Goal: Task Accomplishment & Management: Manage account settings

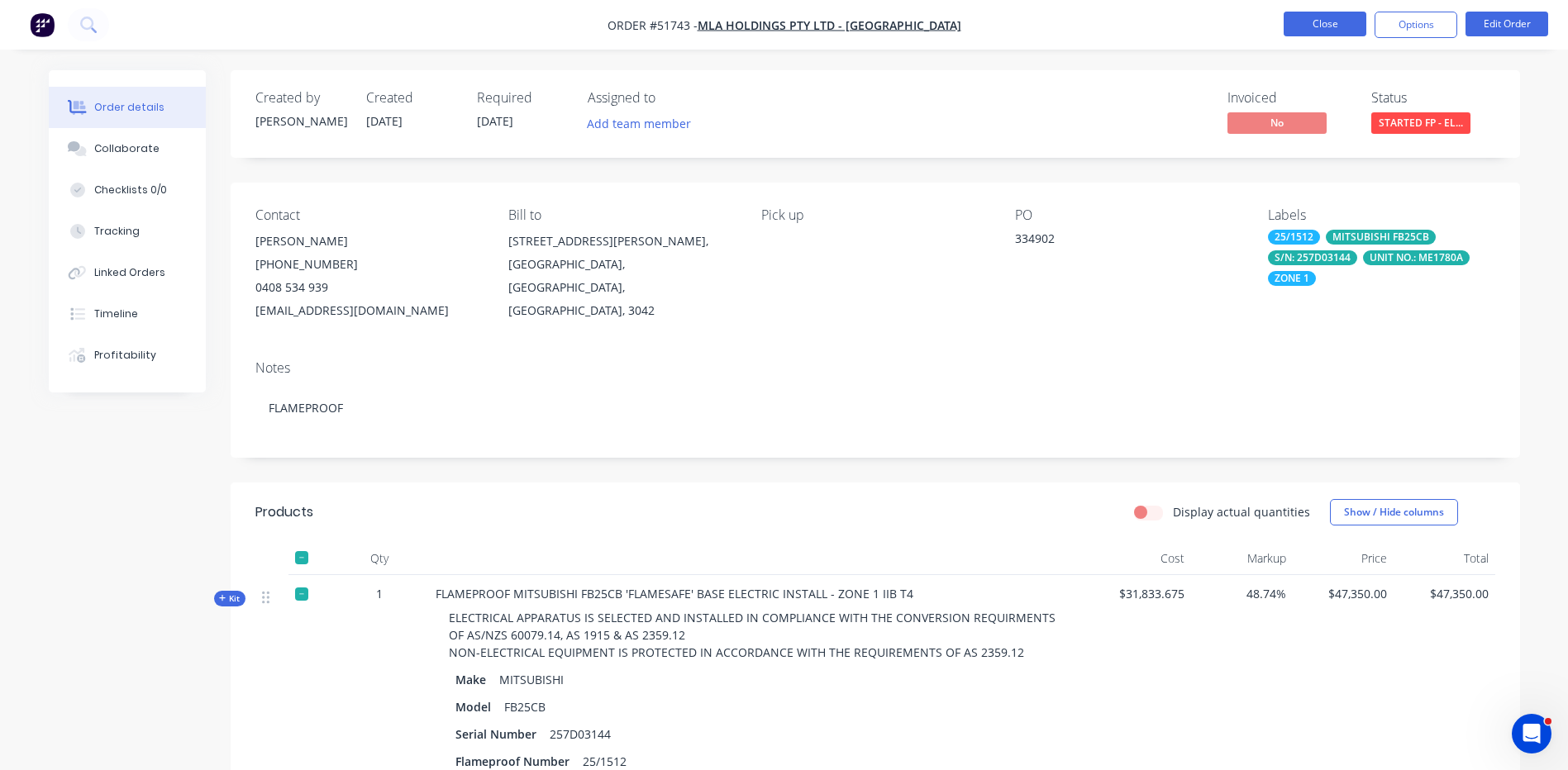
click at [1295, 30] on button "Close" at bounding box center [1325, 24] width 83 height 25
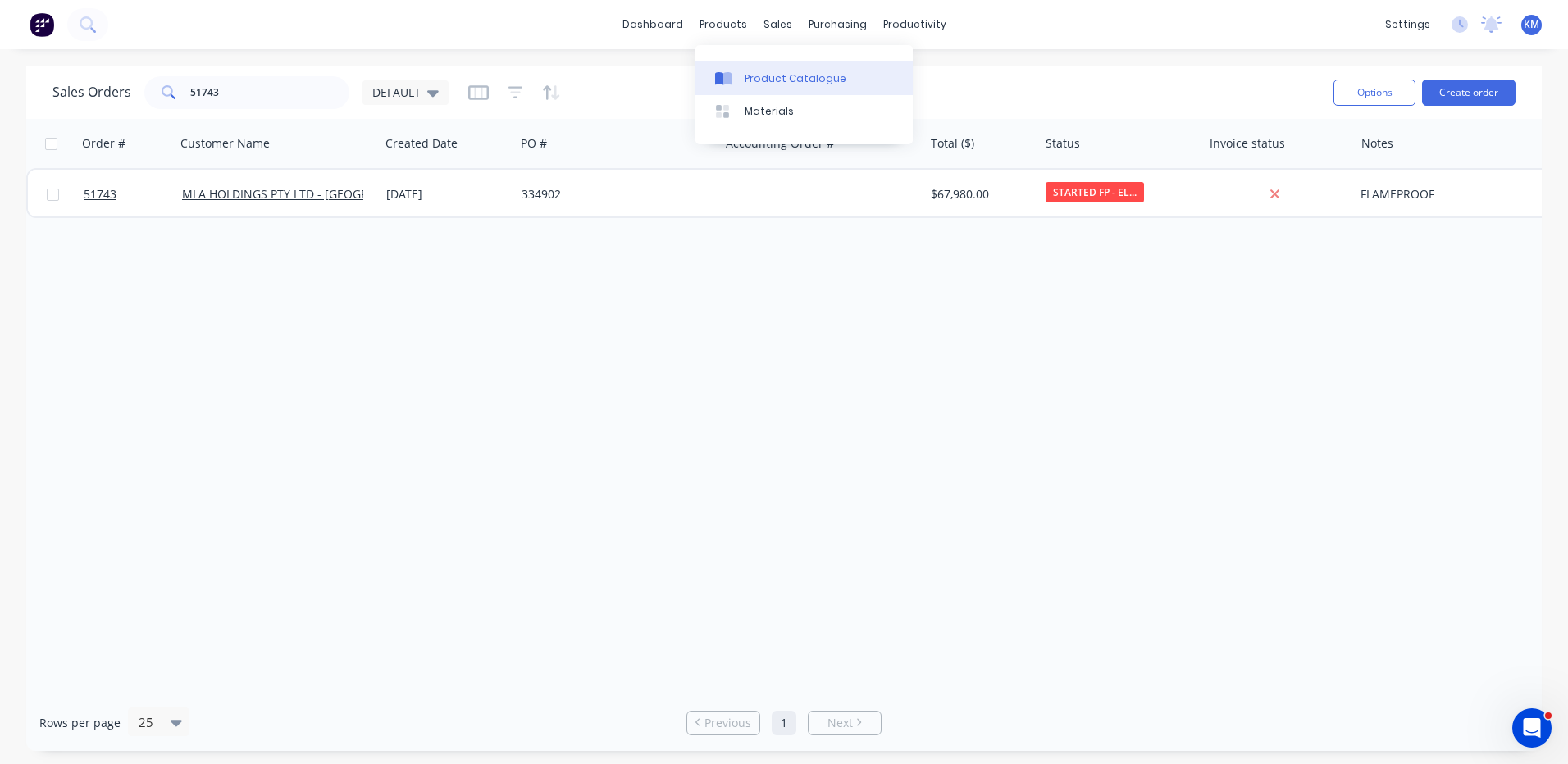
click at [735, 64] on link "Product Catalogue" at bounding box center [804, 78] width 217 height 33
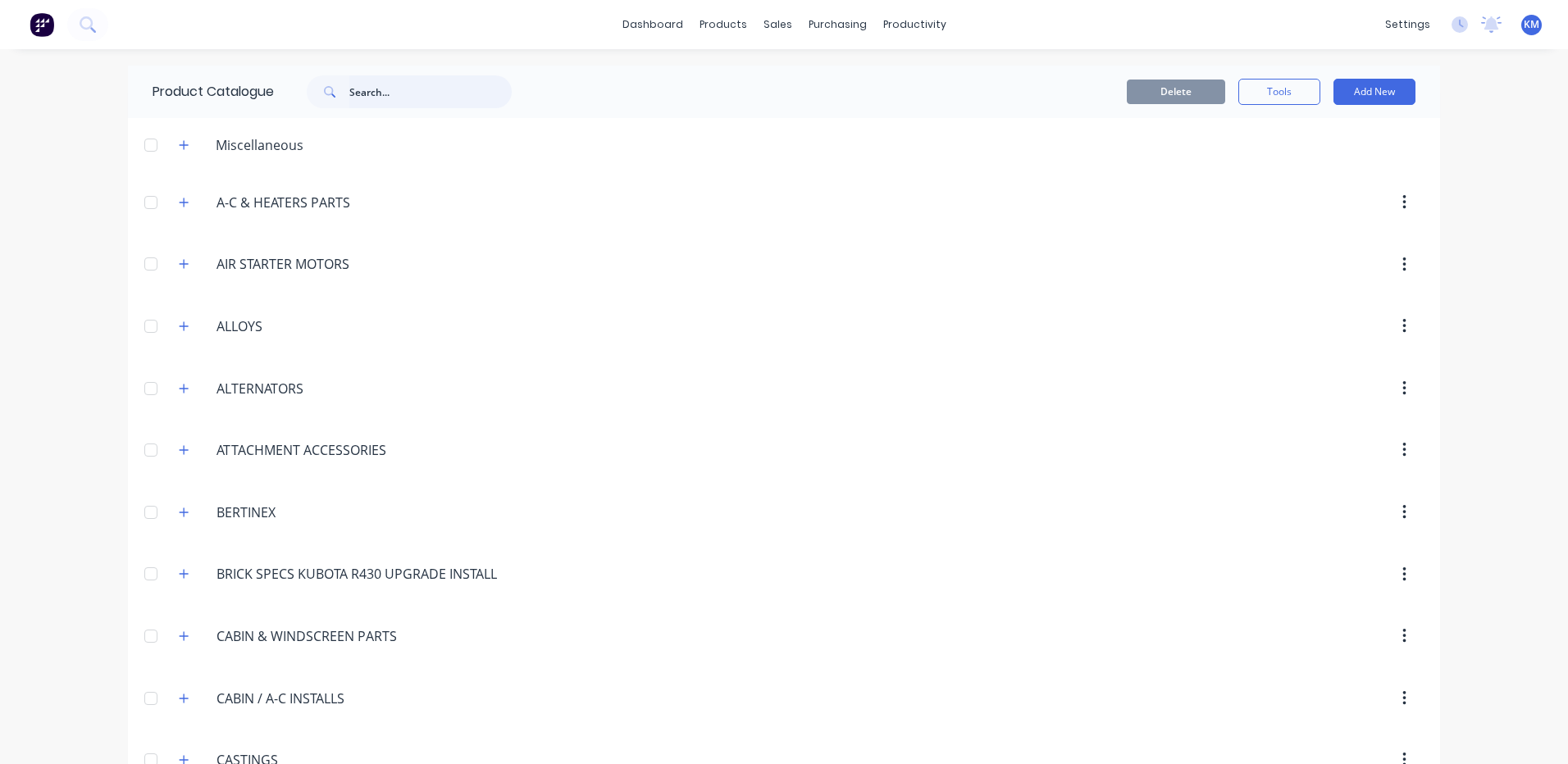
click at [410, 105] on input "text" at bounding box center [430, 91] width 163 height 33
type input "latch"
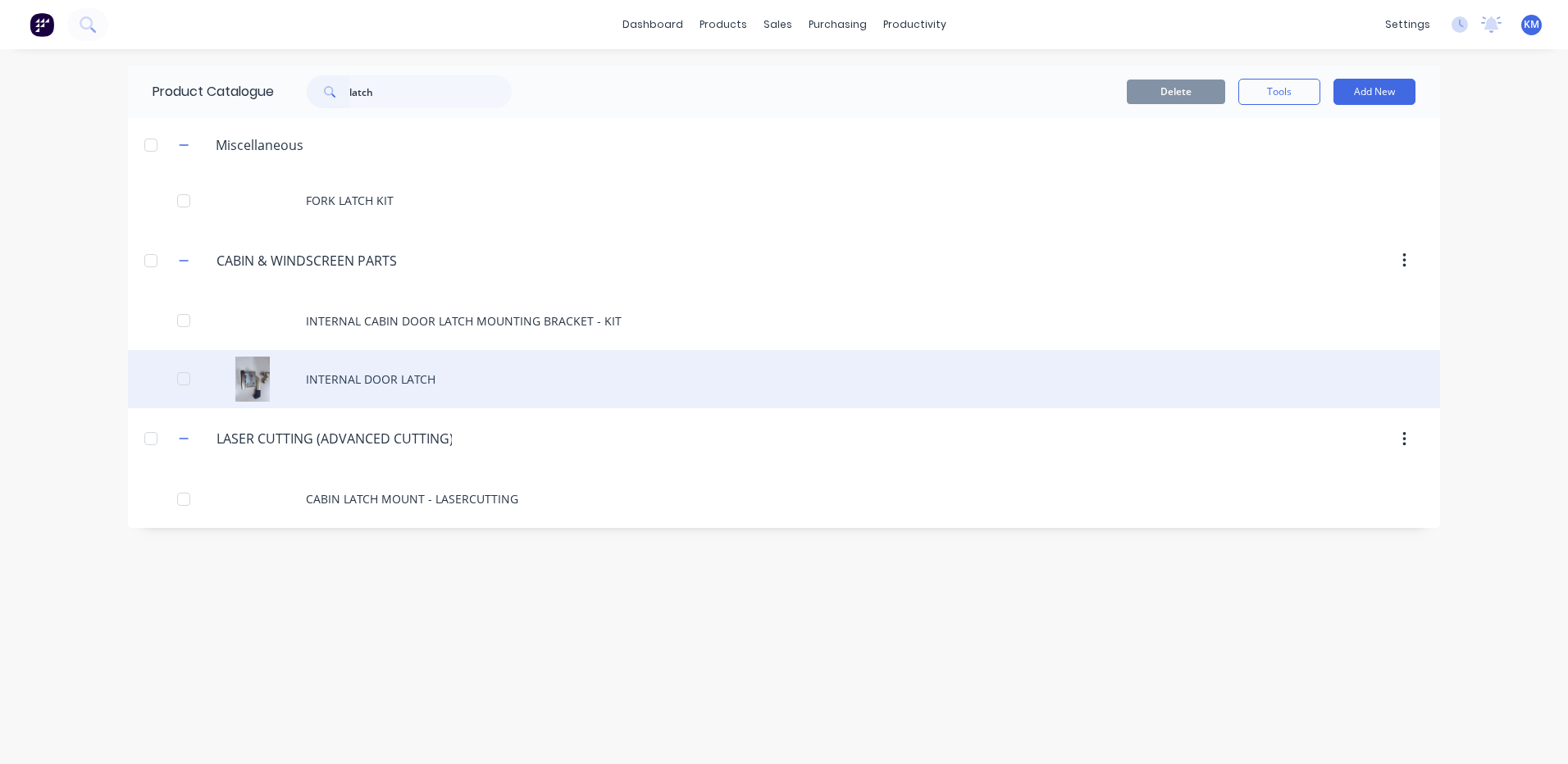
click at [520, 361] on div "INTERNAL DOOR LATCH" at bounding box center [783, 379] width 1312 height 58
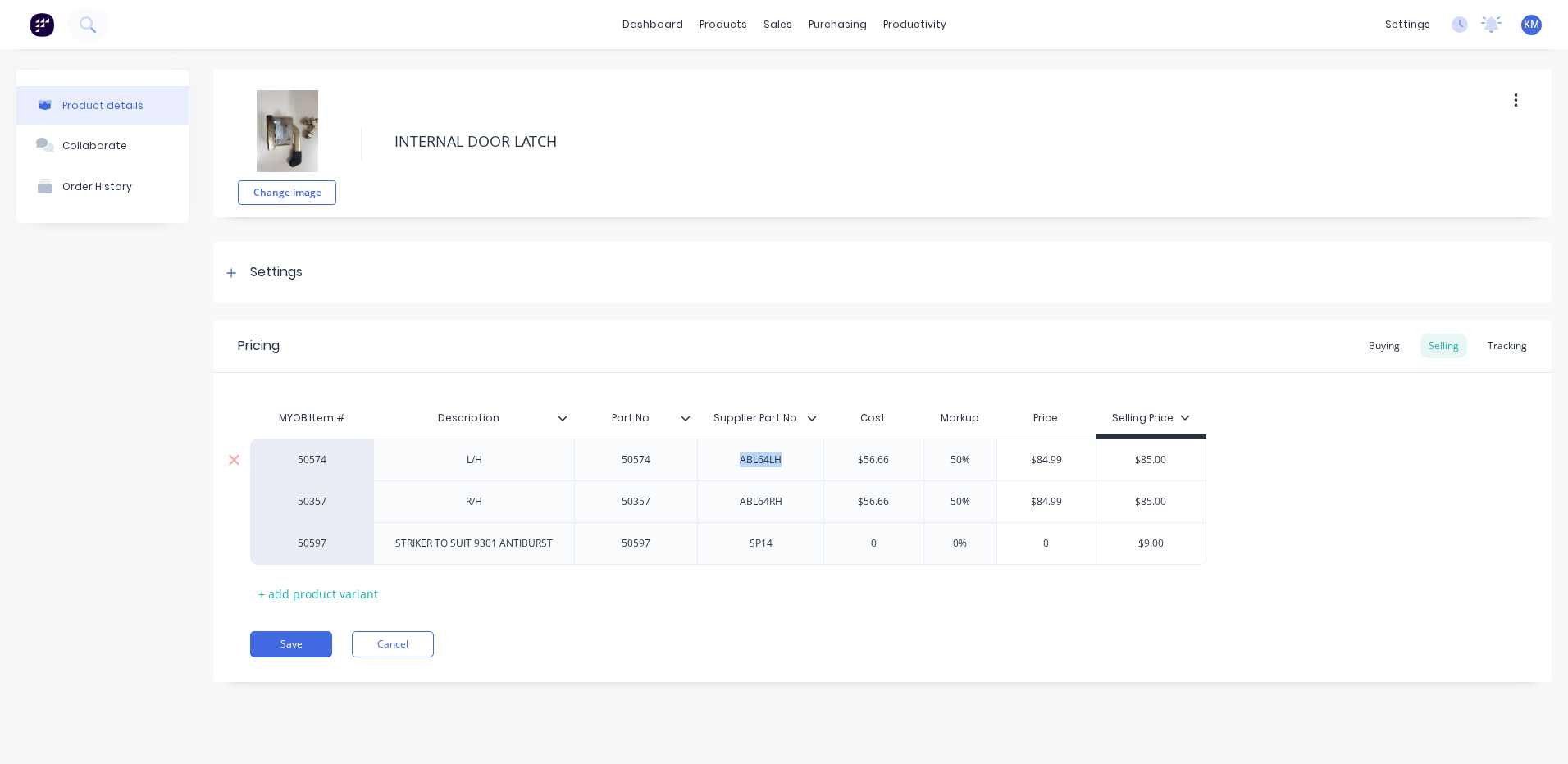
drag, startPoint x: 786, startPoint y: 466, endPoint x: 739, endPoint y: 459, distance: 47.5
click at [739, 459] on div "ABL64LH" at bounding box center [760, 460] width 82 height 22
copy div "ABL64LH"
type textarea "x"
click at [393, 638] on button "Cancel" at bounding box center [392, 644] width 82 height 26
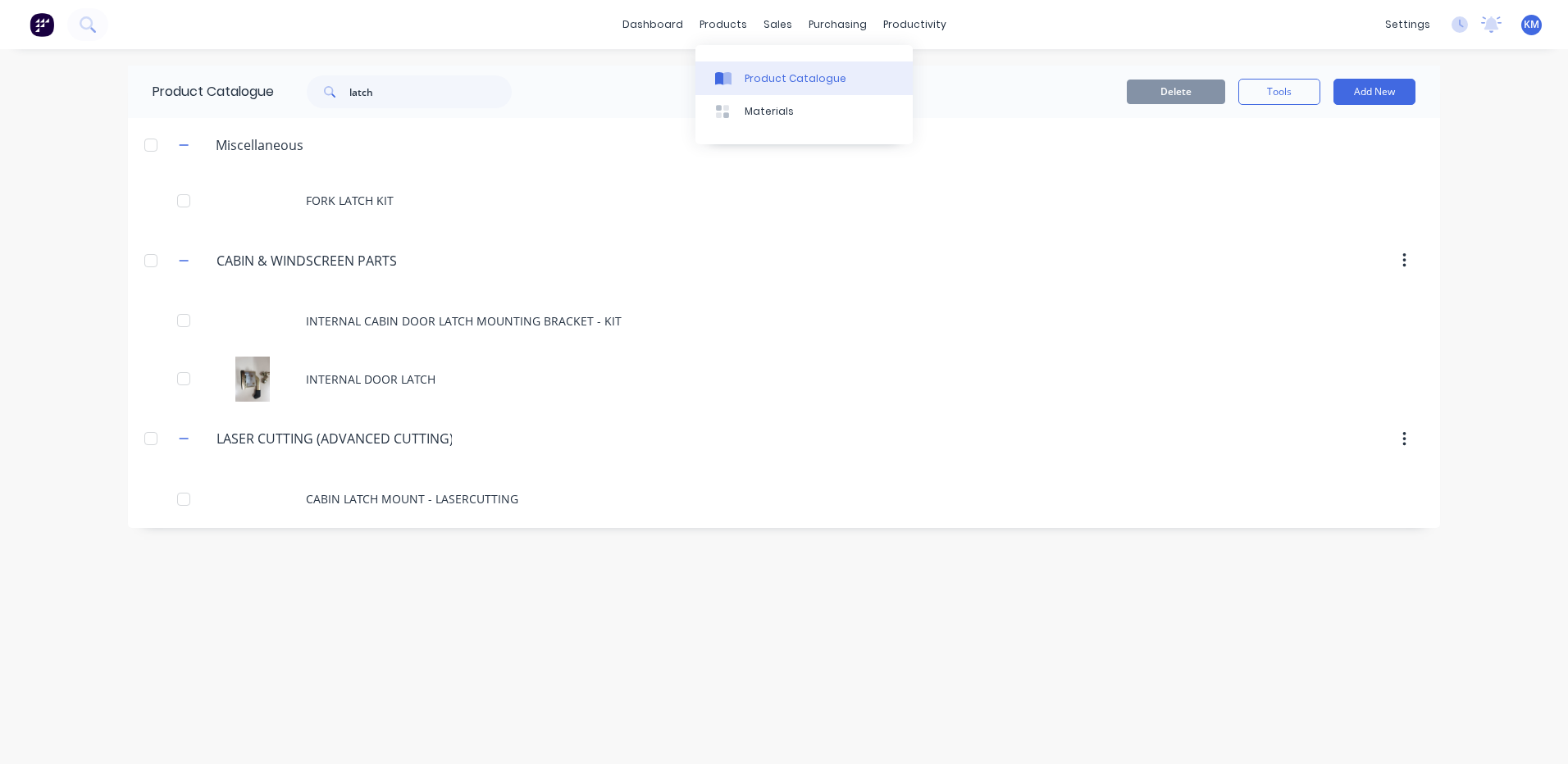
click at [729, 81] on icon at bounding box center [727, 79] width 8 height 14
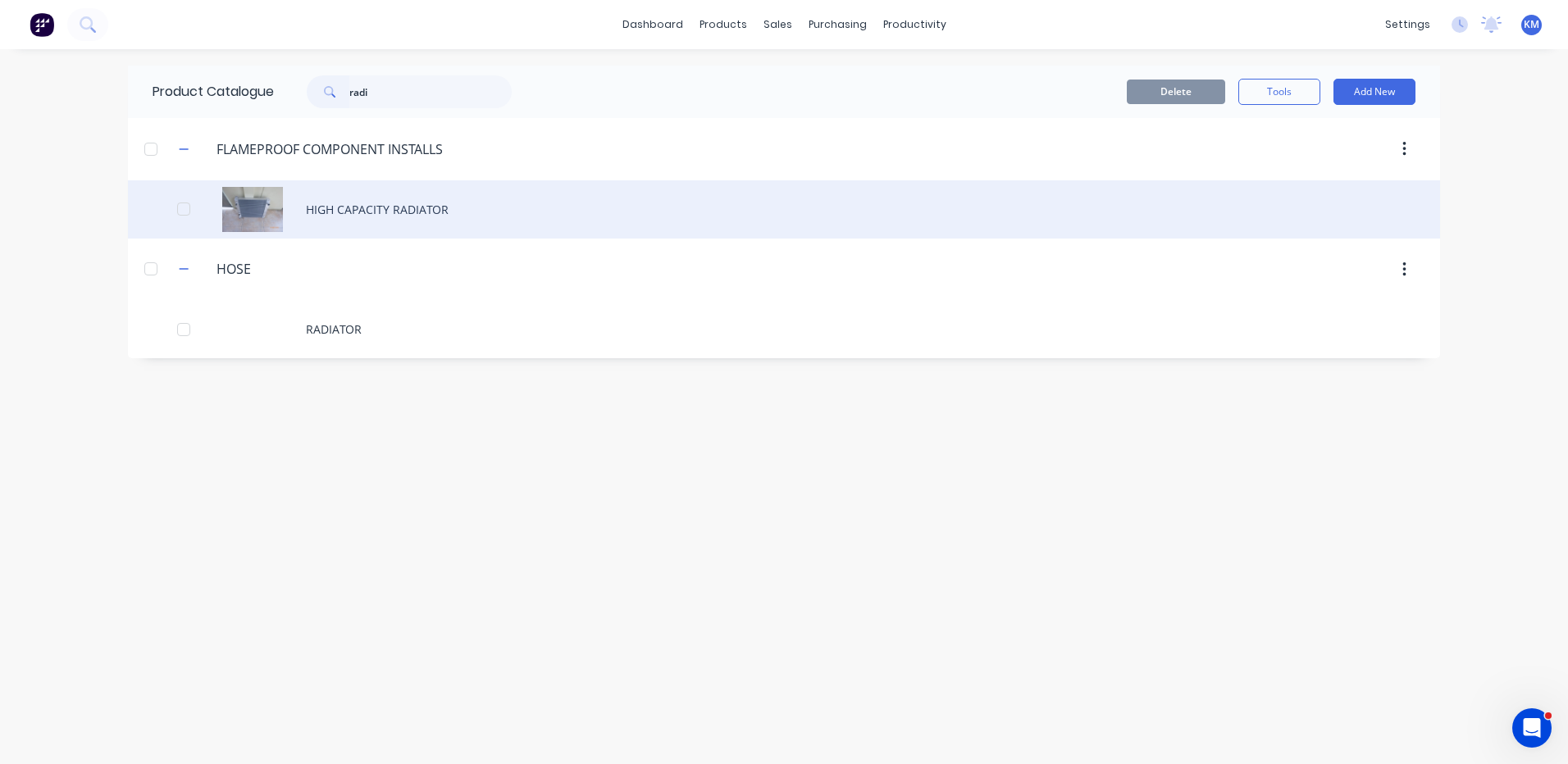
type input "radi"
click at [389, 224] on div "HIGH CAPACITY RADIATOR" at bounding box center [783, 210] width 1312 height 58
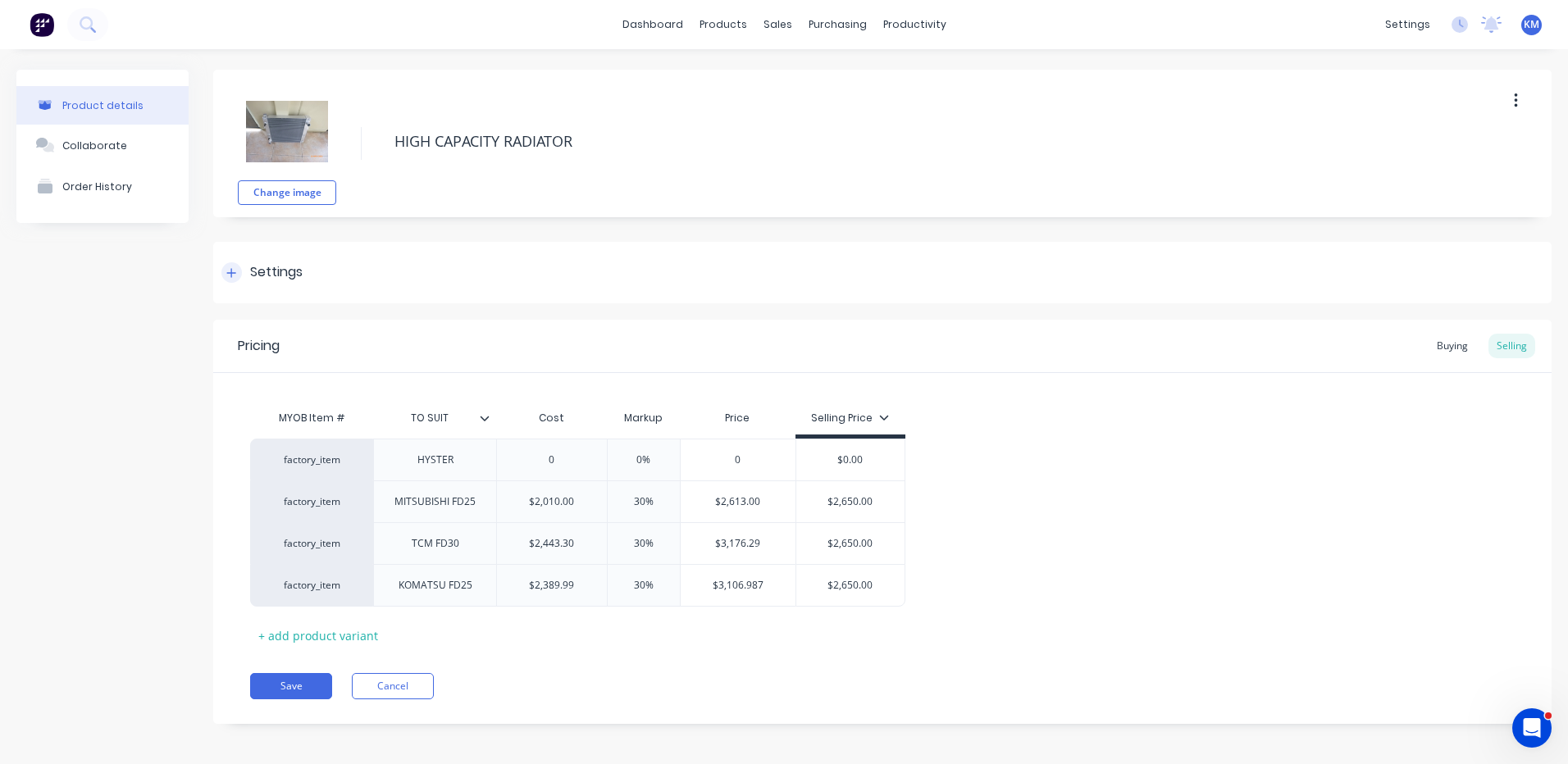
click at [326, 292] on div "Settings" at bounding box center [883, 273] width 1338 height 61
type textarea "x"
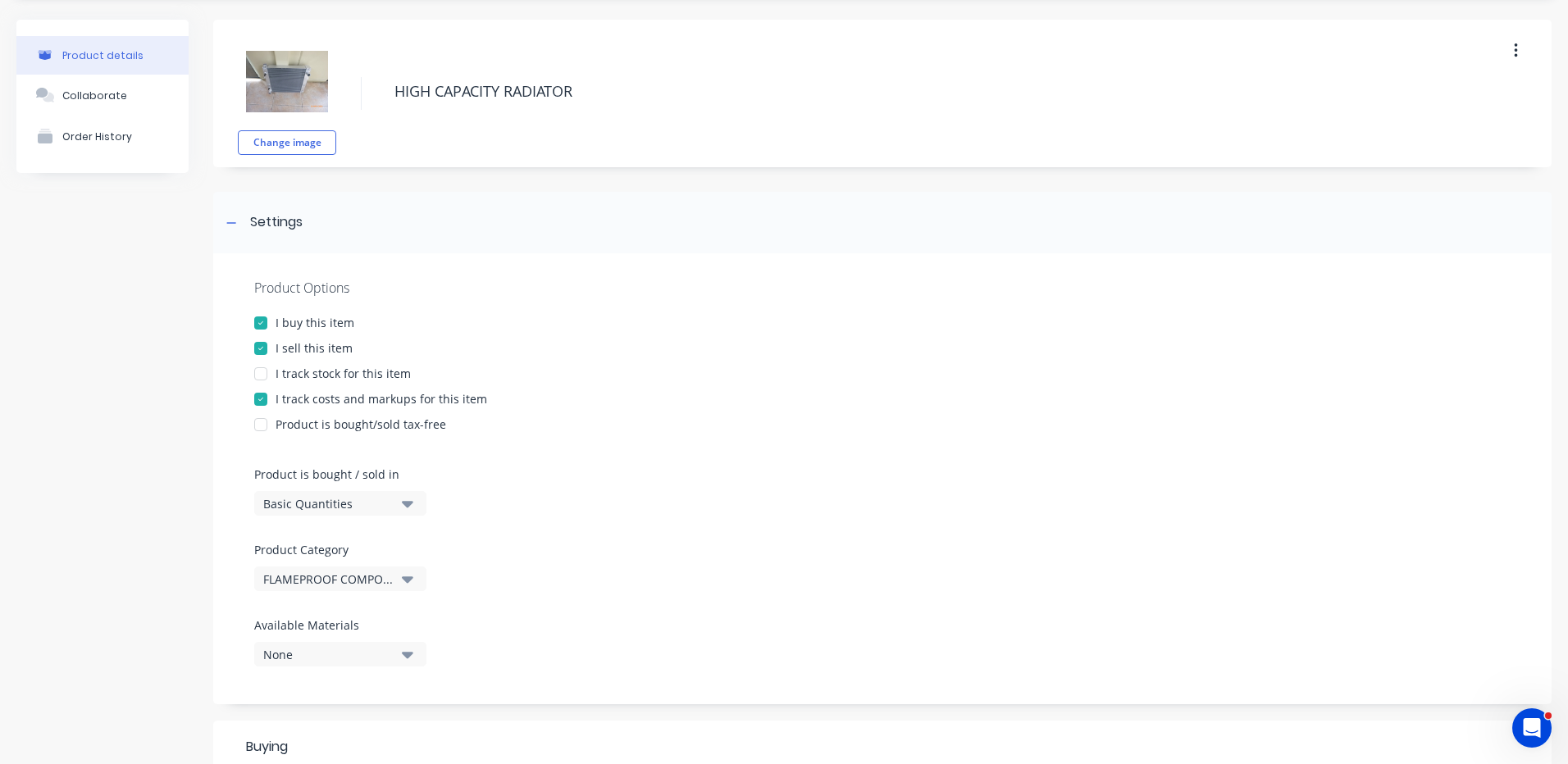
scroll to position [246, 0]
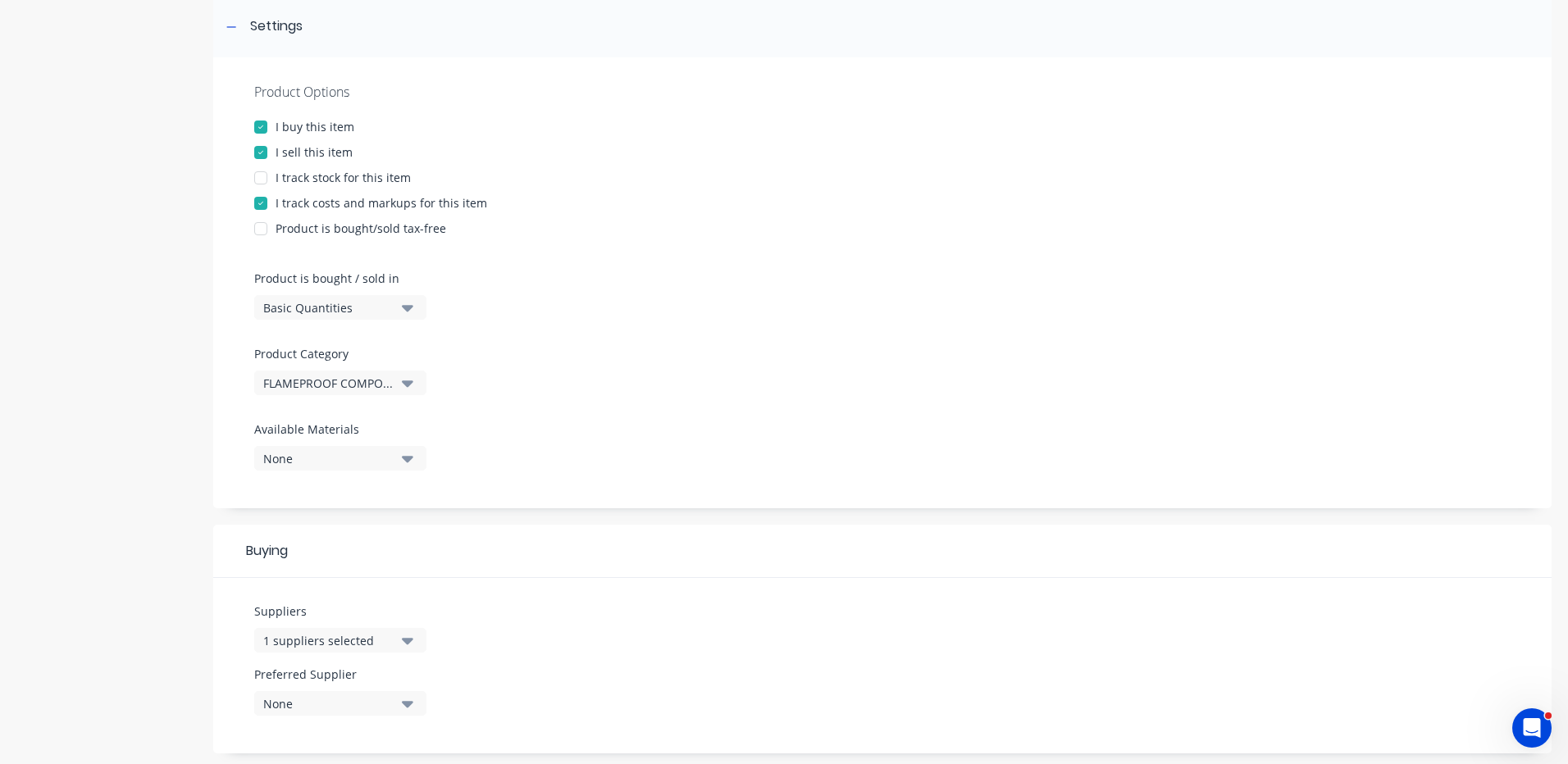
click at [351, 634] on div "1 suppliers selected" at bounding box center [328, 640] width 131 height 17
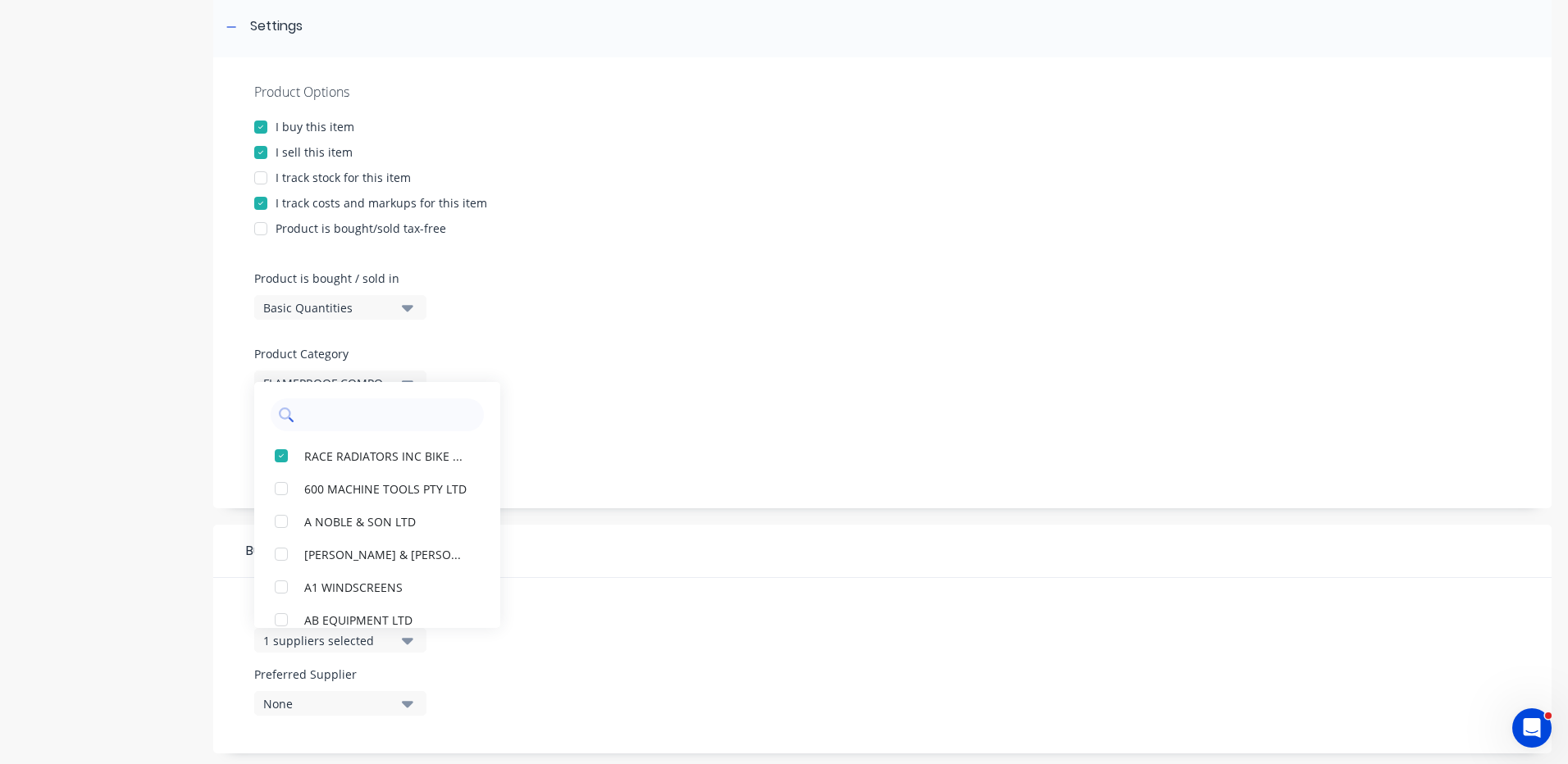
click at [383, 420] on input "text" at bounding box center [389, 415] width 174 height 33
type input "jungh"
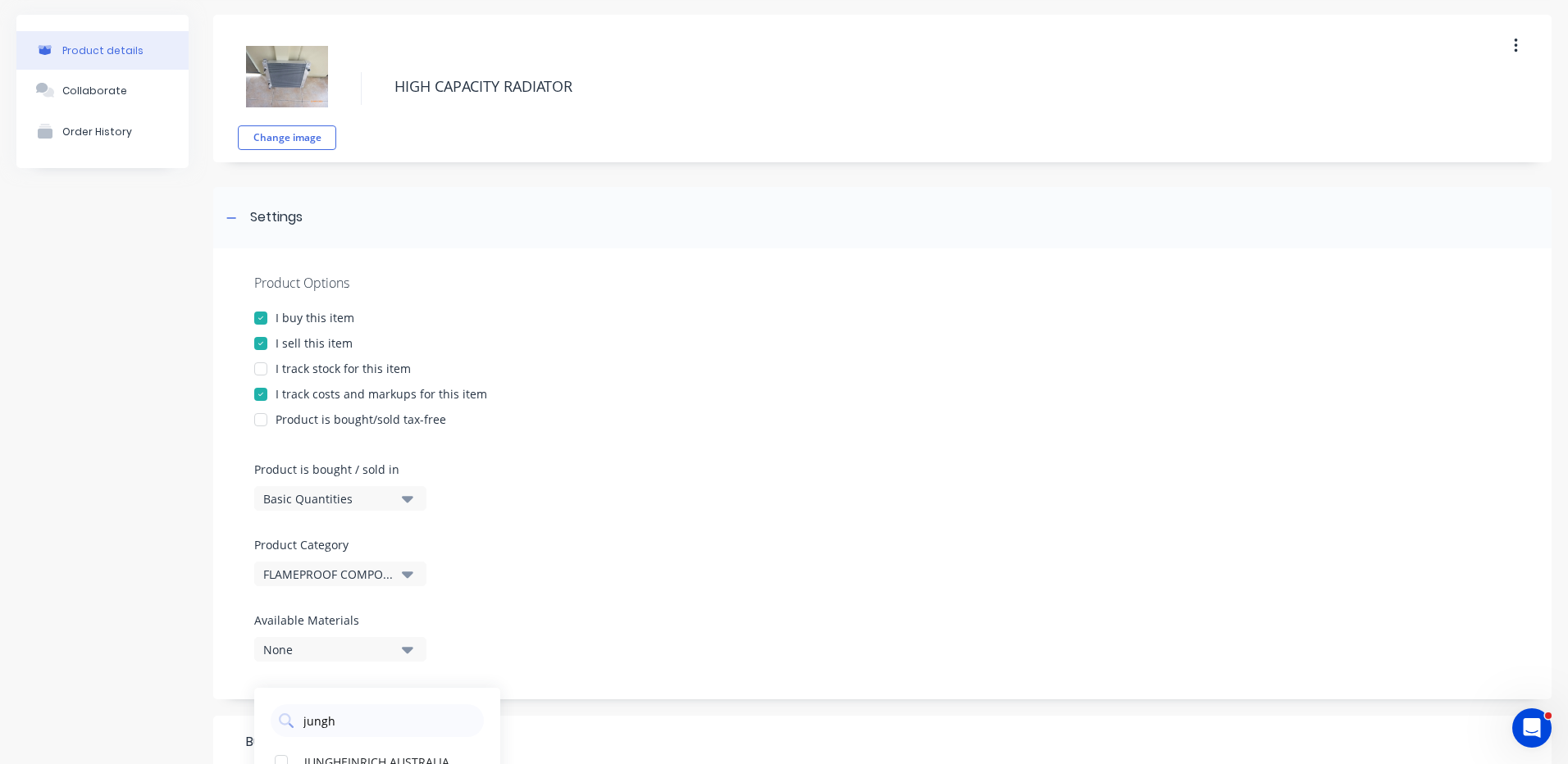
scroll to position [0, 0]
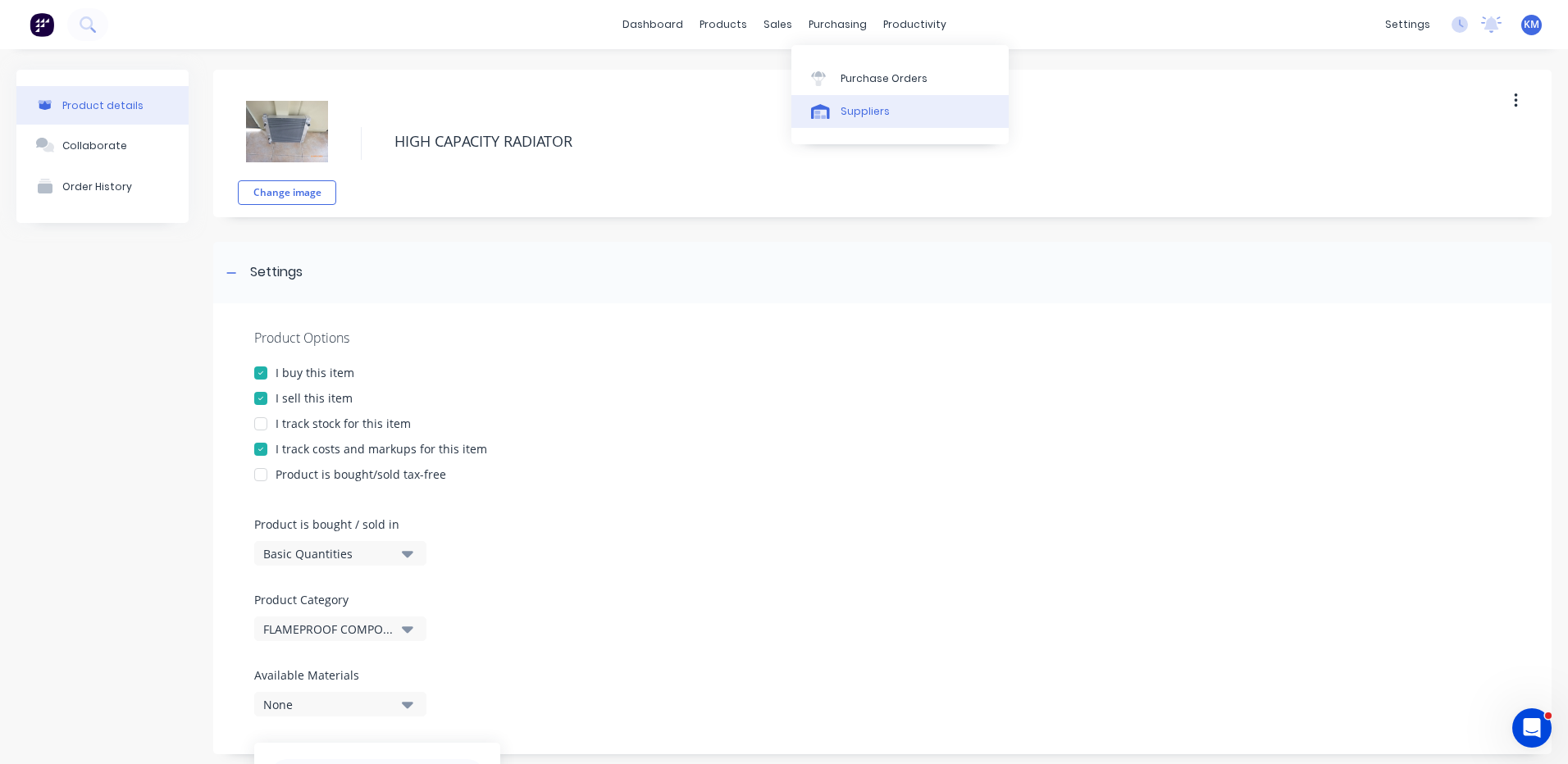
click at [853, 106] on div "Suppliers" at bounding box center [865, 111] width 49 height 14
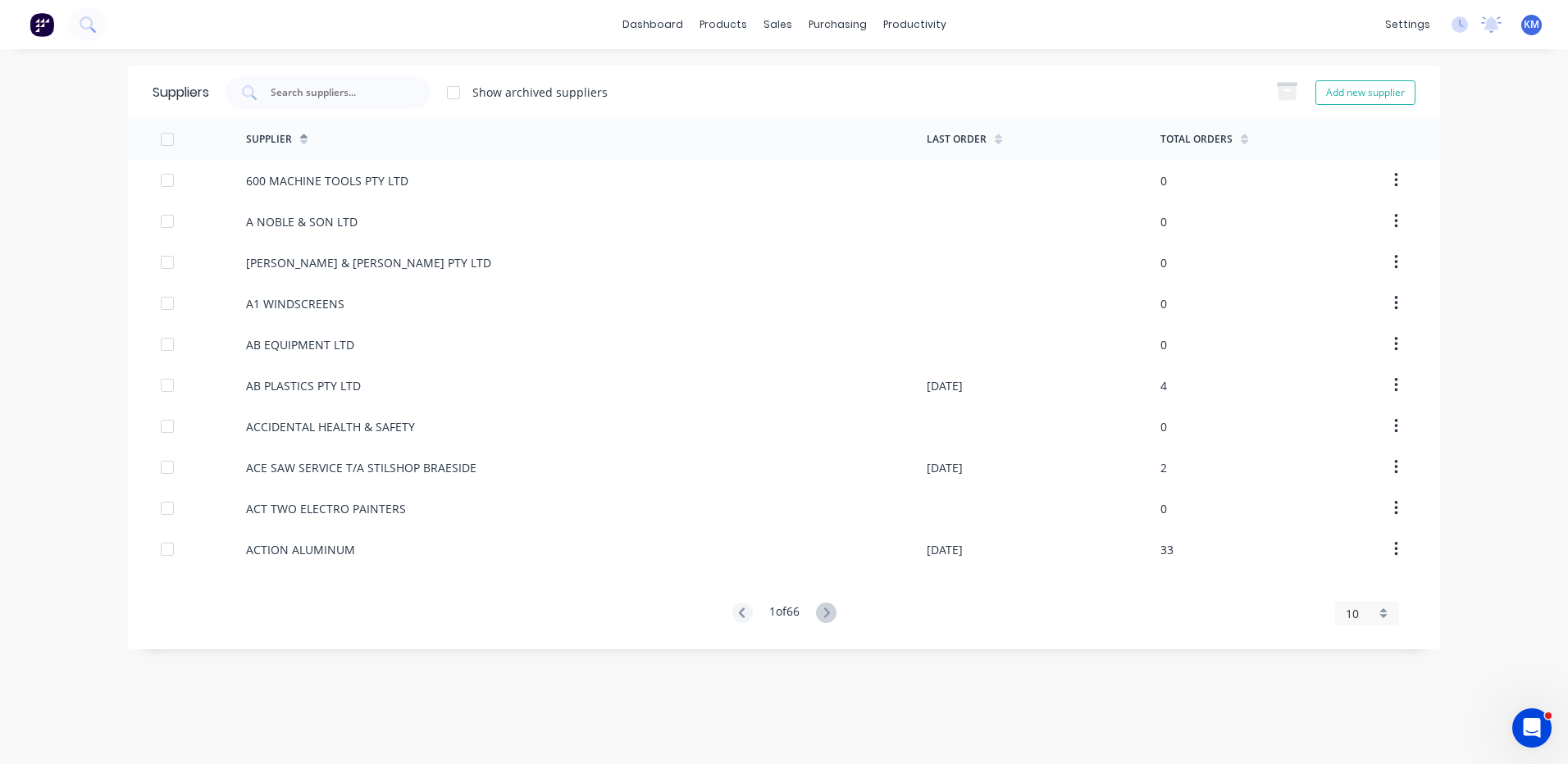
click at [405, 88] on div at bounding box center [327, 92] width 205 height 33
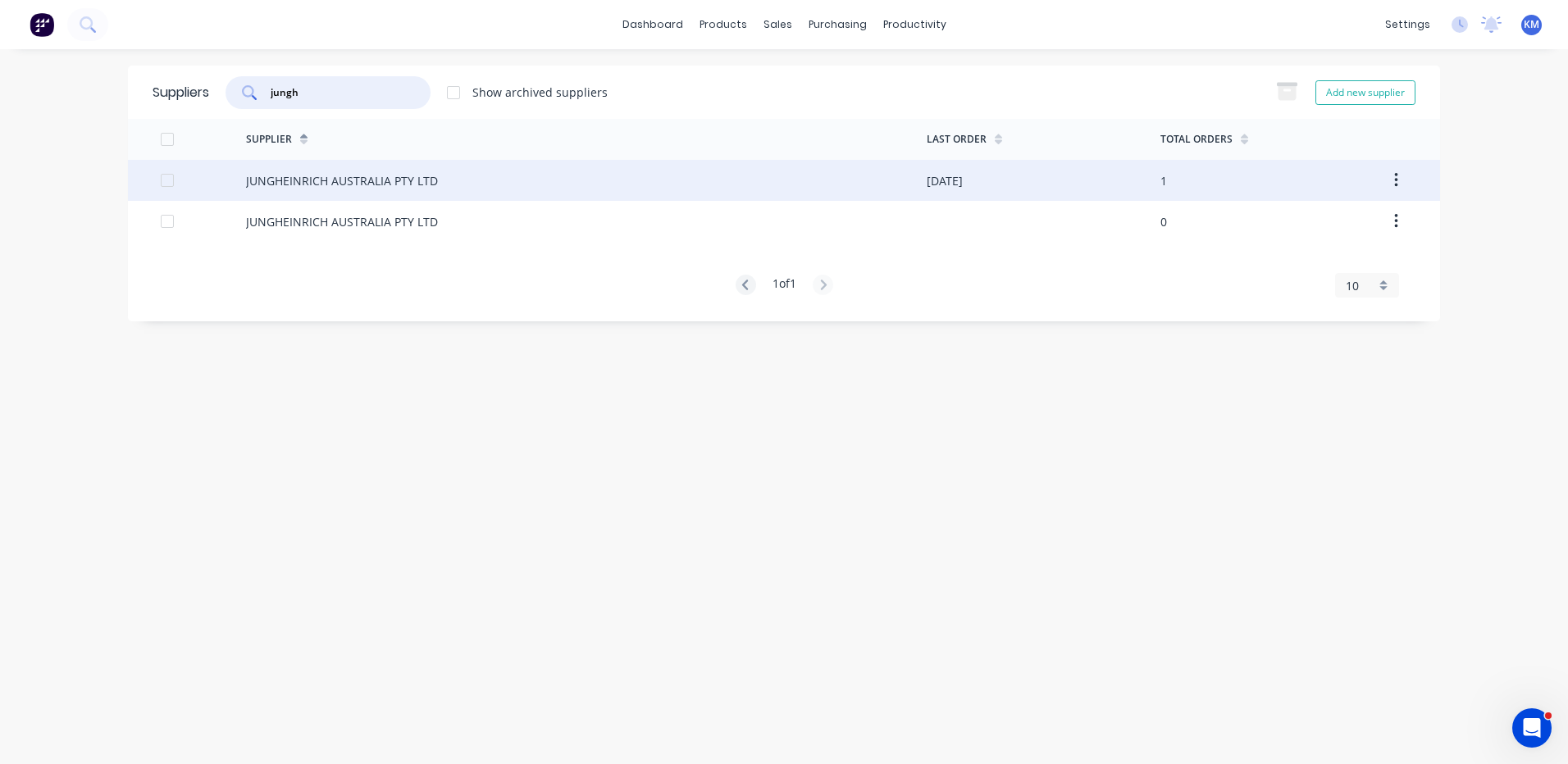
type input "jungh"
click at [447, 165] on div "JUNGHEINRICH AUSTRALIA PTY LTD" at bounding box center [586, 180] width 681 height 41
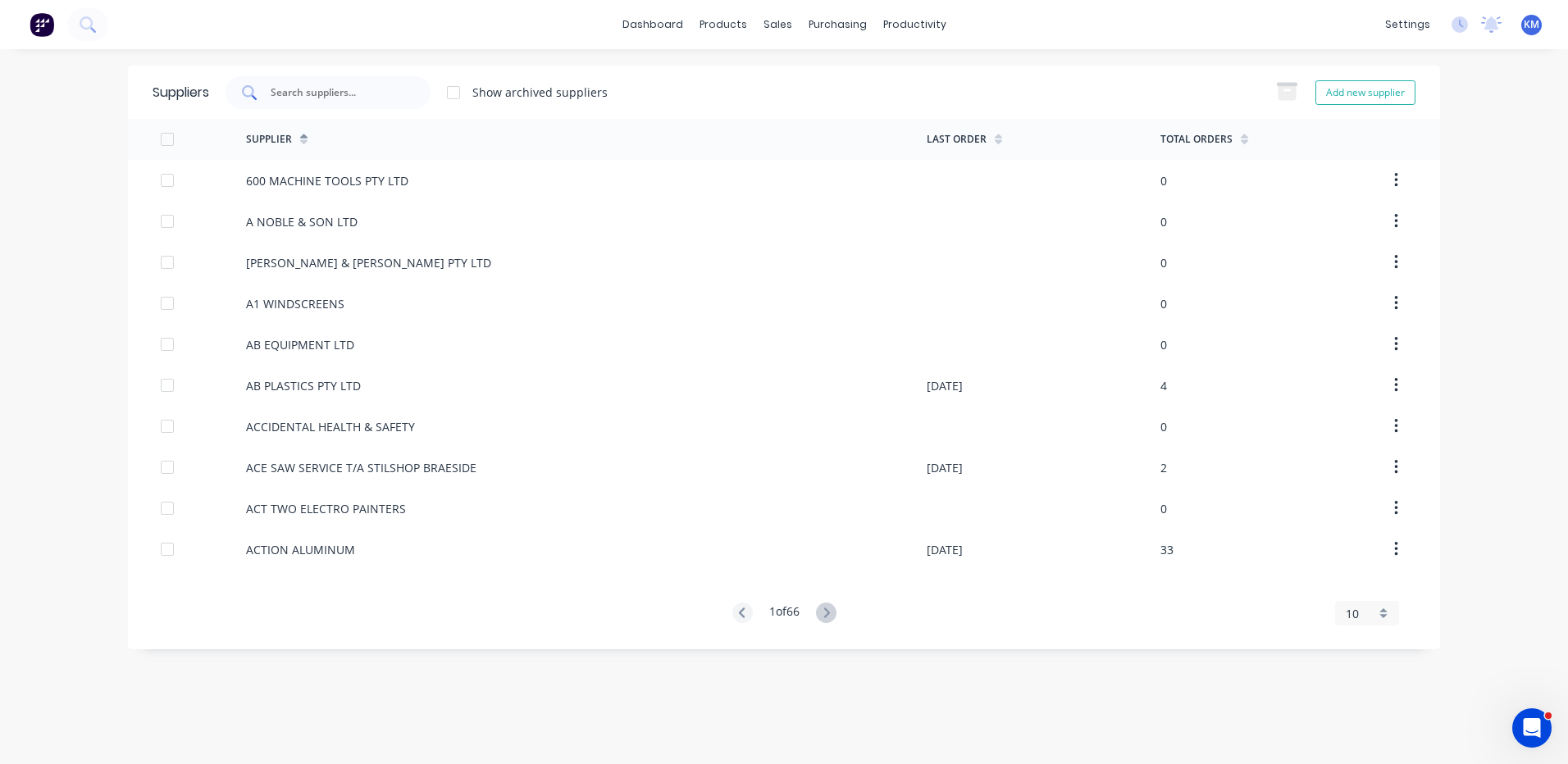
click at [299, 76] on div at bounding box center [327, 92] width 205 height 33
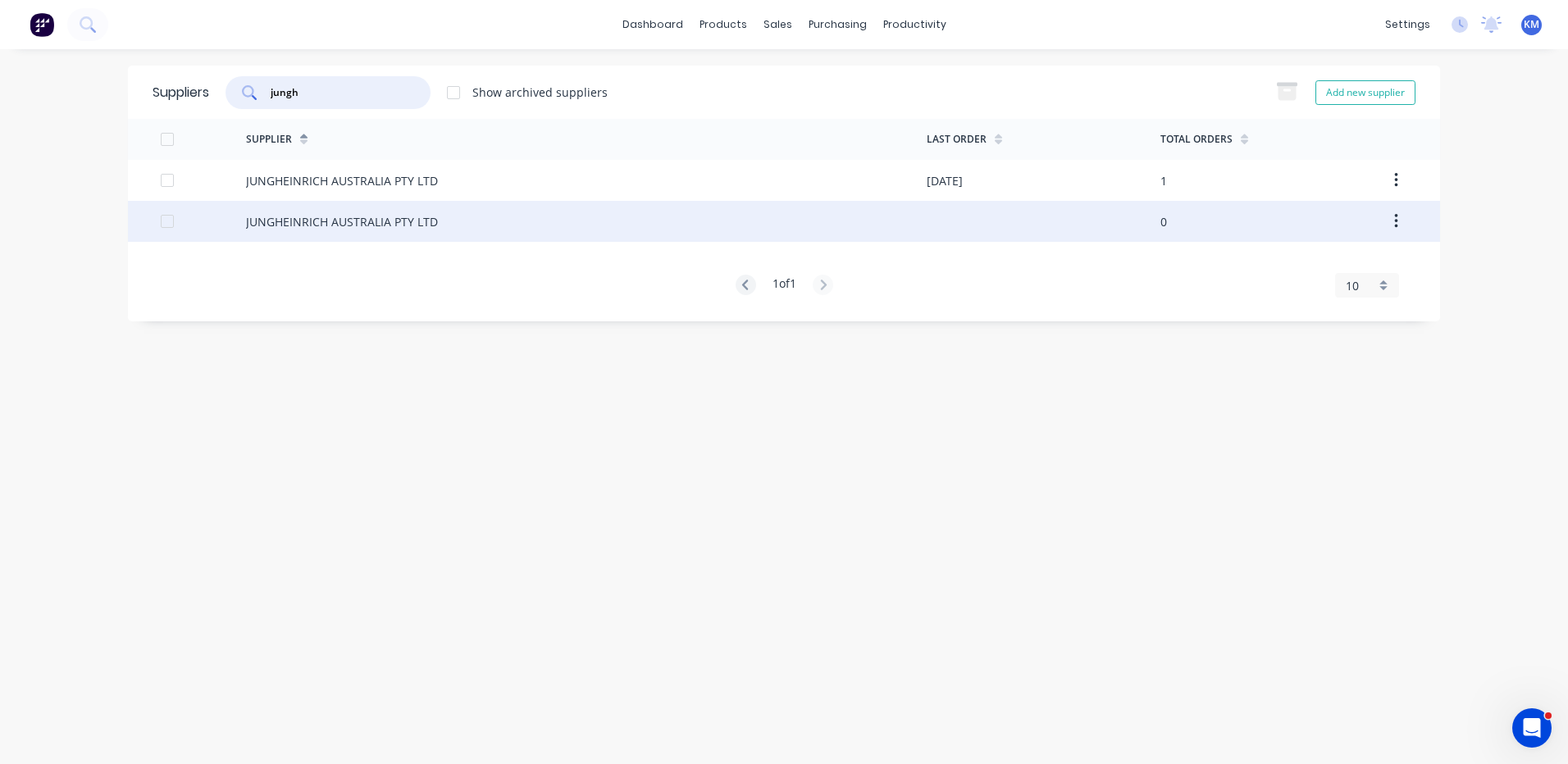
type input "jungh"
click at [414, 234] on div "JUNGHEINRICH AUSTRALIA PTY LTD" at bounding box center [586, 221] width 681 height 41
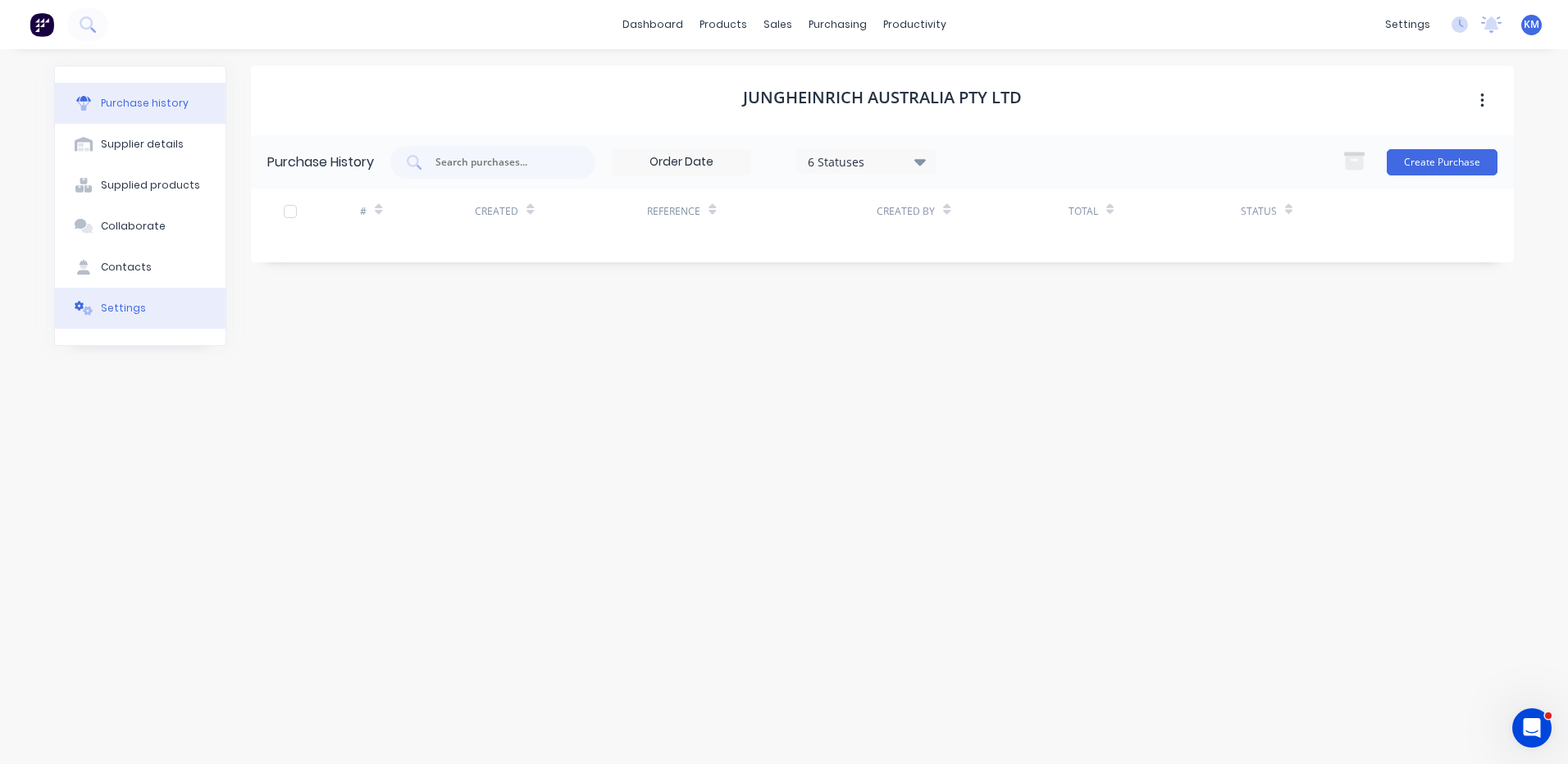
click at [156, 313] on button "Settings" at bounding box center [140, 307] width 171 height 41
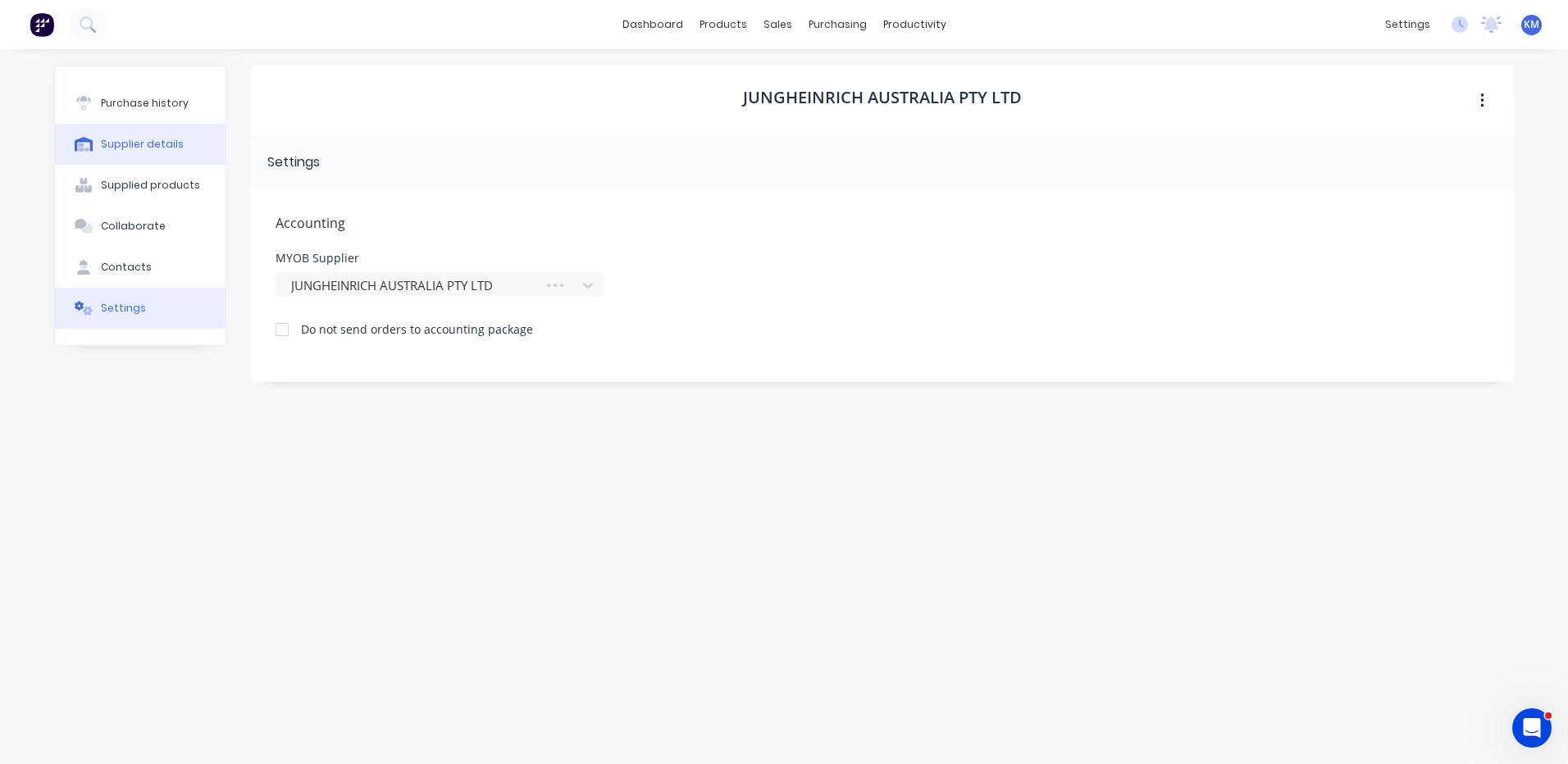
click at [154, 126] on button "Supplier details" at bounding box center [140, 144] width 171 height 41
select select "AU"
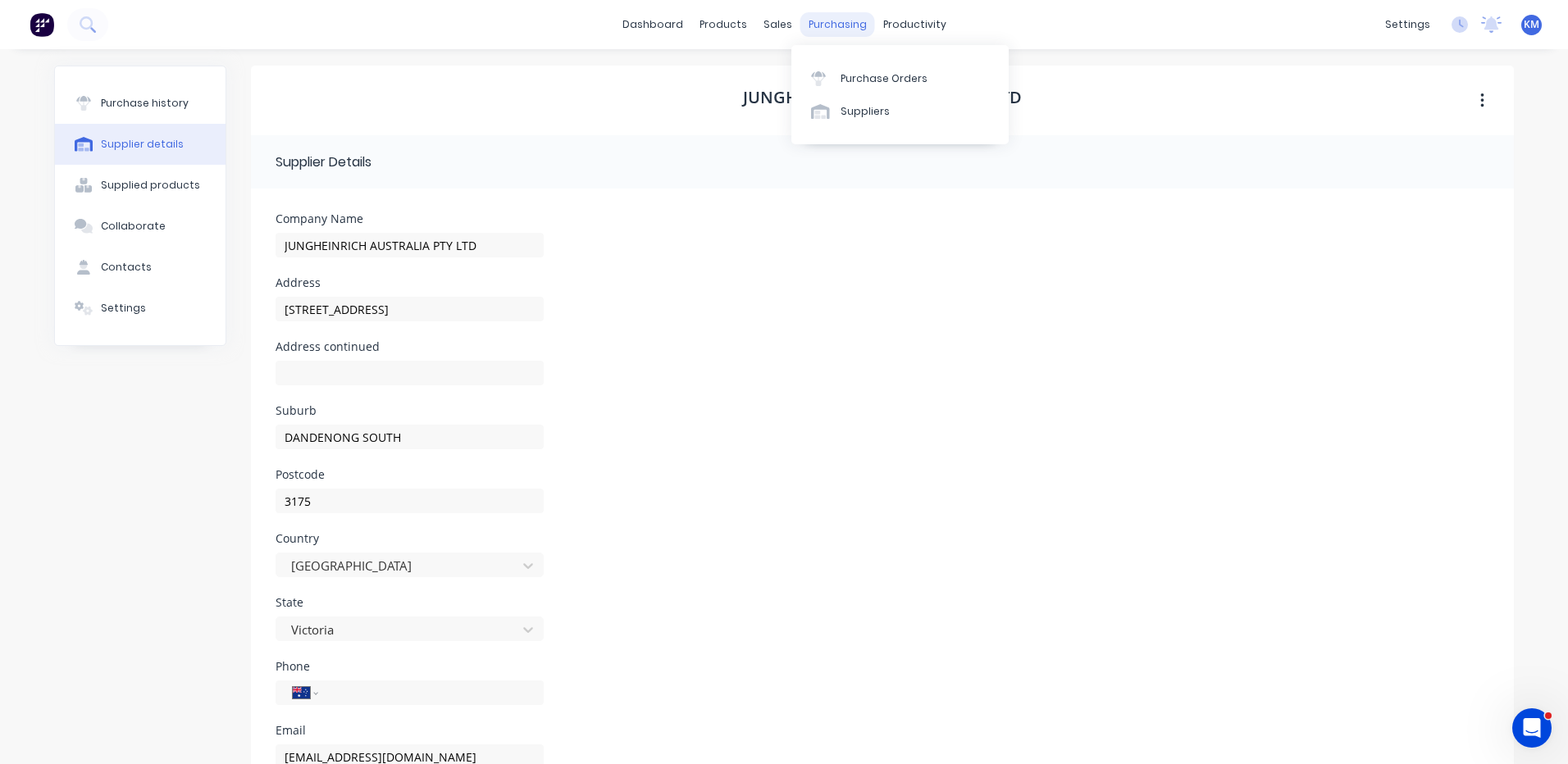
click at [815, 31] on div "purchasing" at bounding box center [837, 24] width 75 height 24
click at [841, 80] on div "Purchase Orders" at bounding box center [884, 79] width 87 height 14
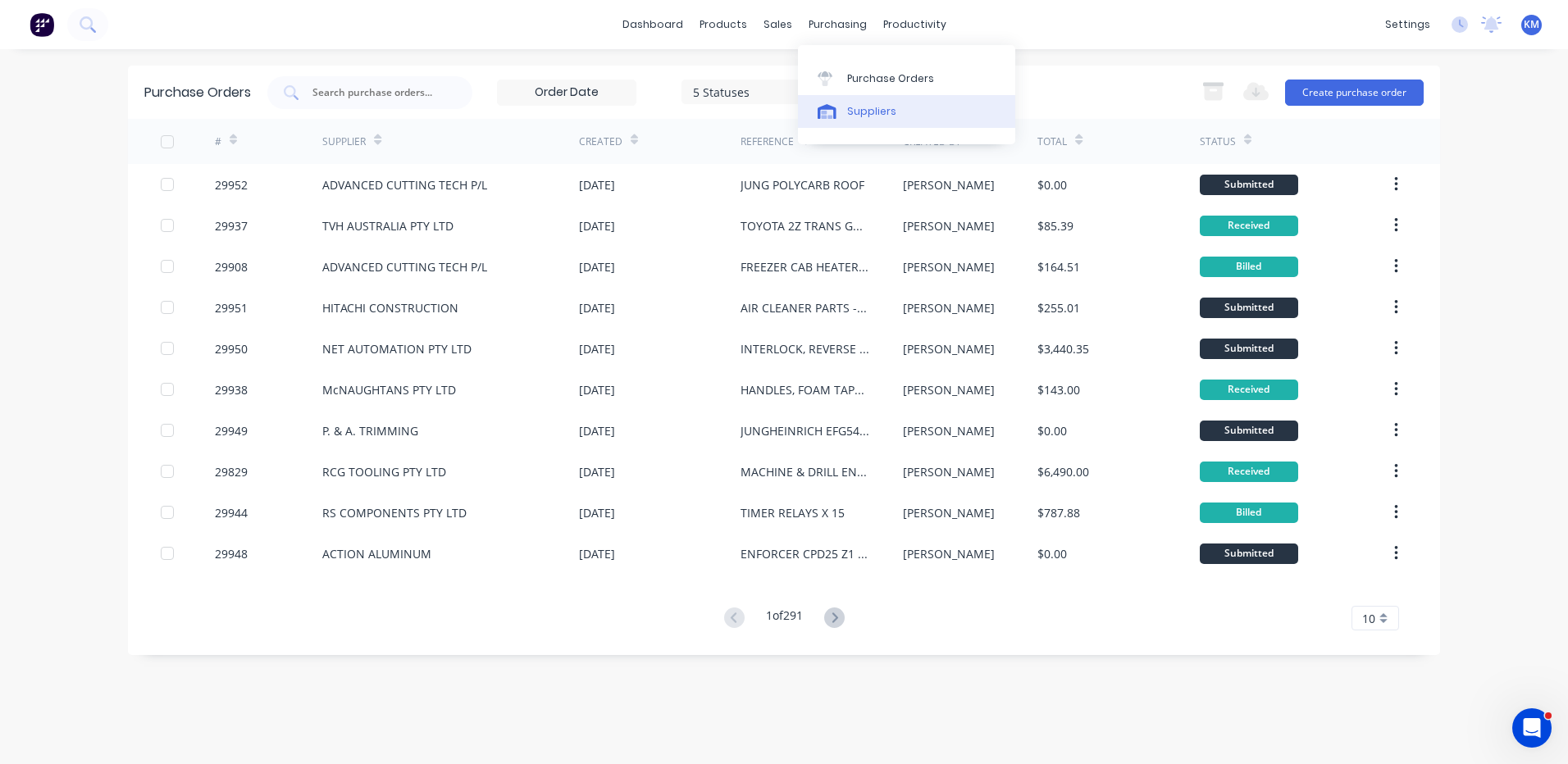
click at [861, 110] on div "Suppliers" at bounding box center [872, 111] width 49 height 14
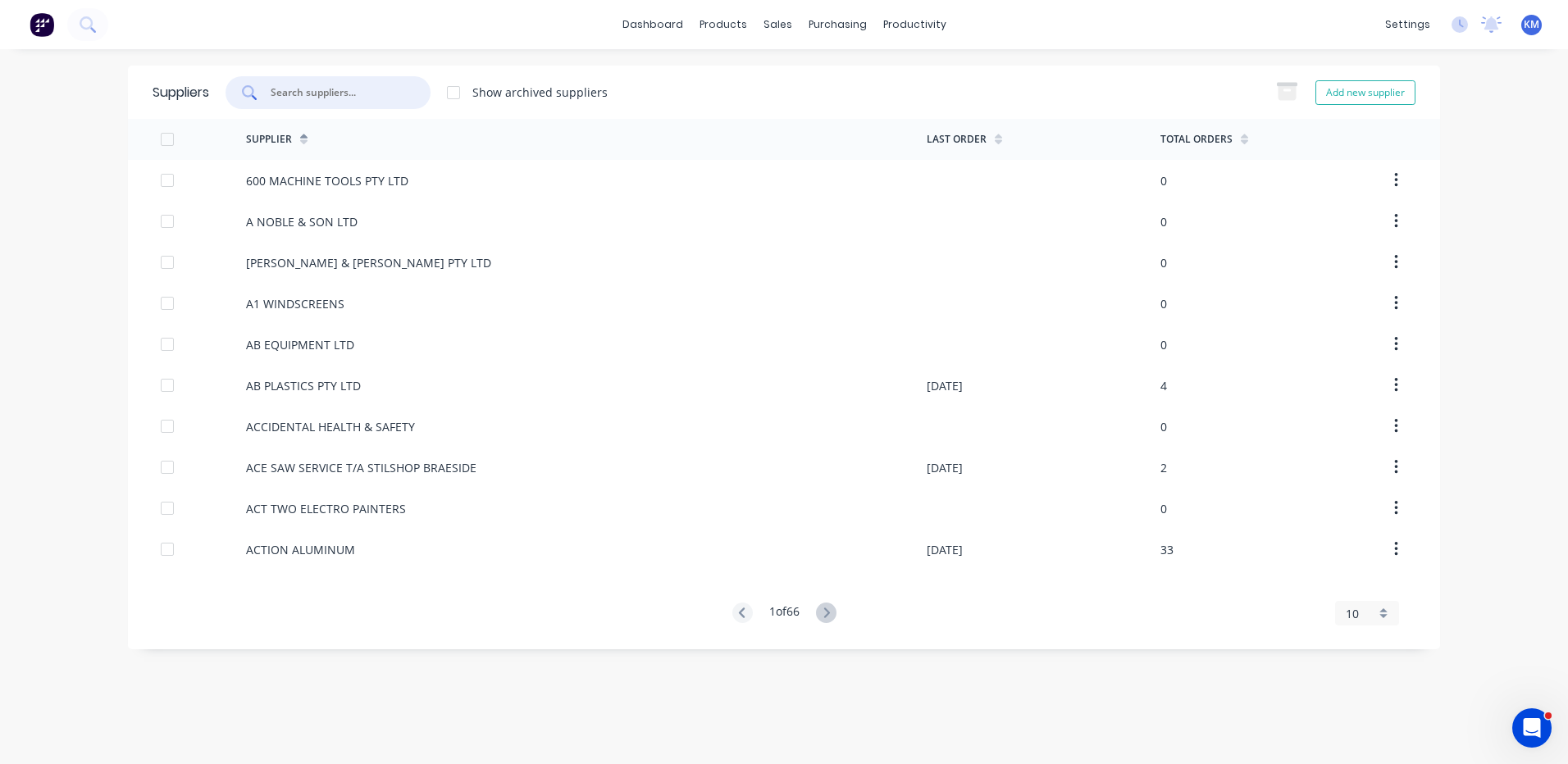
click at [336, 92] on input "text" at bounding box center [336, 92] width 137 height 16
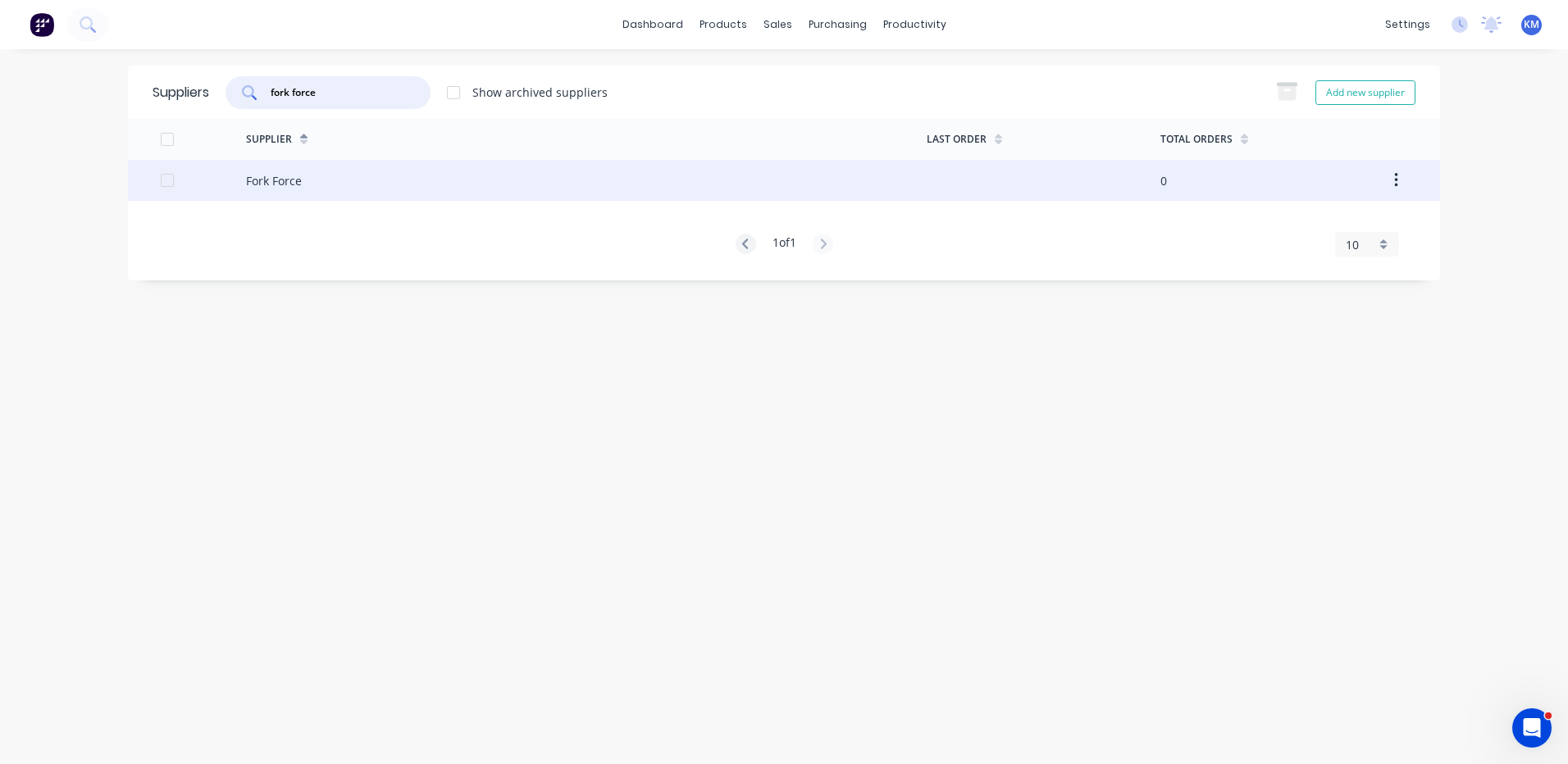
type input "fork force"
click at [527, 174] on div "Fork Force" at bounding box center [586, 180] width 681 height 41
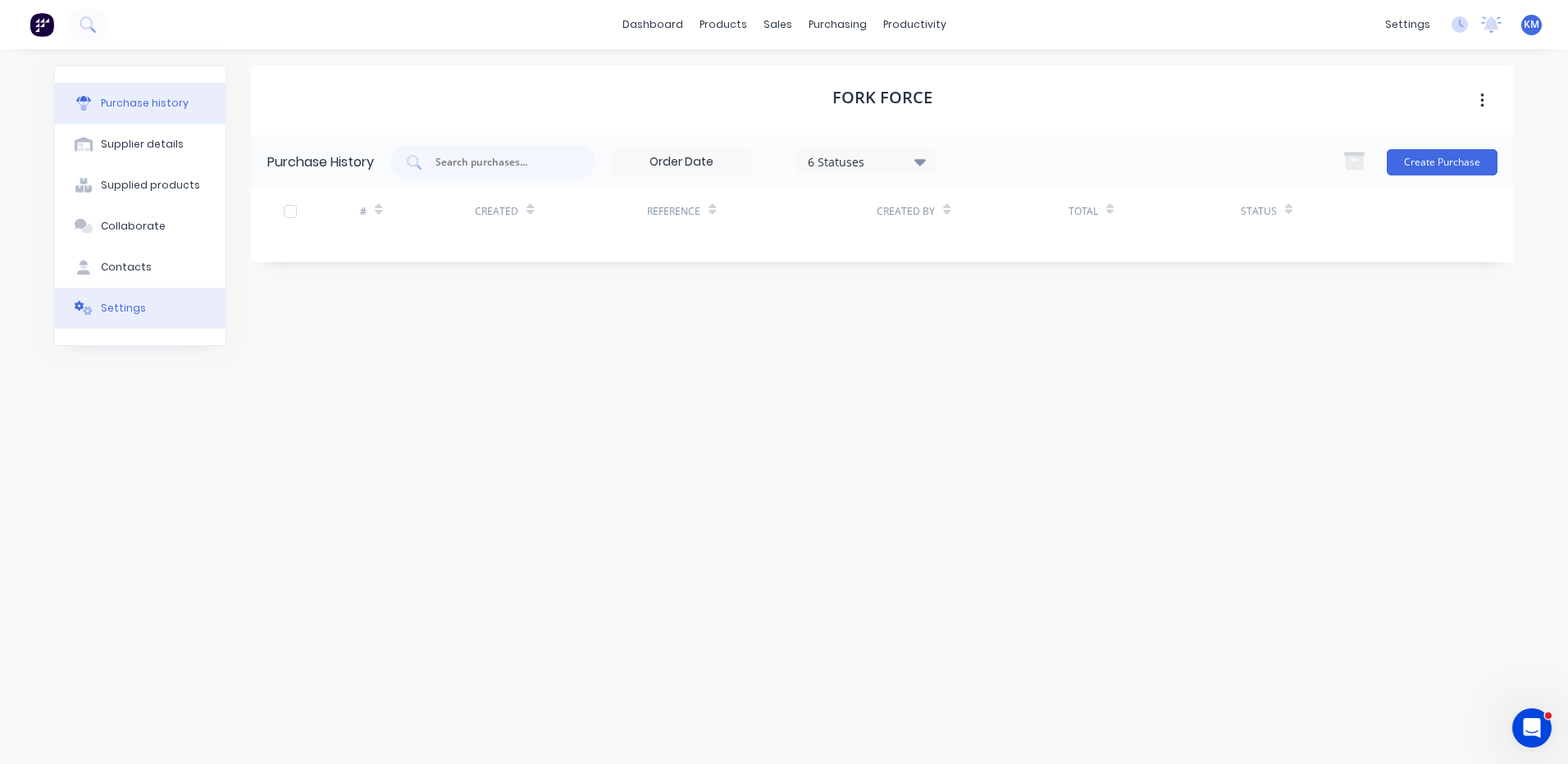
click at [184, 296] on button "Settings" at bounding box center [140, 307] width 171 height 41
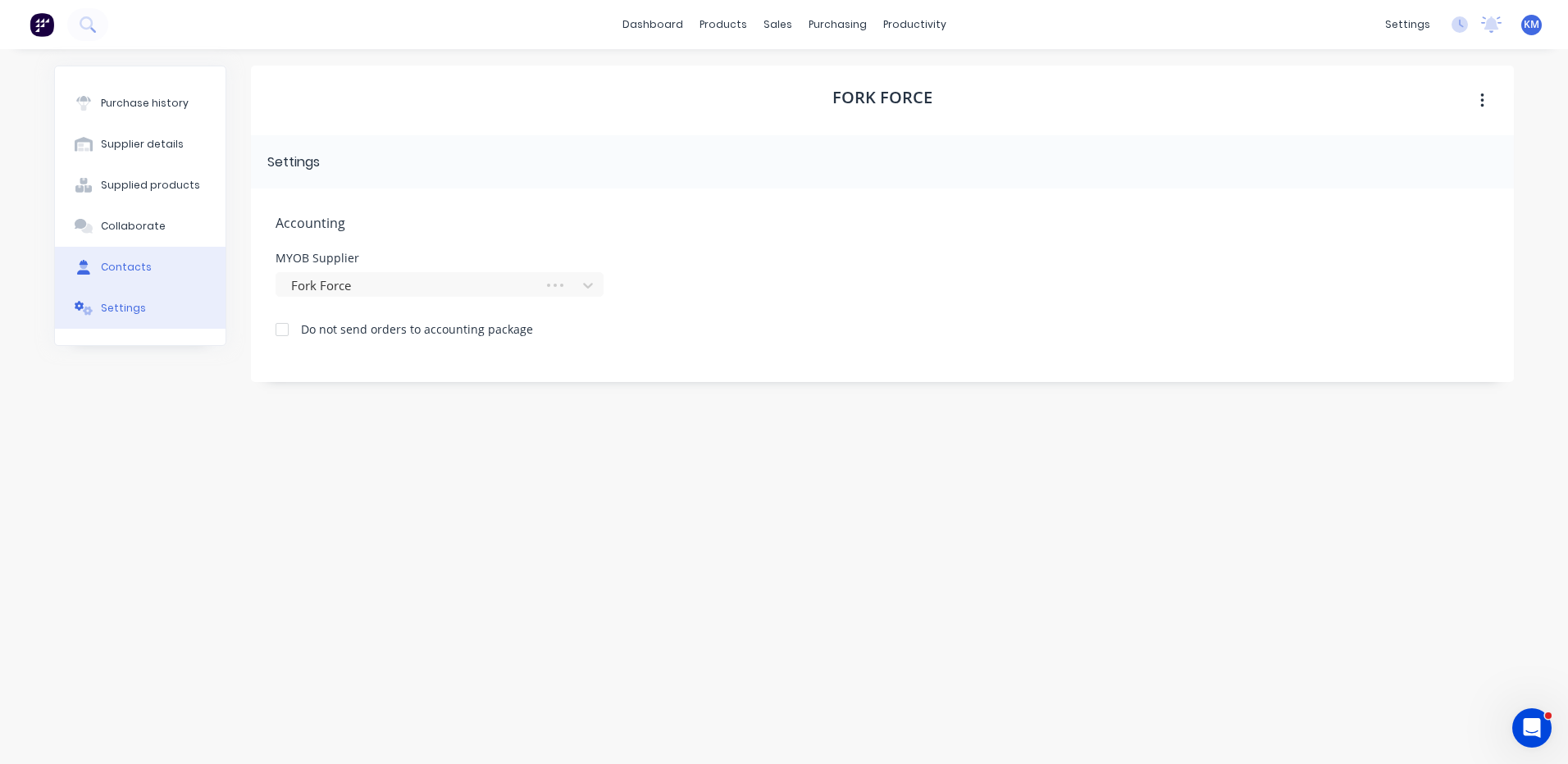
click at [180, 254] on button "Contacts" at bounding box center [140, 267] width 171 height 41
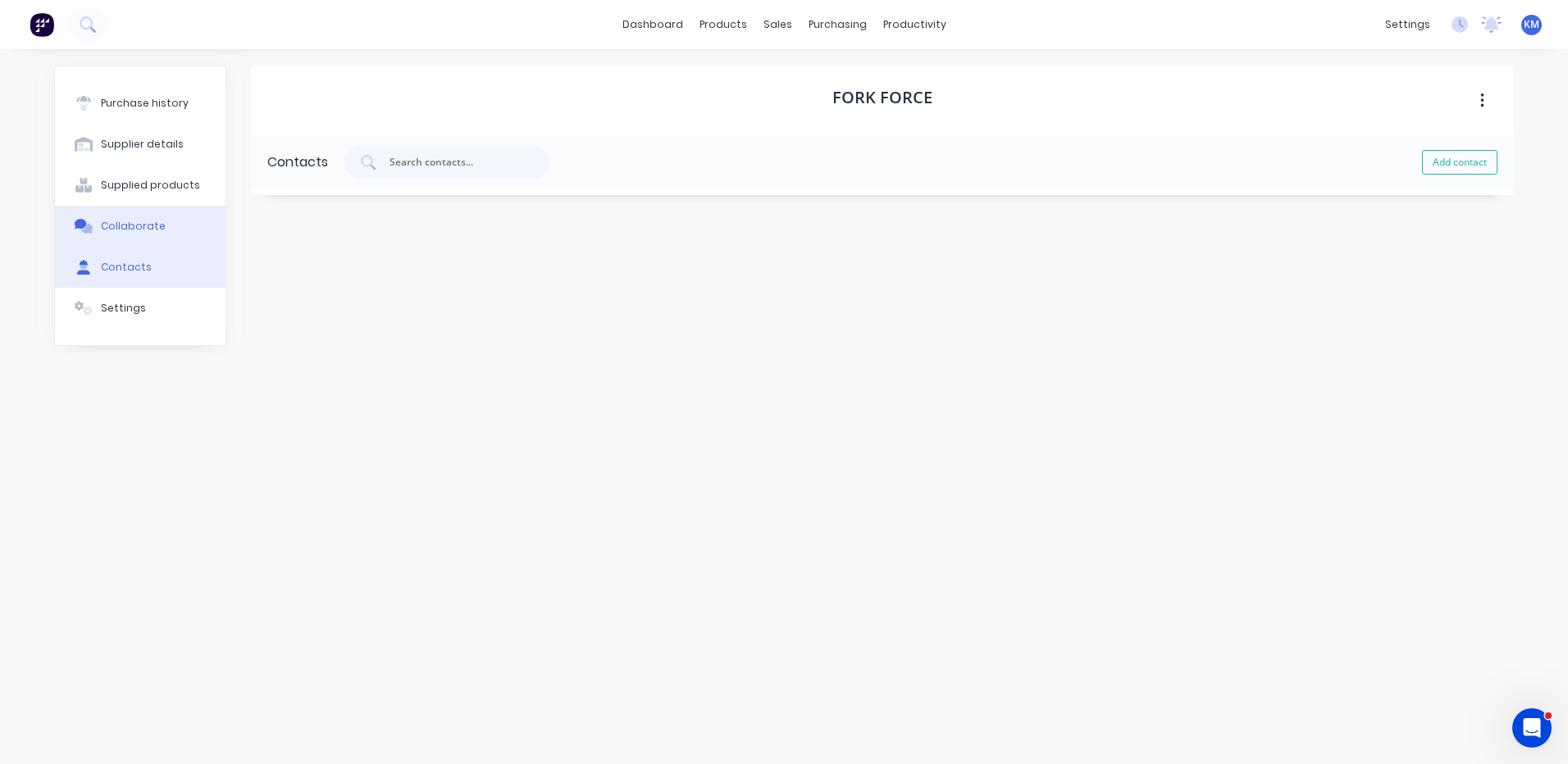
click at [198, 208] on button "Collaborate" at bounding box center [140, 226] width 171 height 41
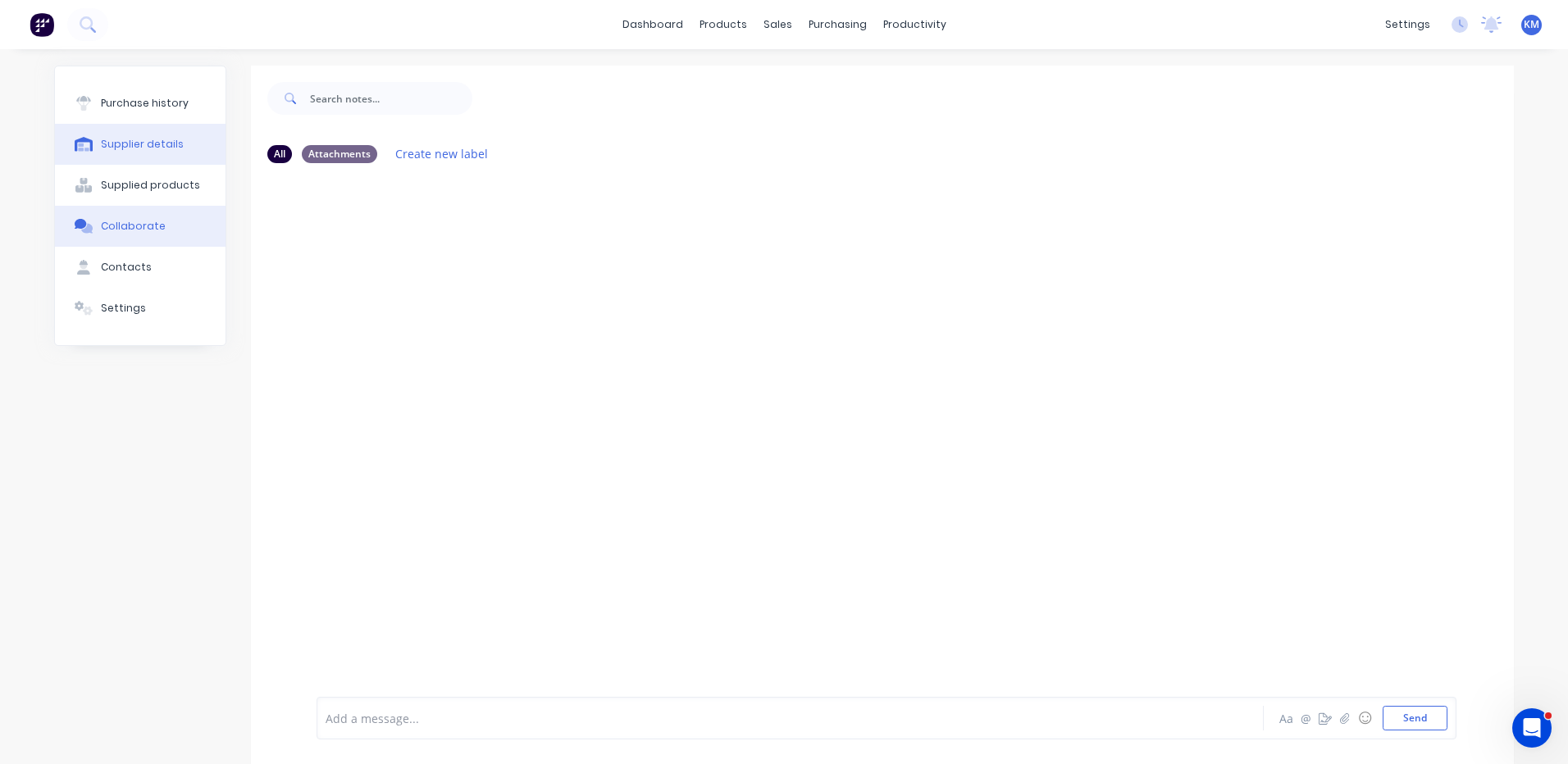
click at [126, 153] on button "Supplier details" at bounding box center [140, 144] width 171 height 41
select select "AU"
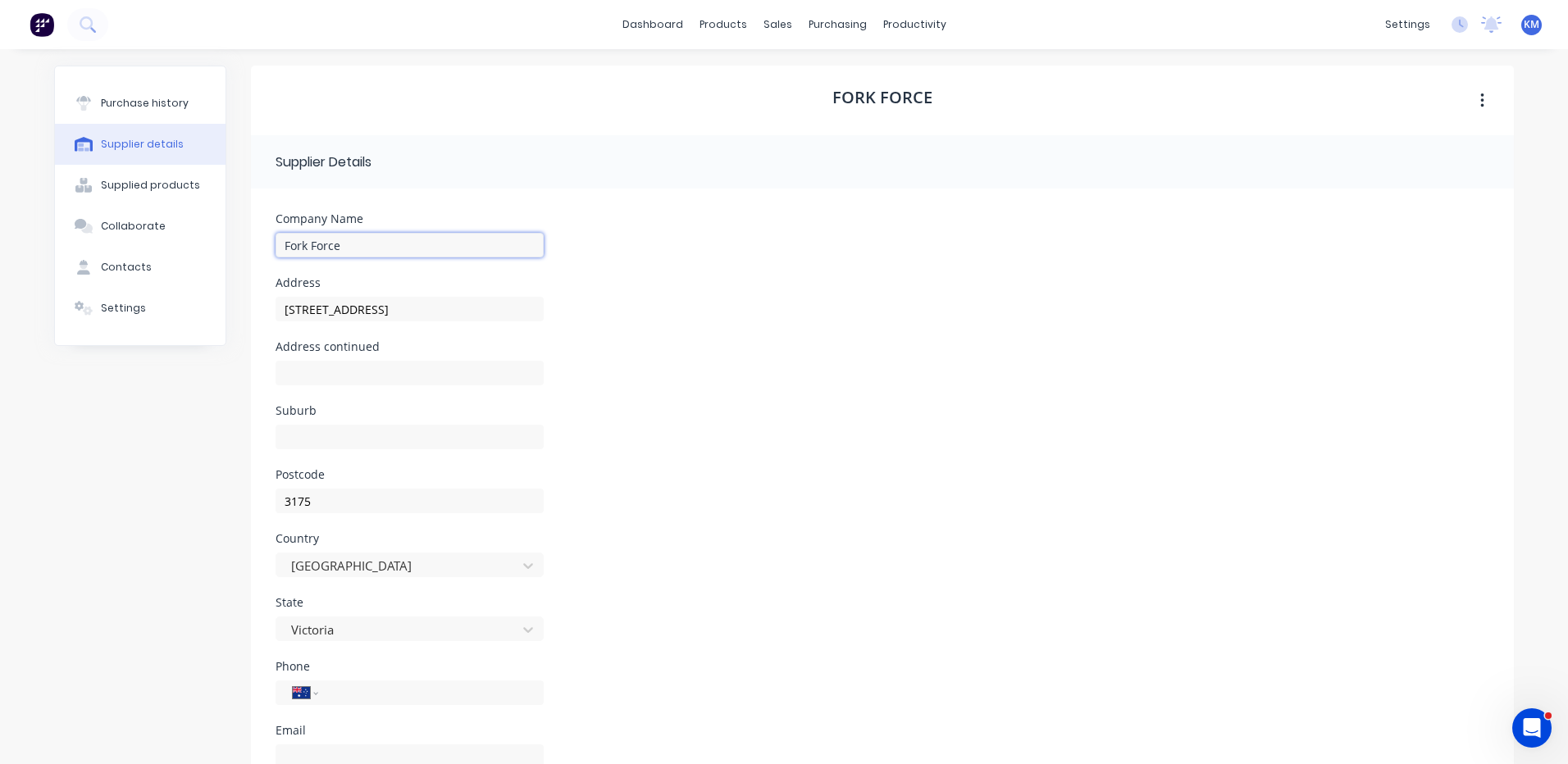
click at [426, 244] on input "Fork Force" at bounding box center [410, 245] width 269 height 24
type input "FORK FORCE AUSTRALIA PTY LTD"
click at [840, 243] on div "Company Name FORK FORCE AUSTRALIA PTY LTD" at bounding box center [883, 245] width 1214 height 64
click at [581, 396] on div "Address continued" at bounding box center [883, 373] width 1214 height 64
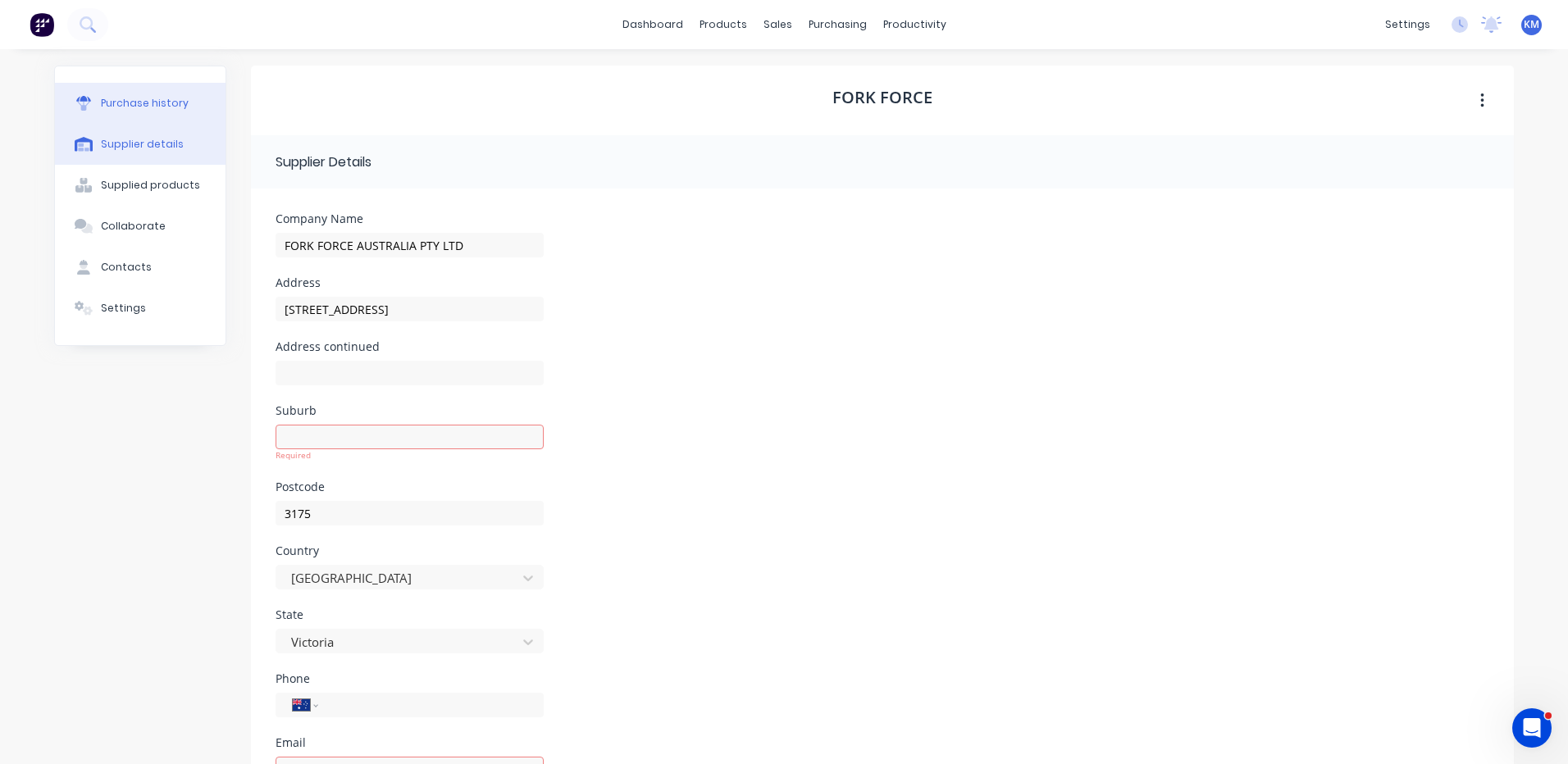
click at [181, 94] on button "Purchase history" at bounding box center [140, 103] width 171 height 41
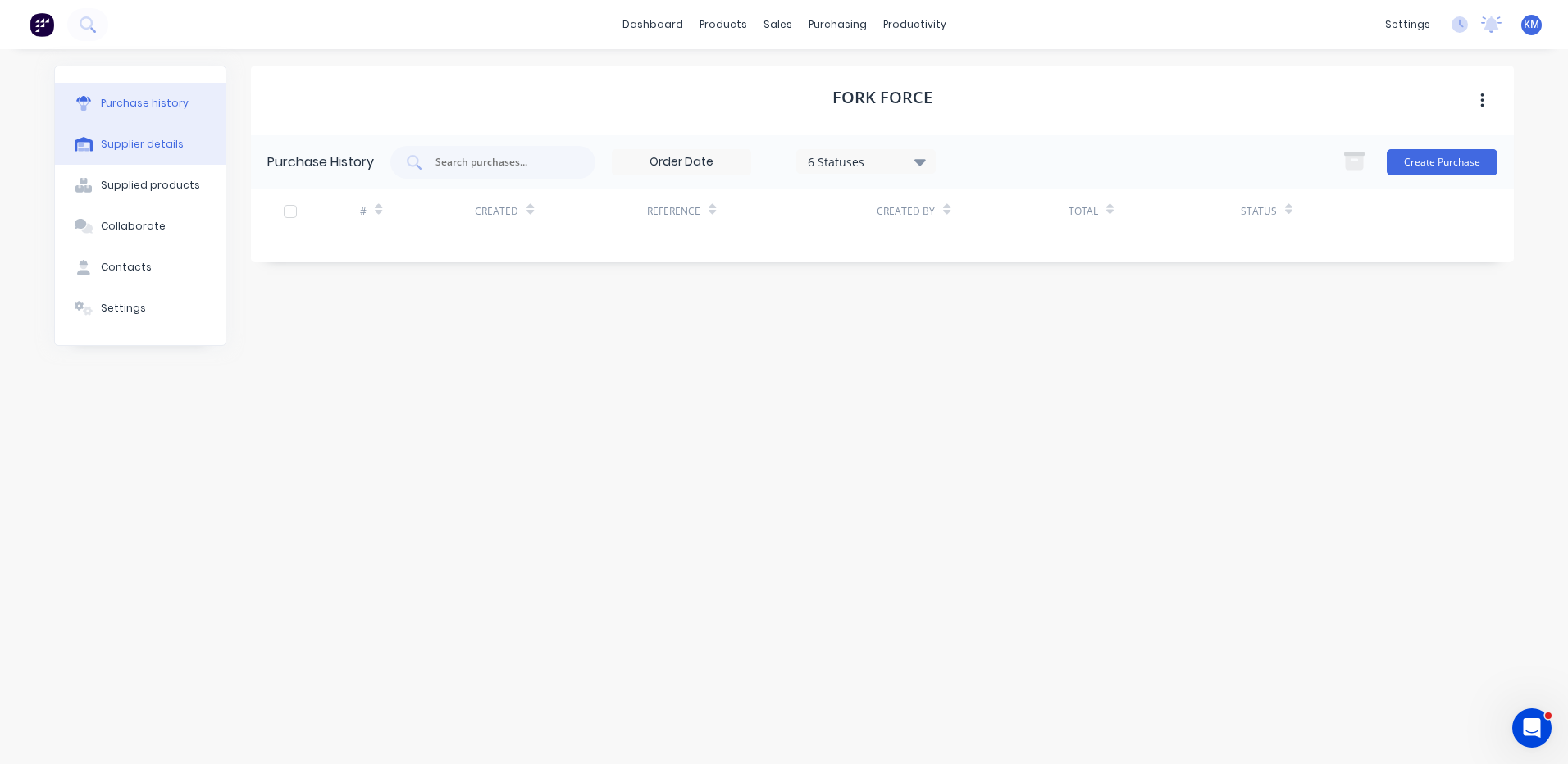
click at [165, 133] on button "Supplier details" at bounding box center [140, 144] width 171 height 41
select select "AU"
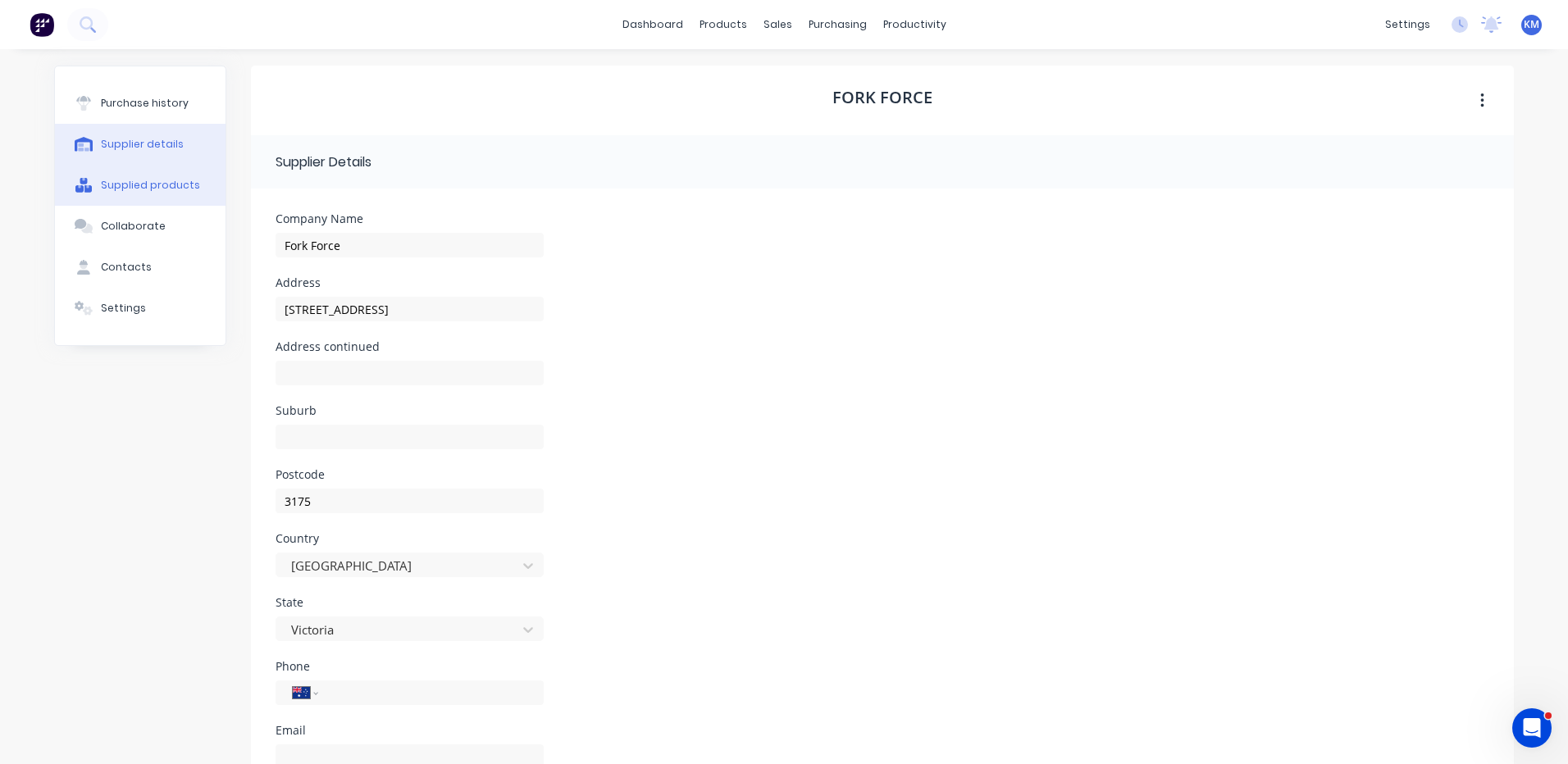
click at [144, 173] on button "Supplied products" at bounding box center [140, 184] width 171 height 41
click at [161, 137] on div "Supplier details" at bounding box center [143, 144] width 83 height 14
select select "AU"
click at [146, 209] on button "Collaborate" at bounding box center [140, 226] width 171 height 41
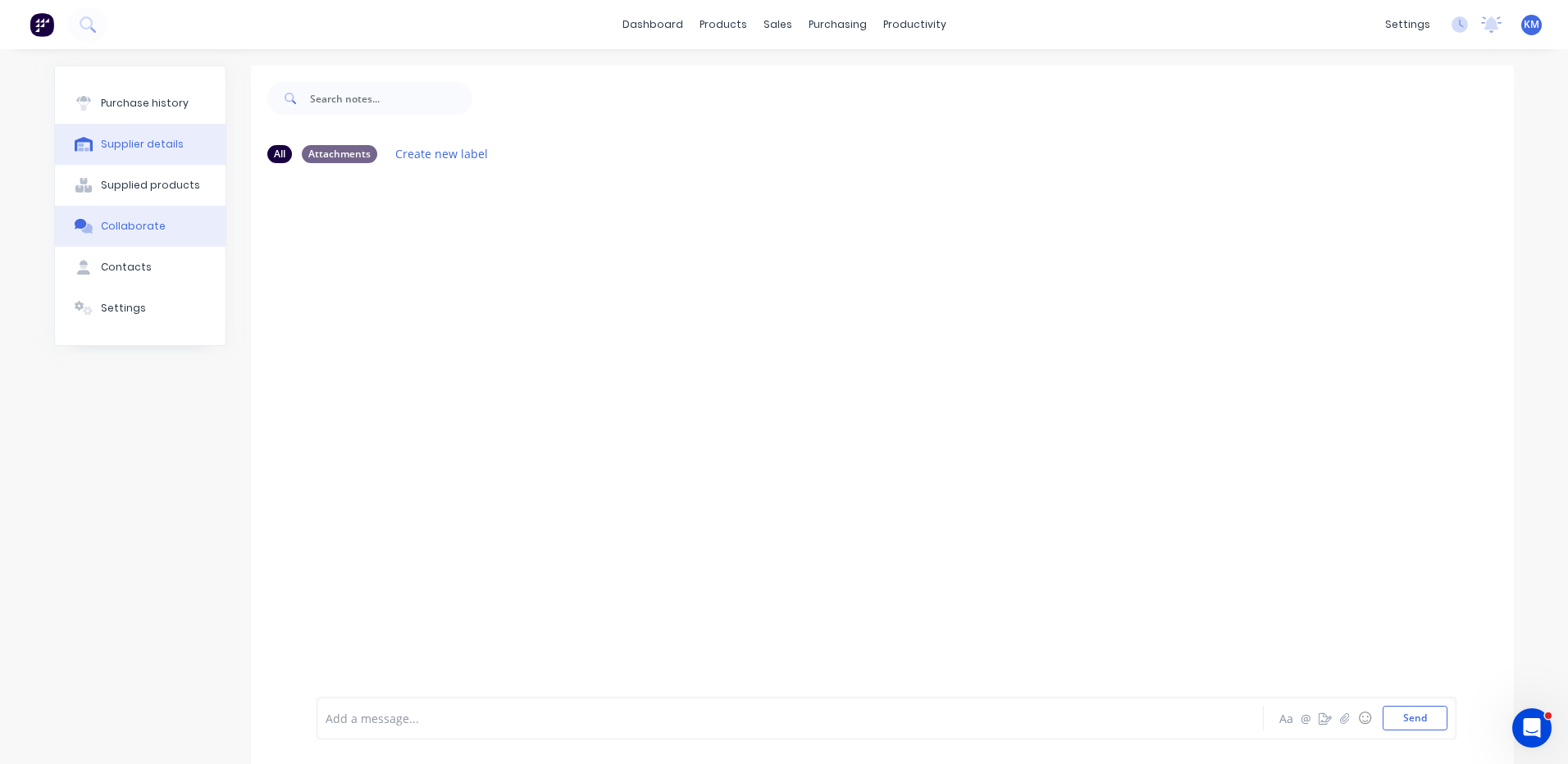
click at [161, 137] on div "Supplier details" at bounding box center [143, 144] width 83 height 14
select select "AU"
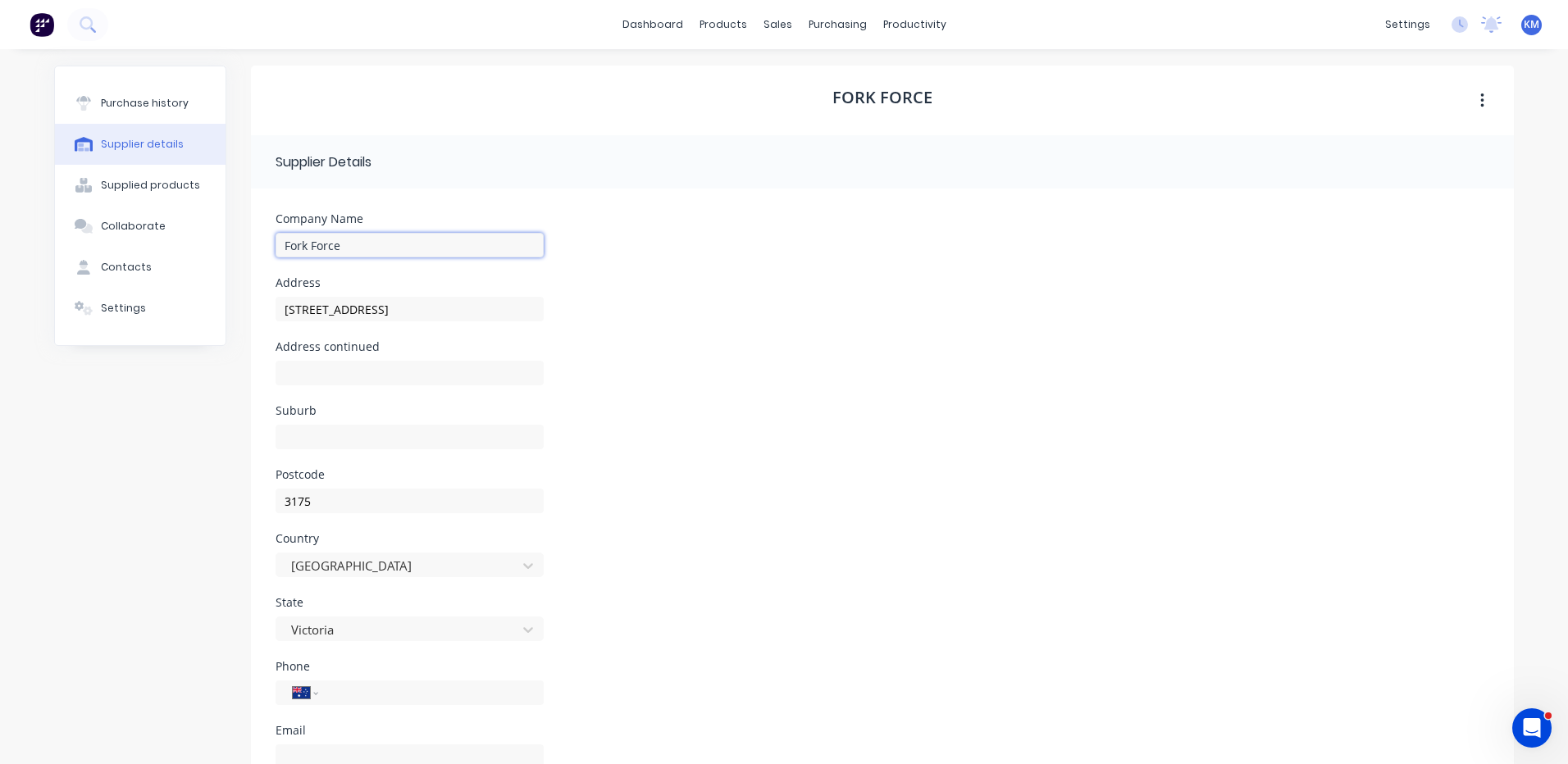
drag, startPoint x: 354, startPoint y: 252, endPoint x: 228, endPoint y: 242, distance: 126.4
click at [228, 242] on div "Purchase history Supplier details Supplied products Collaborate Contacts Settin…" at bounding box center [784, 472] width 1459 height 812
type input "FORK FORCE AUSTRALIA PTY LTD"
click at [780, 294] on div "Address 23 Monash Drive" at bounding box center [883, 309] width 1214 height 64
click at [316, 429] on input at bounding box center [410, 437] width 269 height 24
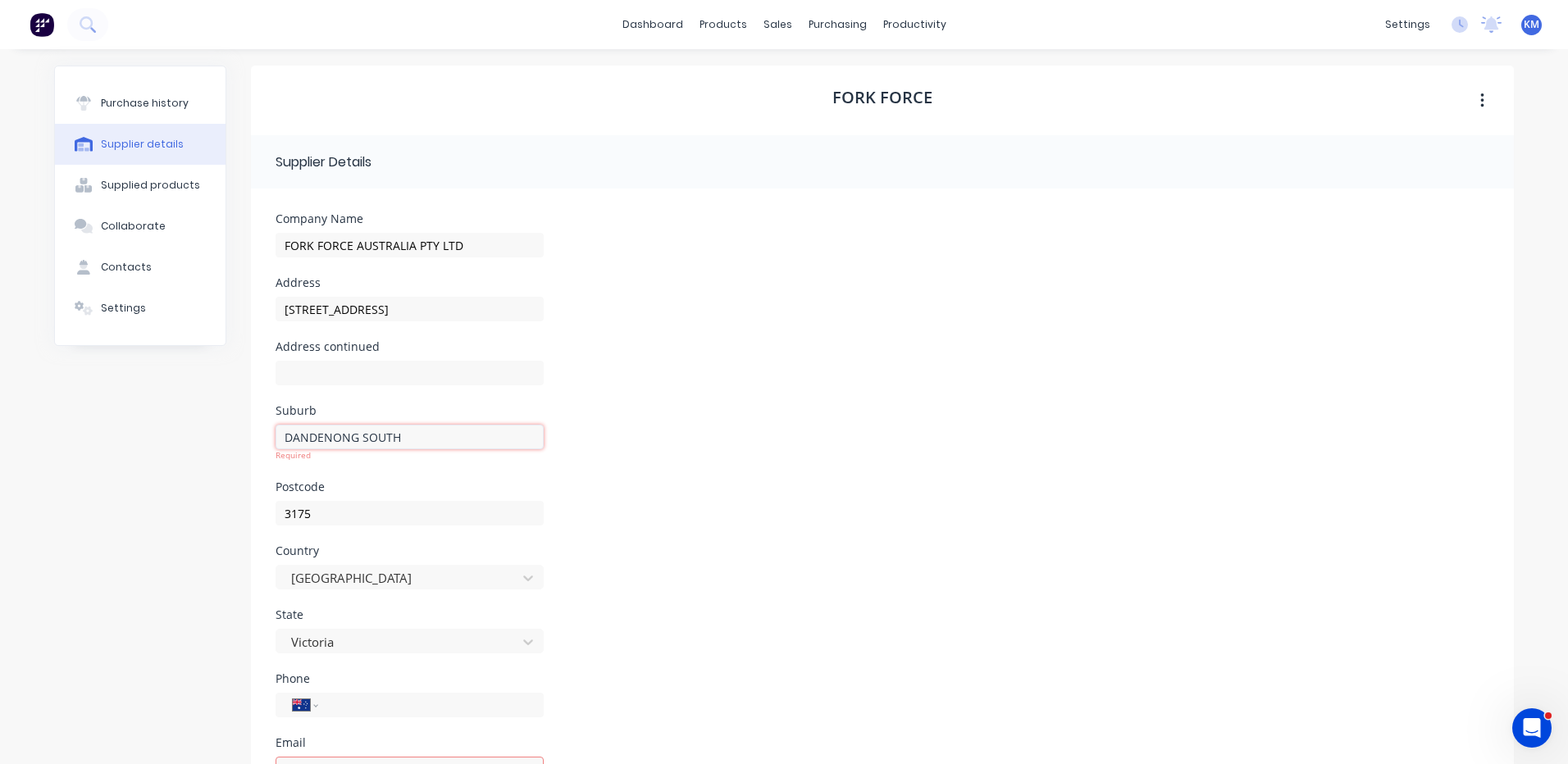
type input "DANDENONG SOUTH"
click at [795, 466] on div "Suburb DANDENONG SOUTH Required" at bounding box center [883, 443] width 1214 height 76
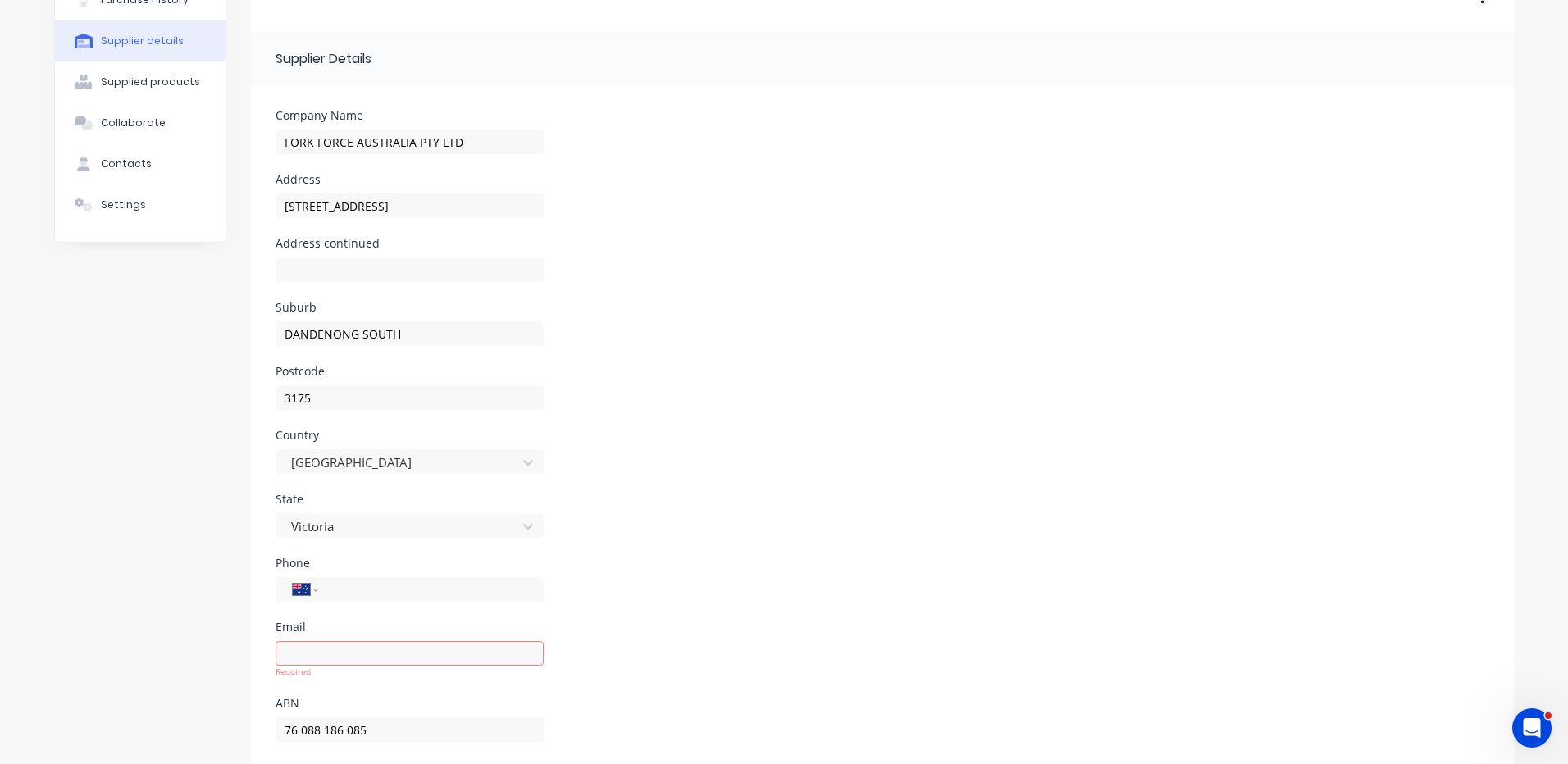
scroll to position [142, 0]
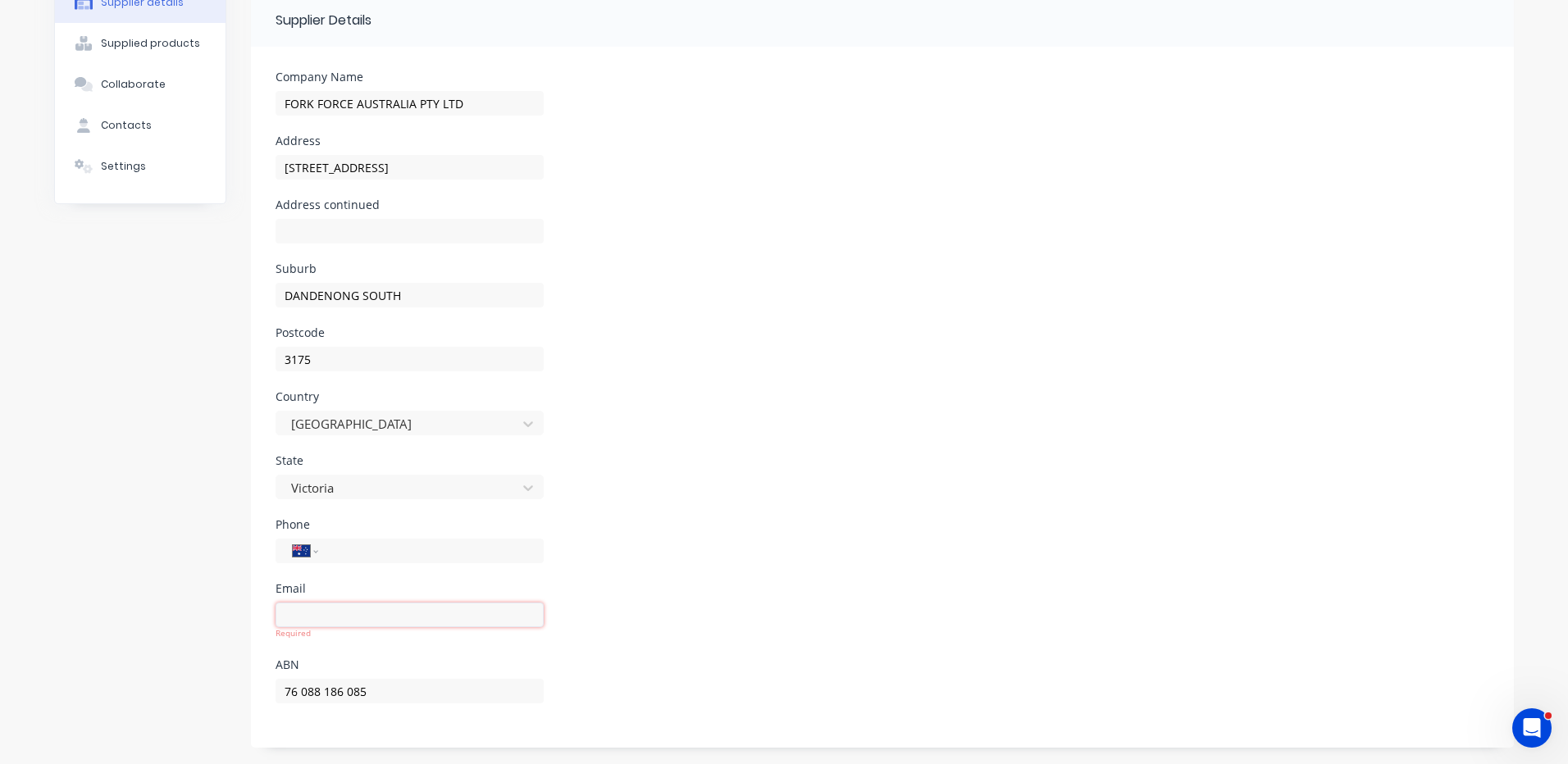
click at [472, 610] on input at bounding box center [410, 615] width 269 height 24
type input "vicstore@forkforce.com"
click at [701, 513] on div "State Victoria" at bounding box center [883, 486] width 1214 height 64
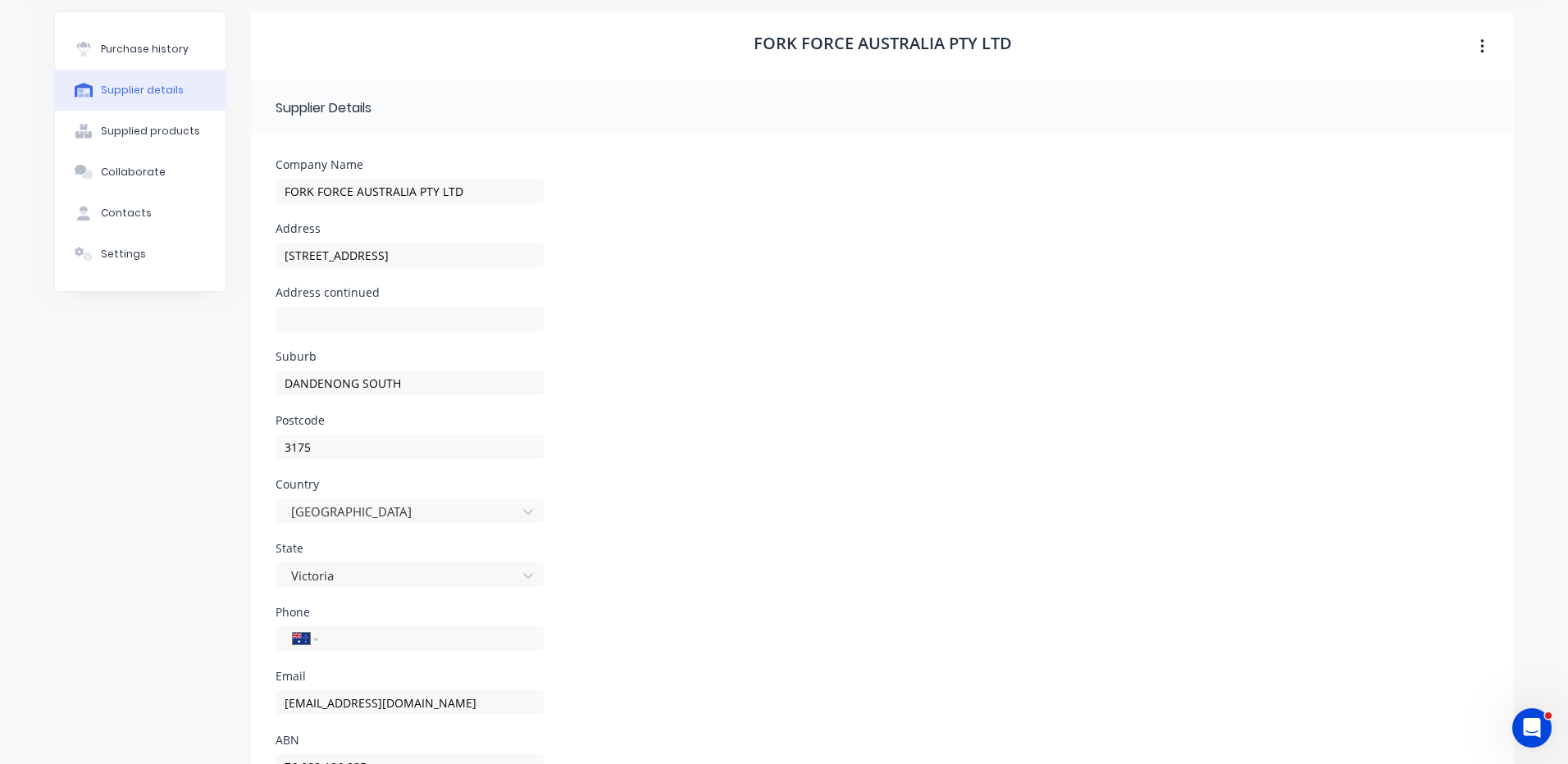
scroll to position [0, 0]
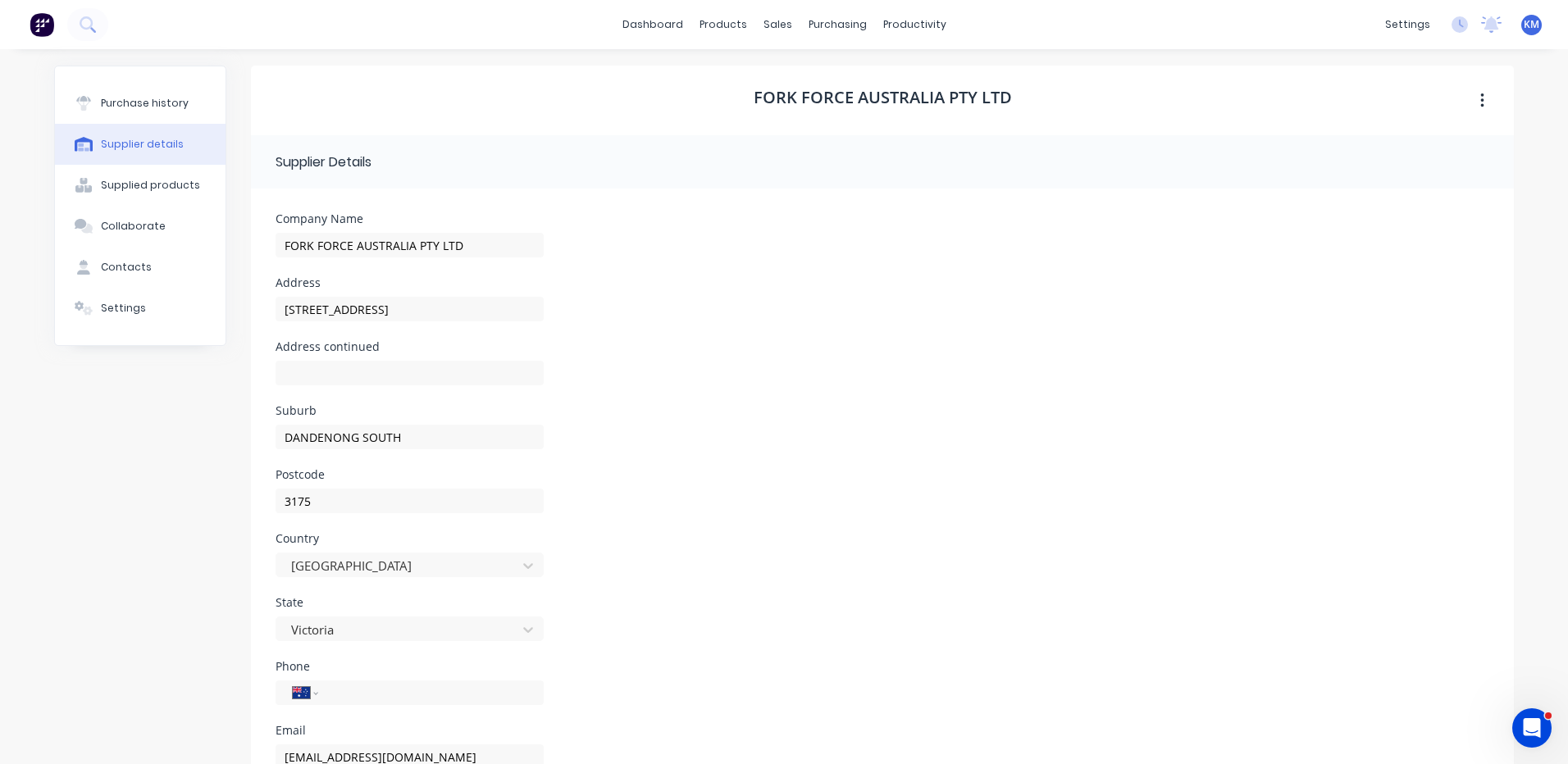
click at [602, 356] on div "Address continued" at bounding box center [883, 373] width 1214 height 64
click at [117, 185] on div "Supplied products" at bounding box center [151, 185] width 99 height 14
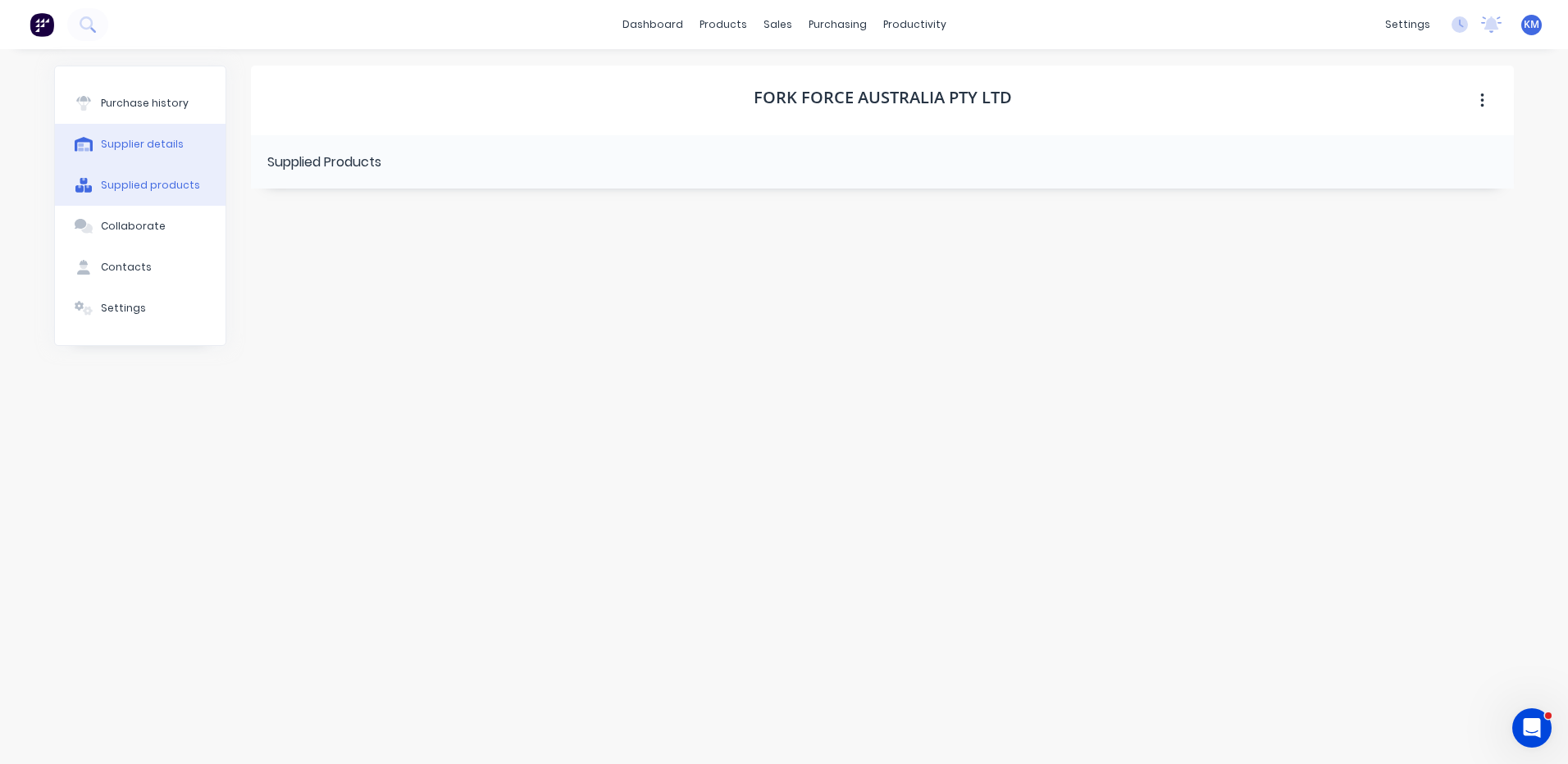
click at [137, 161] on button "Supplier details" at bounding box center [140, 144] width 171 height 41
select select "AU"
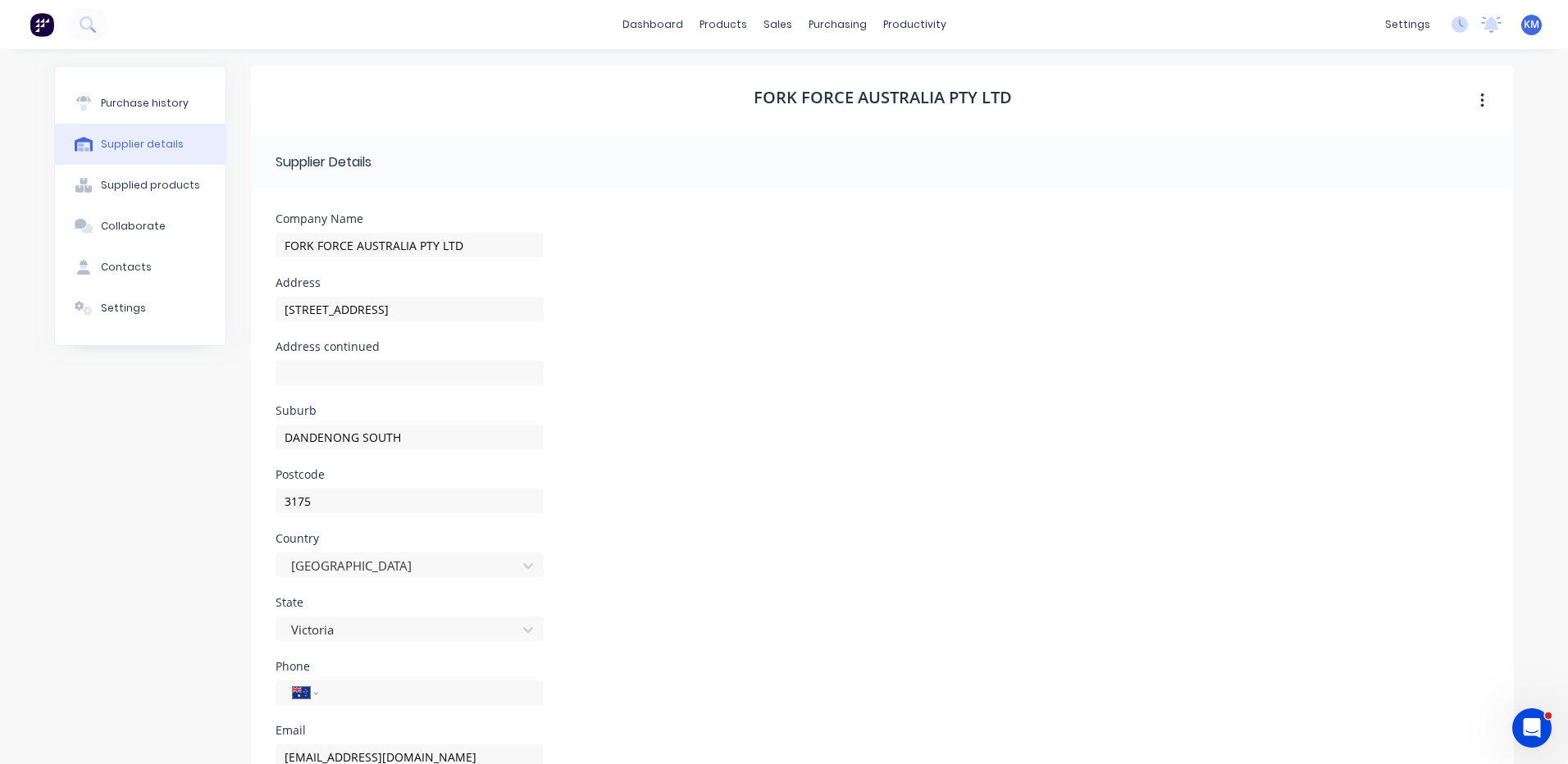
click at [140, 130] on button "Supplier details" at bounding box center [140, 144] width 171 height 41
click at [163, 115] on button "Purchase history" at bounding box center [140, 103] width 171 height 41
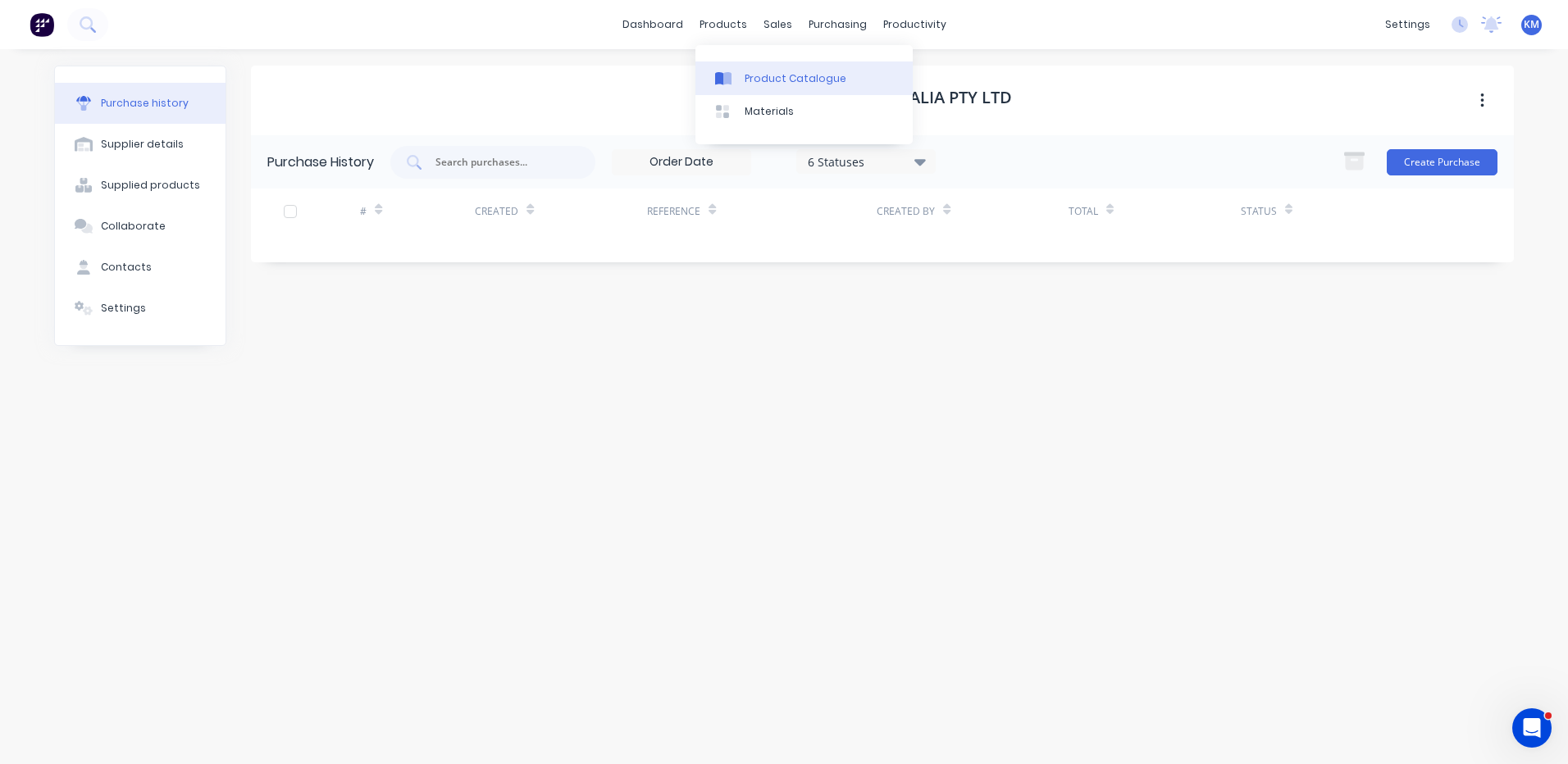
click at [751, 66] on link "Product Catalogue" at bounding box center [804, 78] width 217 height 33
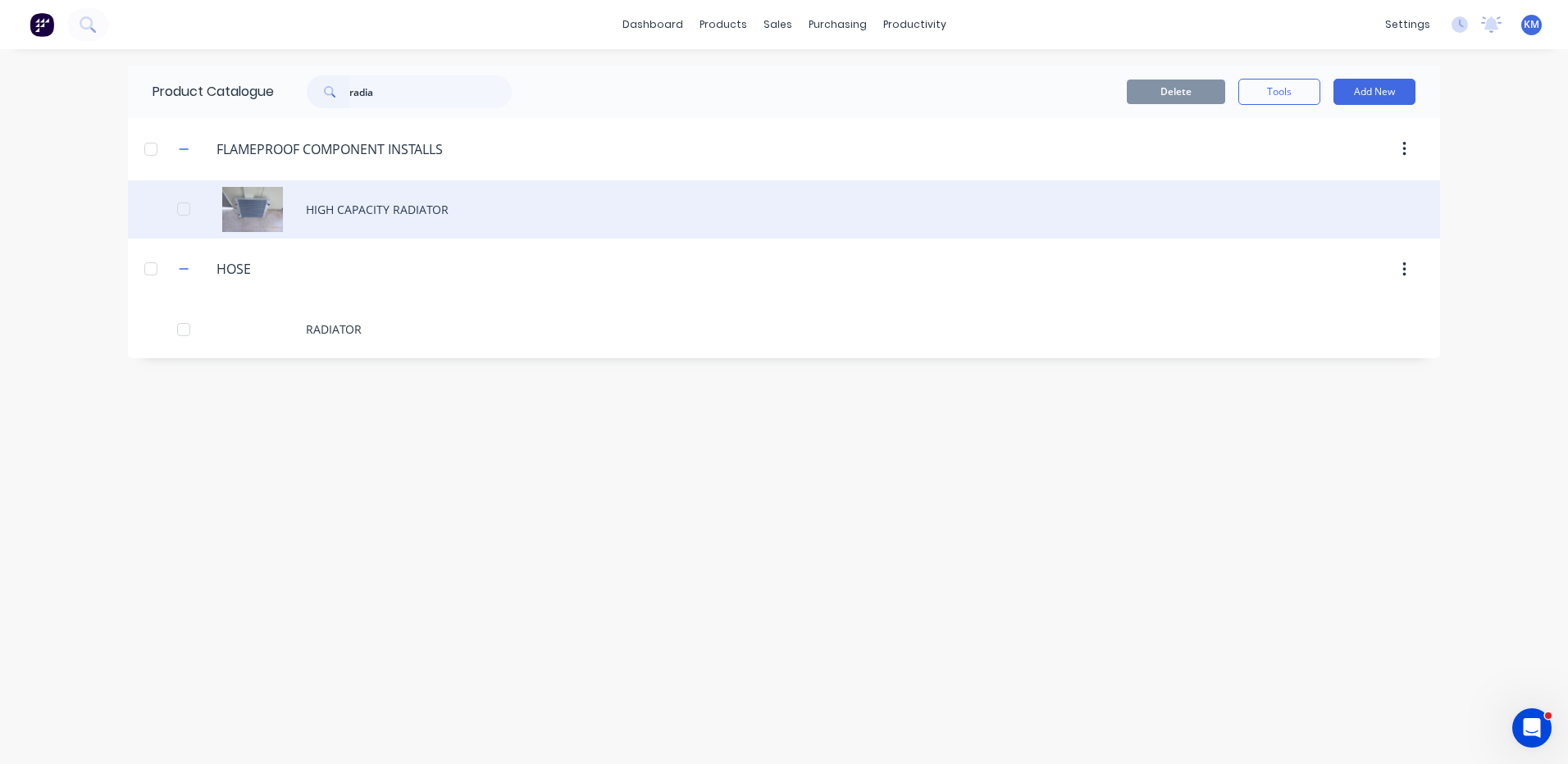
type input "radia"
click at [615, 204] on div "HIGH CAPACITY RADIATOR" at bounding box center [783, 210] width 1312 height 58
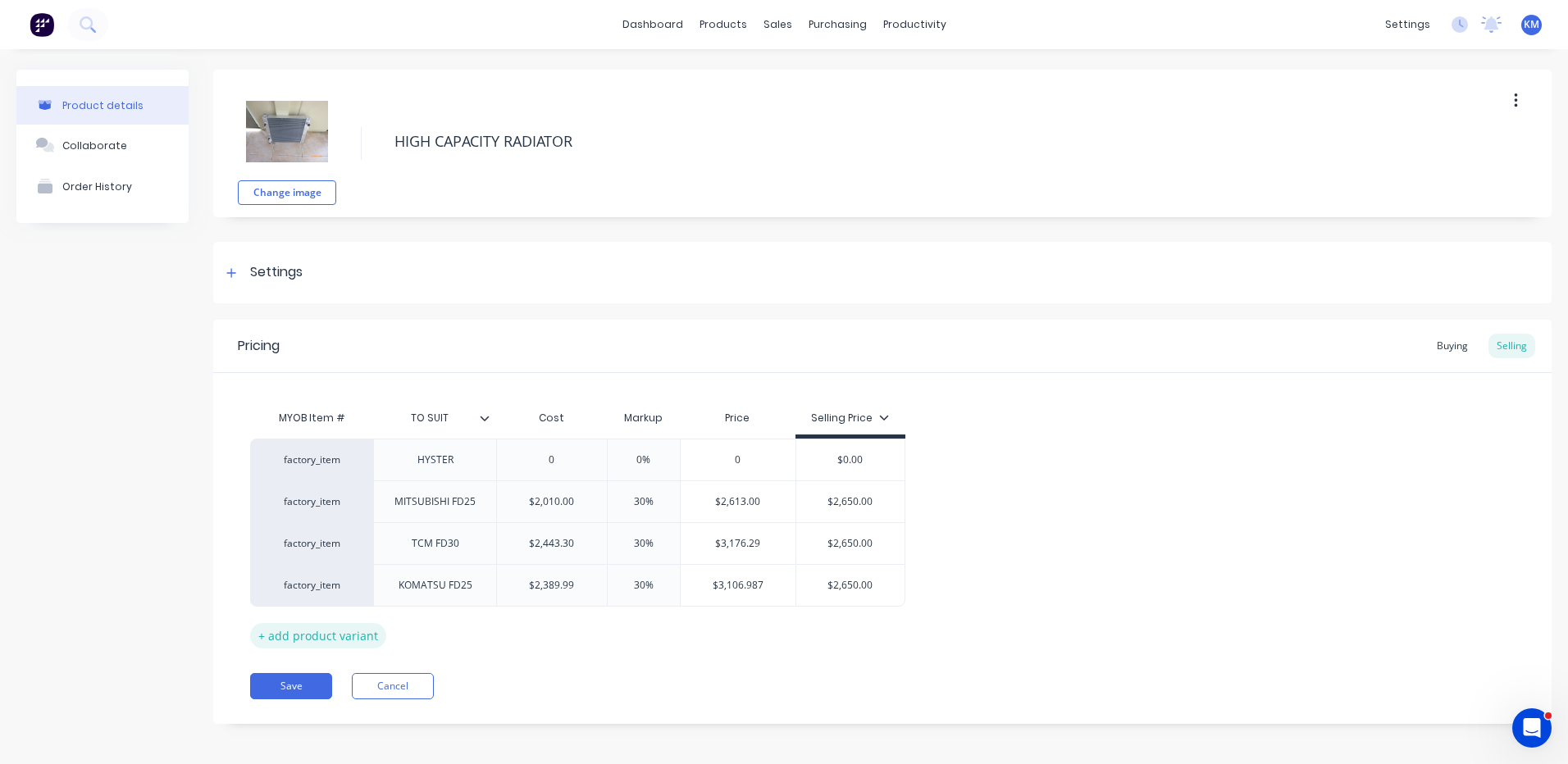
click at [330, 637] on div "+ add product variant" at bounding box center [318, 636] width 137 height 25
click at [415, 637] on div at bounding box center [435, 627] width 82 height 22
click at [481, 419] on icon at bounding box center [485, 418] width 10 height 10
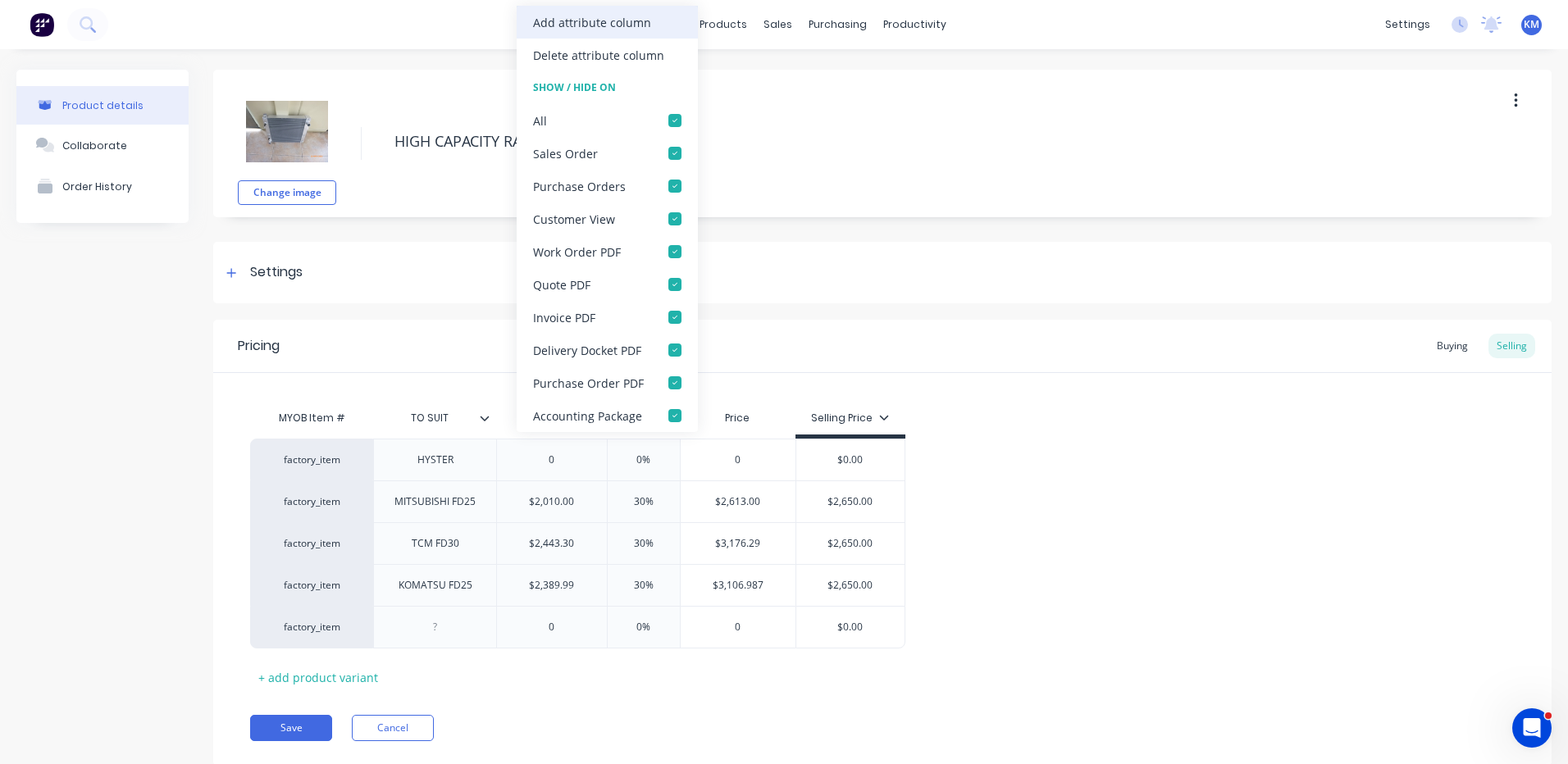
click at [624, 31] on div "Add attribute column" at bounding box center [592, 22] width 118 height 17
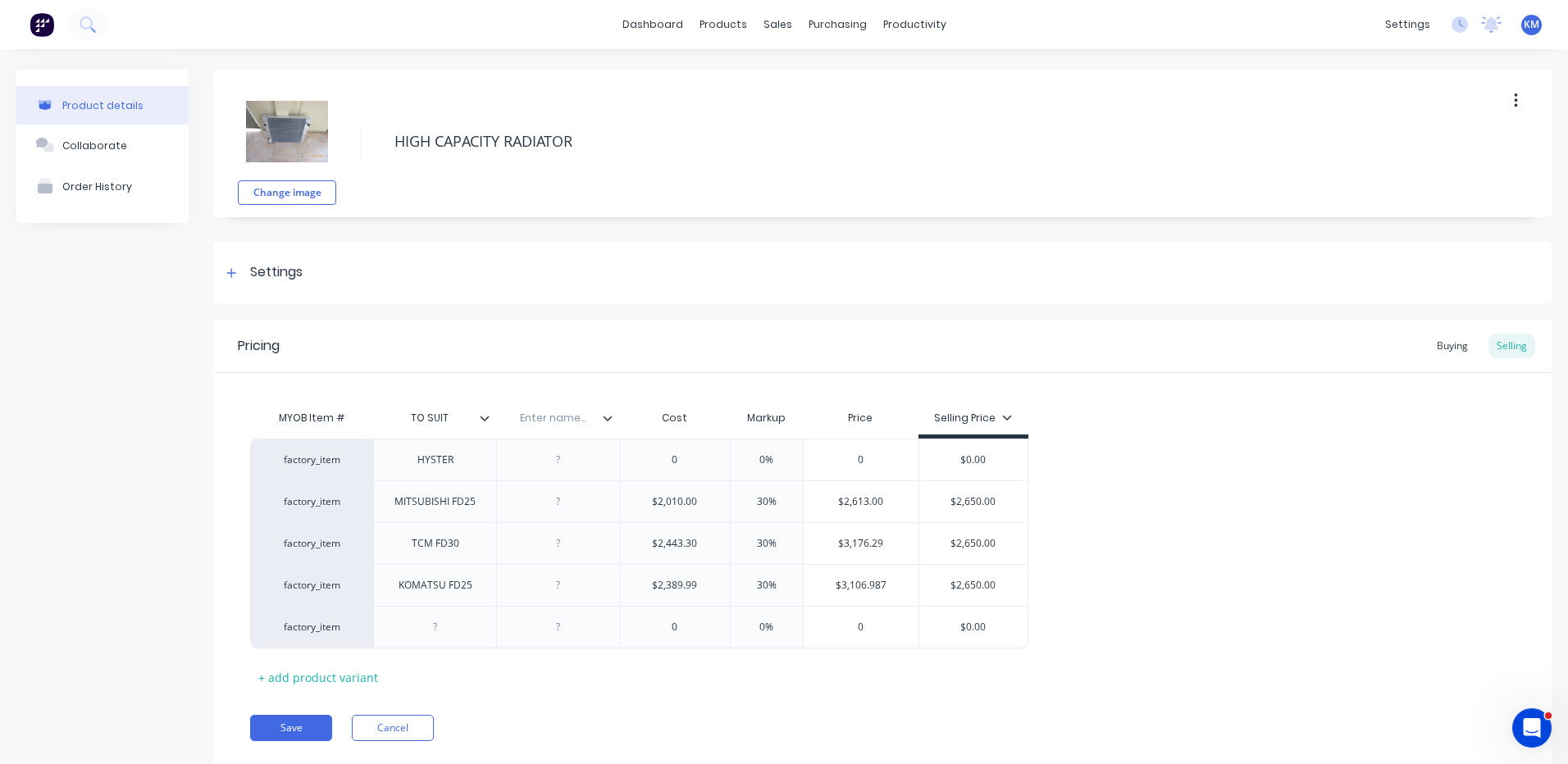
type textarea "x"
click at [562, 418] on input "text" at bounding box center [553, 418] width 113 height 14
type input "Supplier Part Number"
click at [1397, 454] on div "factory_item HYSTER 0 0% 0 $0.00 factory_item MITSUBISHI FD25 $2,010.00 30% $2,…" at bounding box center [883, 543] width 1265 height 210
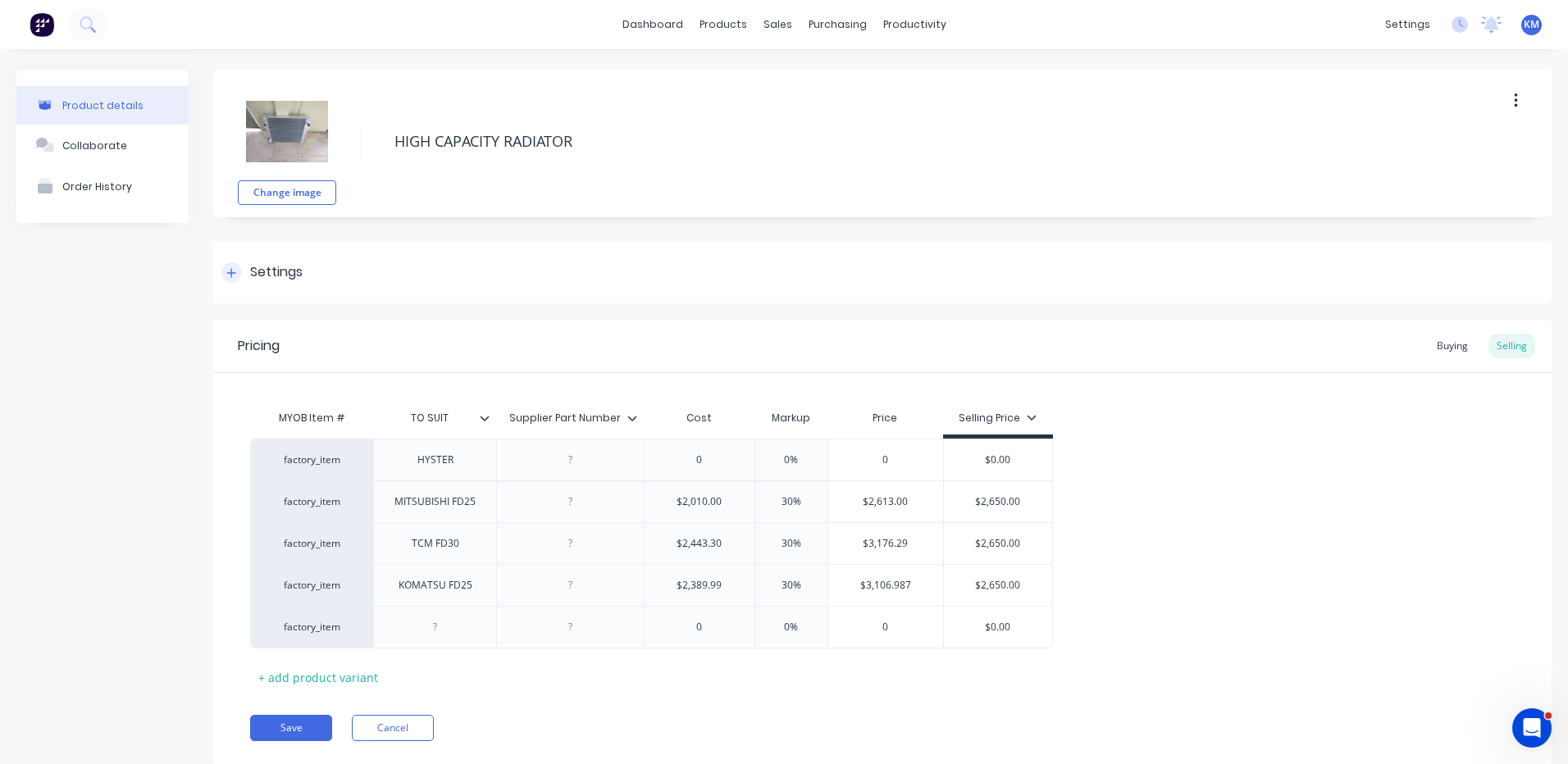
click at [303, 272] on div "Settings" at bounding box center [277, 272] width 52 height 21
type textarea "x"
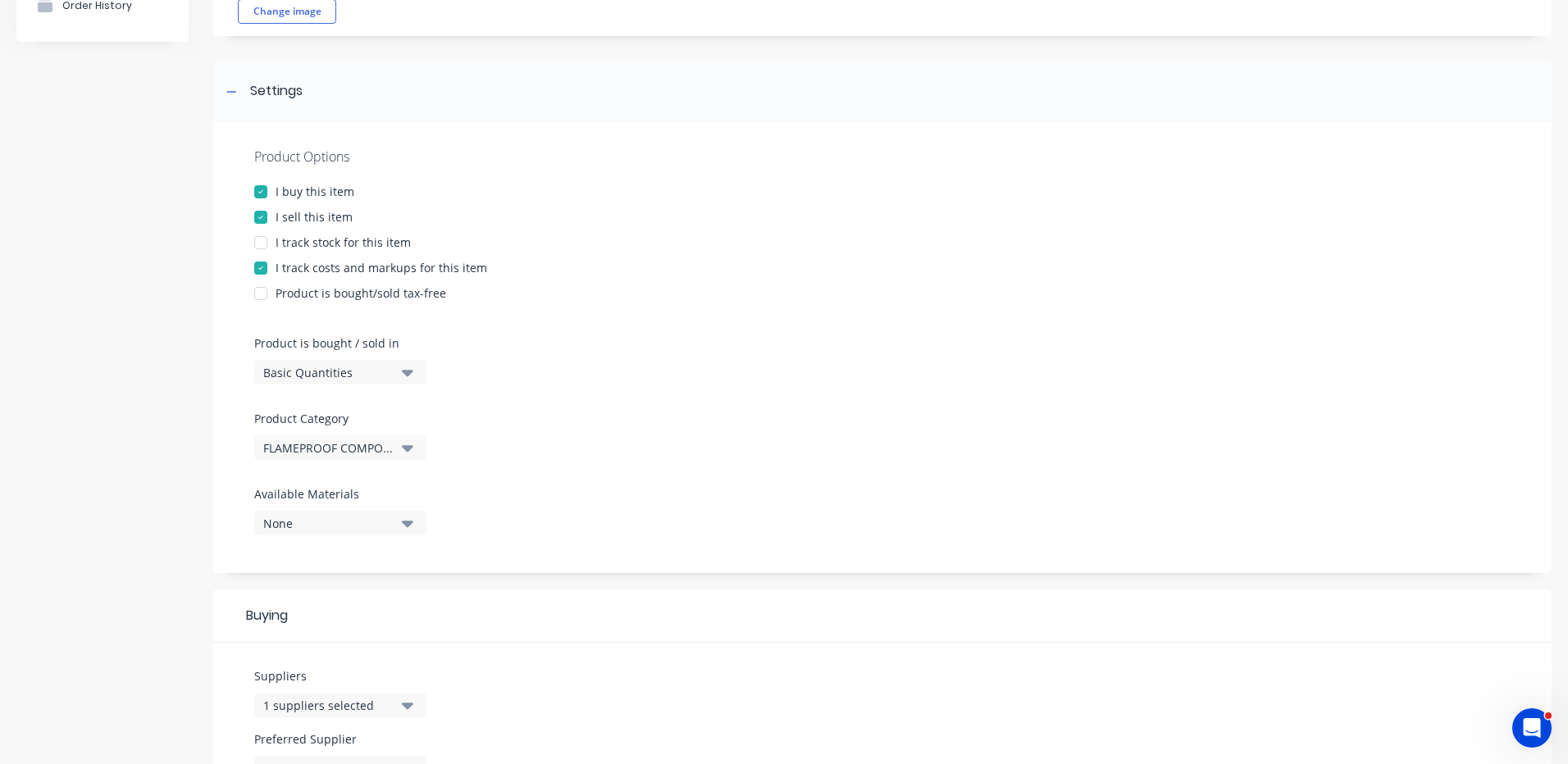
scroll to position [246, 0]
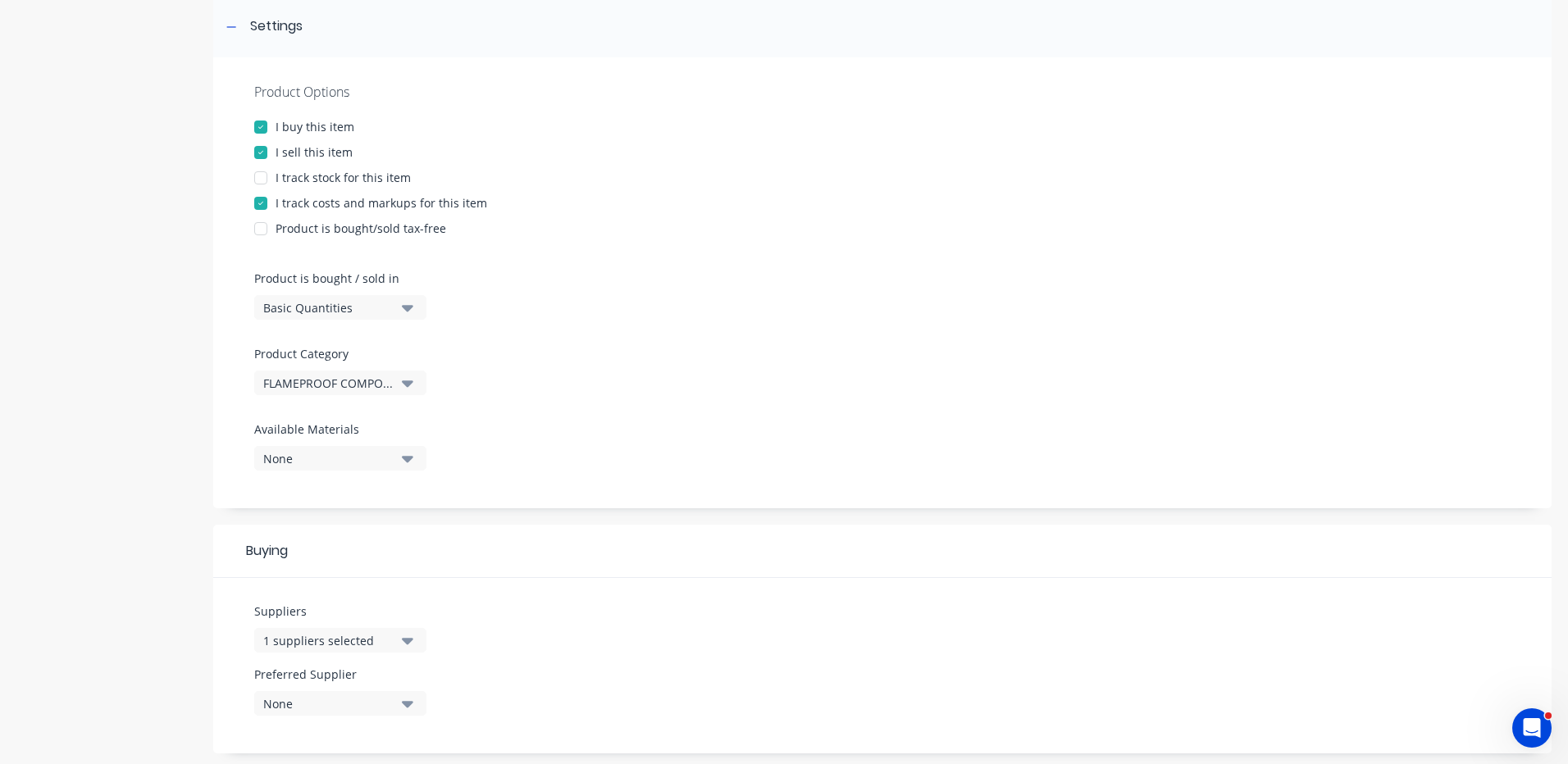
click at [367, 646] on div "1 suppliers selected" at bounding box center [328, 640] width 131 height 17
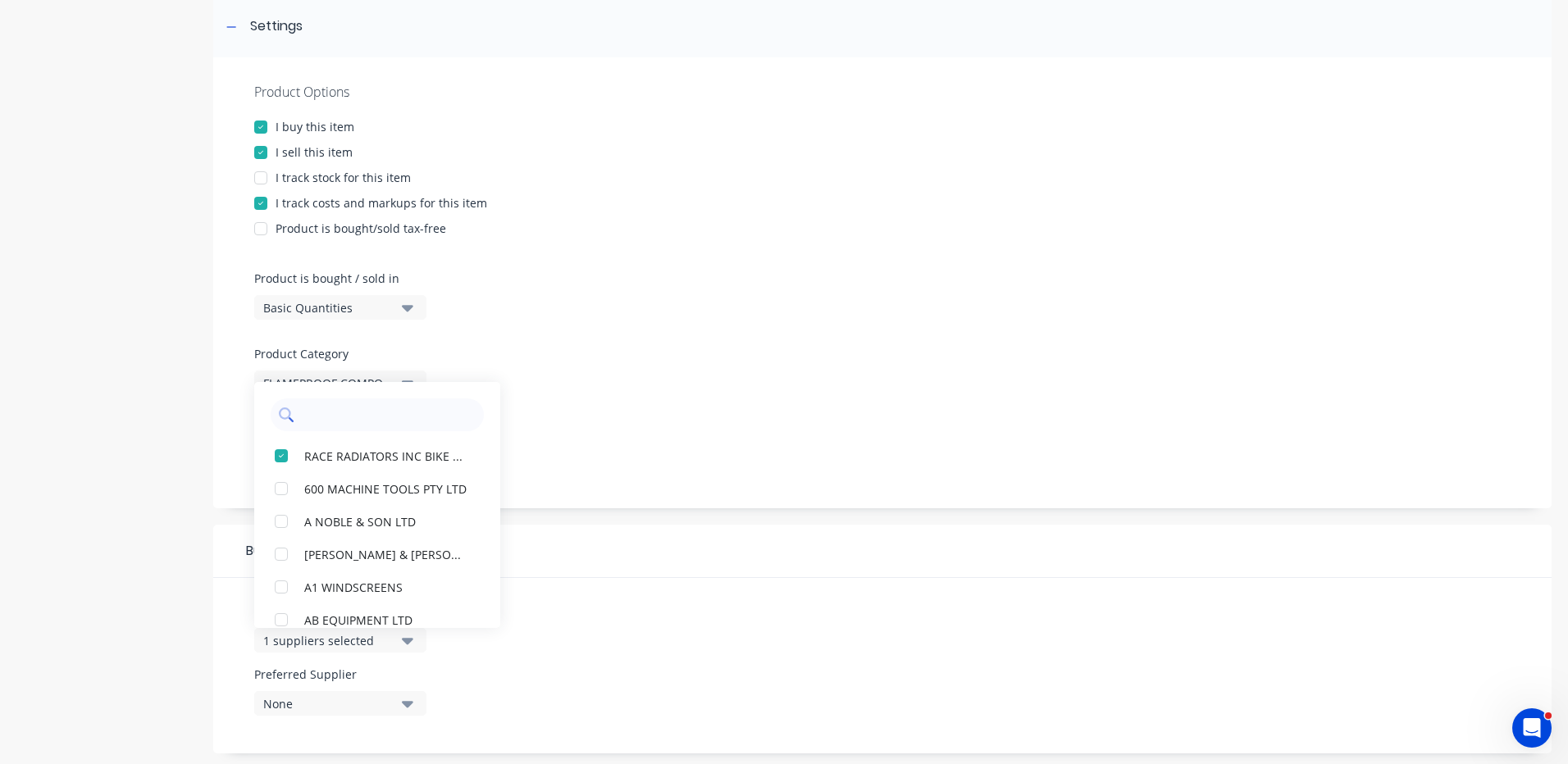
click at [365, 418] on input "text" at bounding box center [389, 415] width 174 height 33
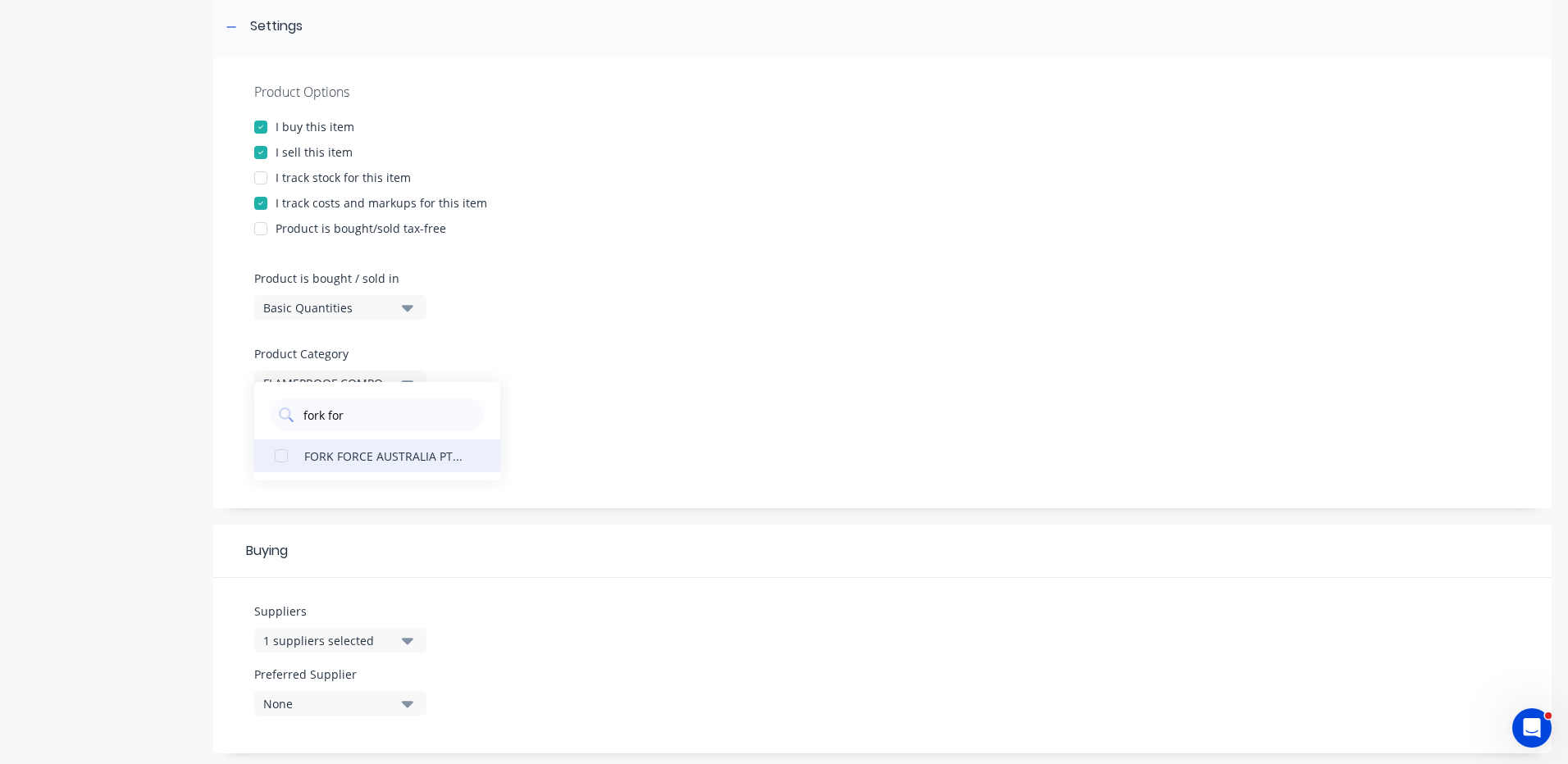
type input "fork for"
click at [338, 463] on div "FORK FORCE AUSTRALIA PTY LTD" at bounding box center [385, 455] width 164 height 17
type textarea "x"
click at [760, 492] on div "Product Options I buy this item I sell this item I track stock for this item I …" at bounding box center [883, 282] width 1338 height 451
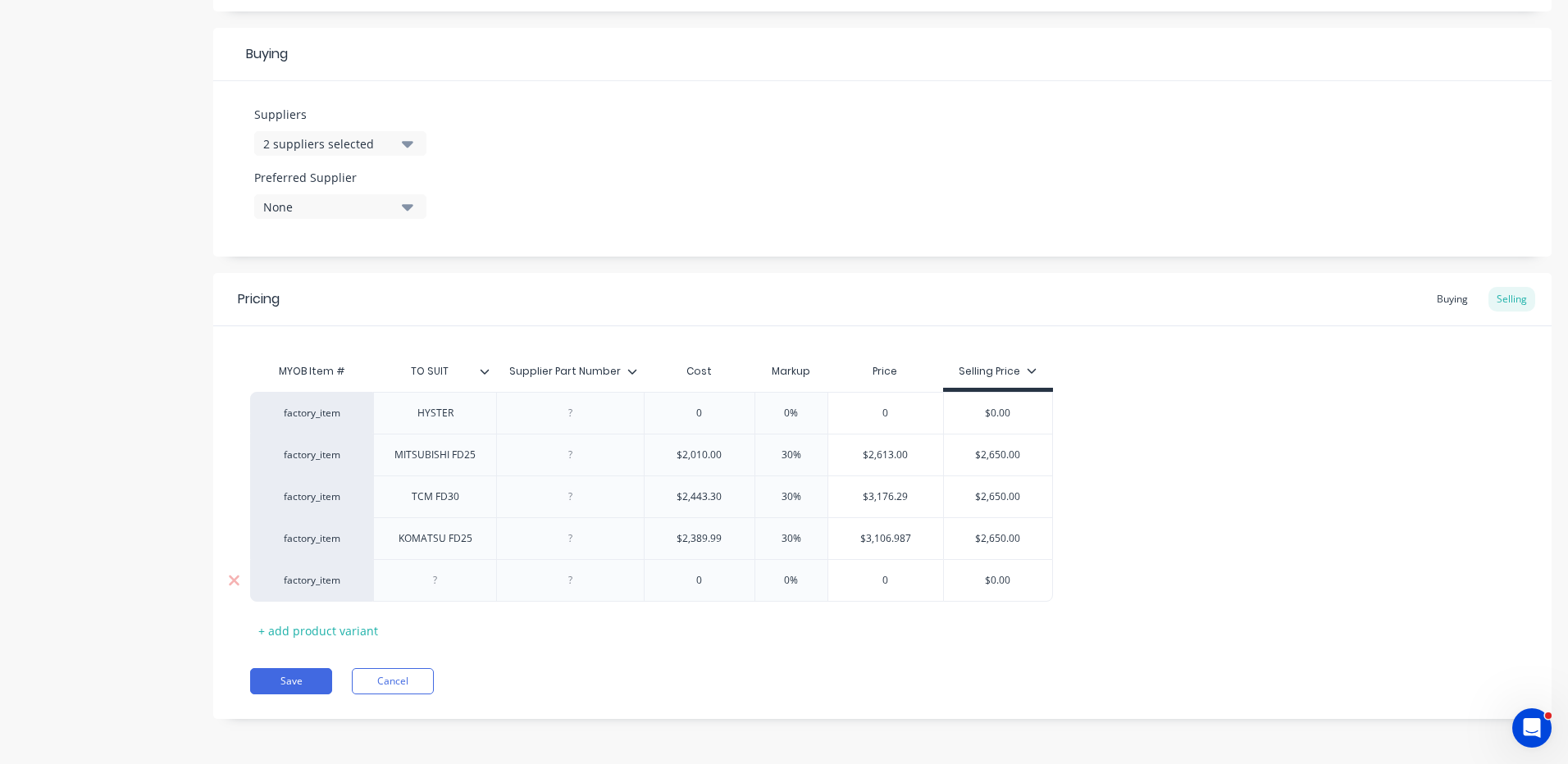
click at [558, 582] on div at bounding box center [571, 580] width 82 height 22
type textarea "x"
click at [437, 577] on div at bounding box center [435, 580] width 82 height 22
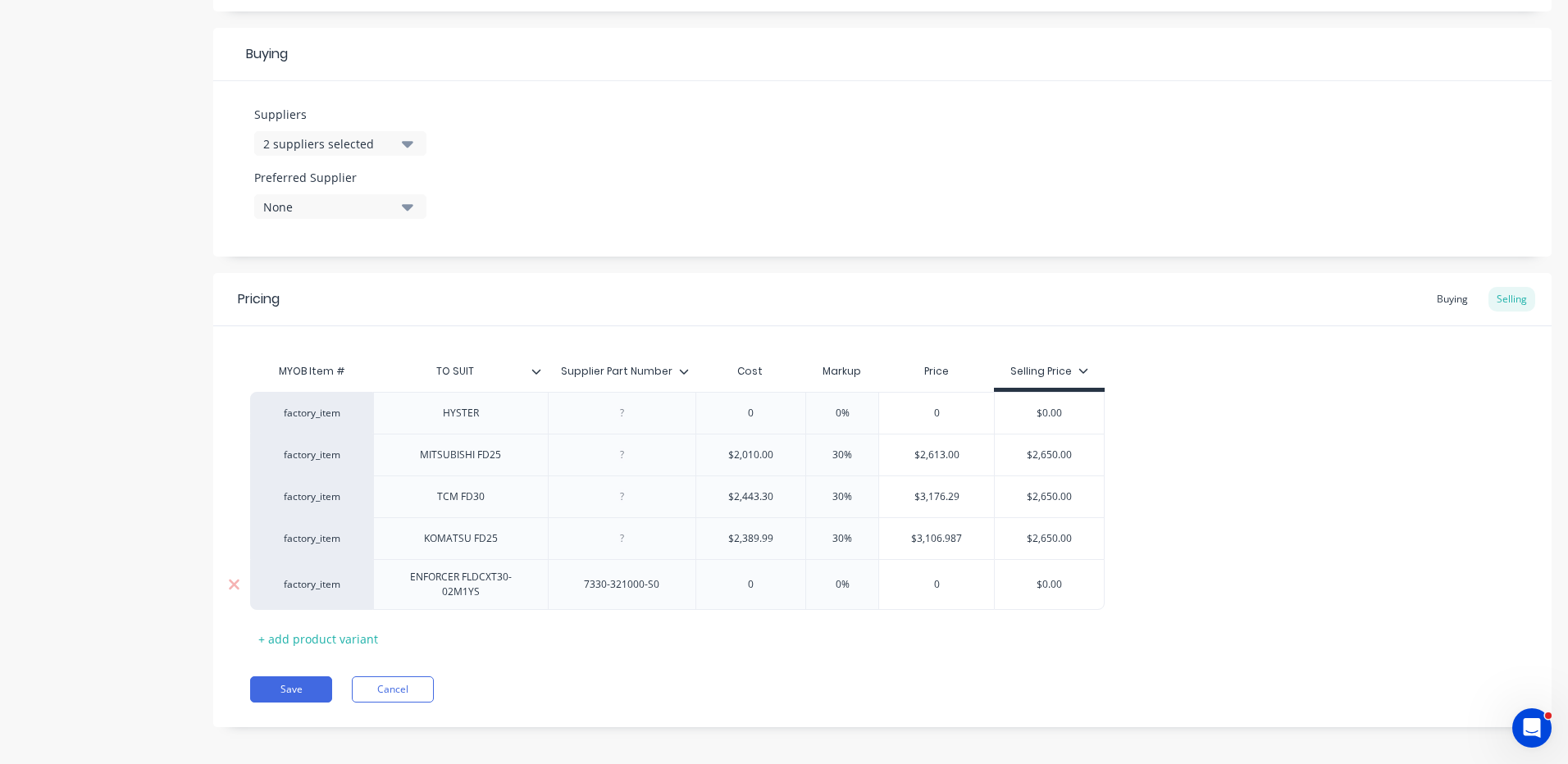
click at [507, 593] on div "ENFORCER FLDCXT30-02M1YS" at bounding box center [461, 585] width 161 height 36
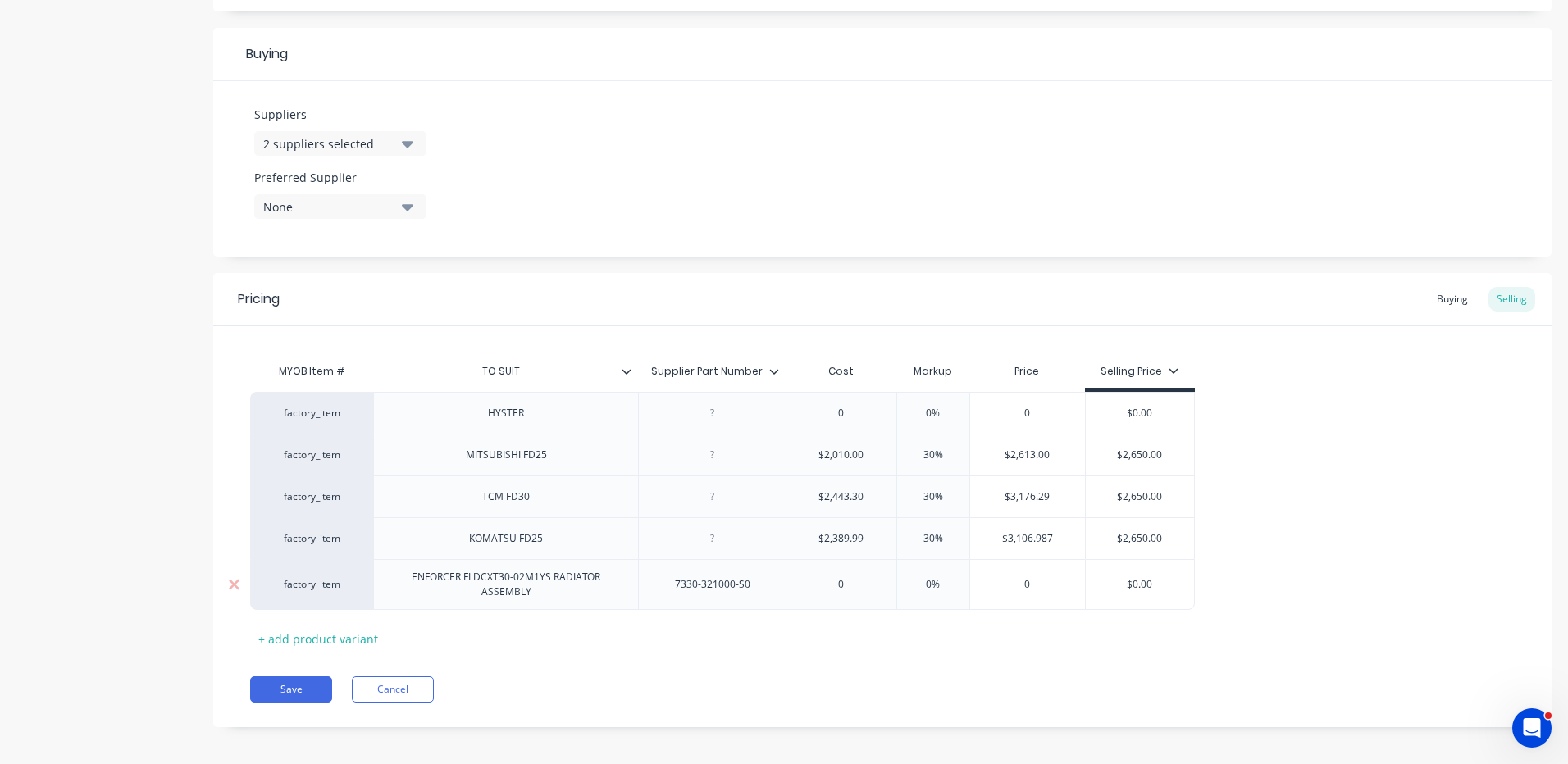
type textarea "x"
type input "0"
type textarea "x"
type input "1"
type textarea "x"
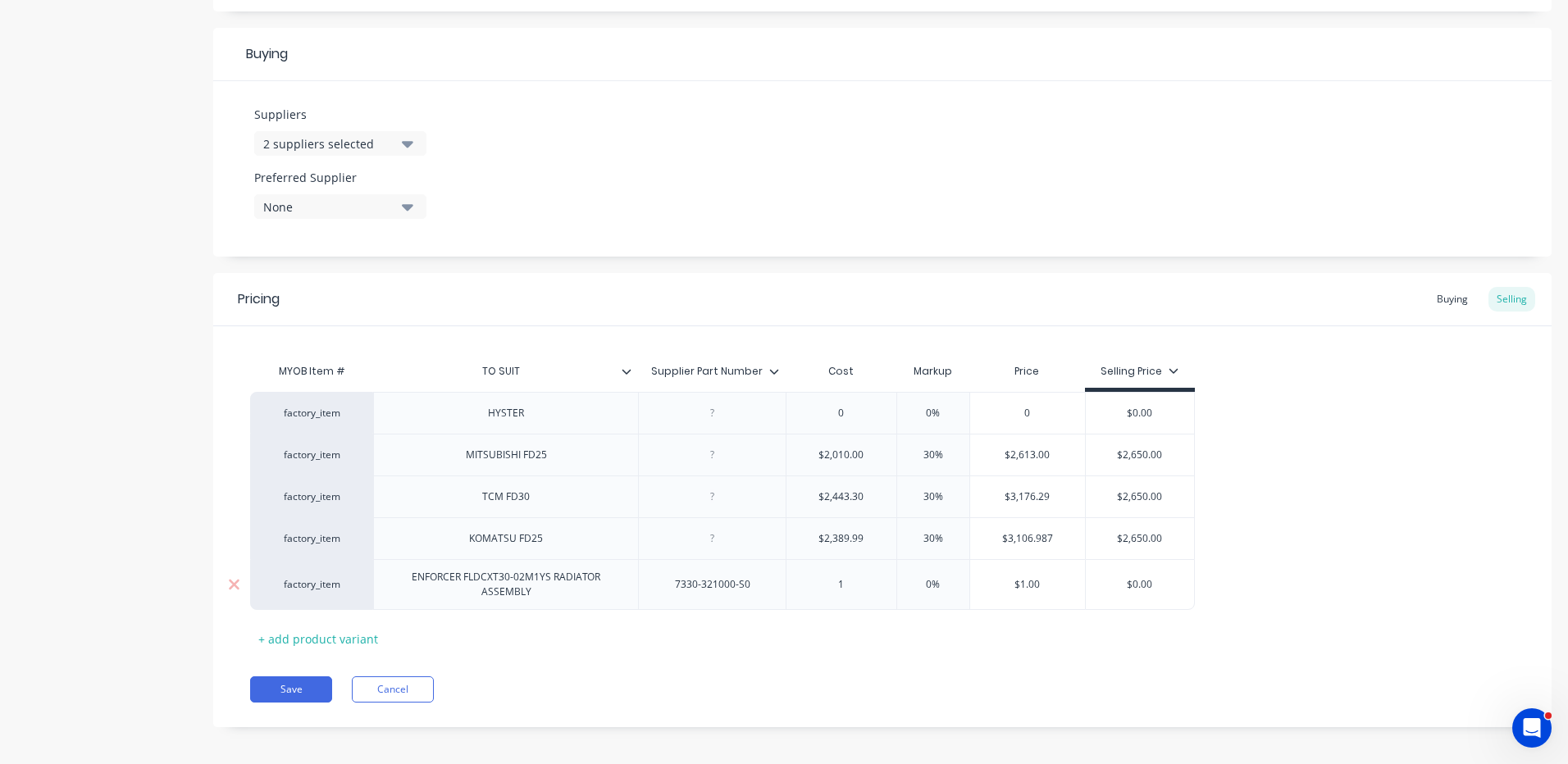
type input "11"
type textarea "x"
type input "111"
type textarea "x"
type input "1117.0"
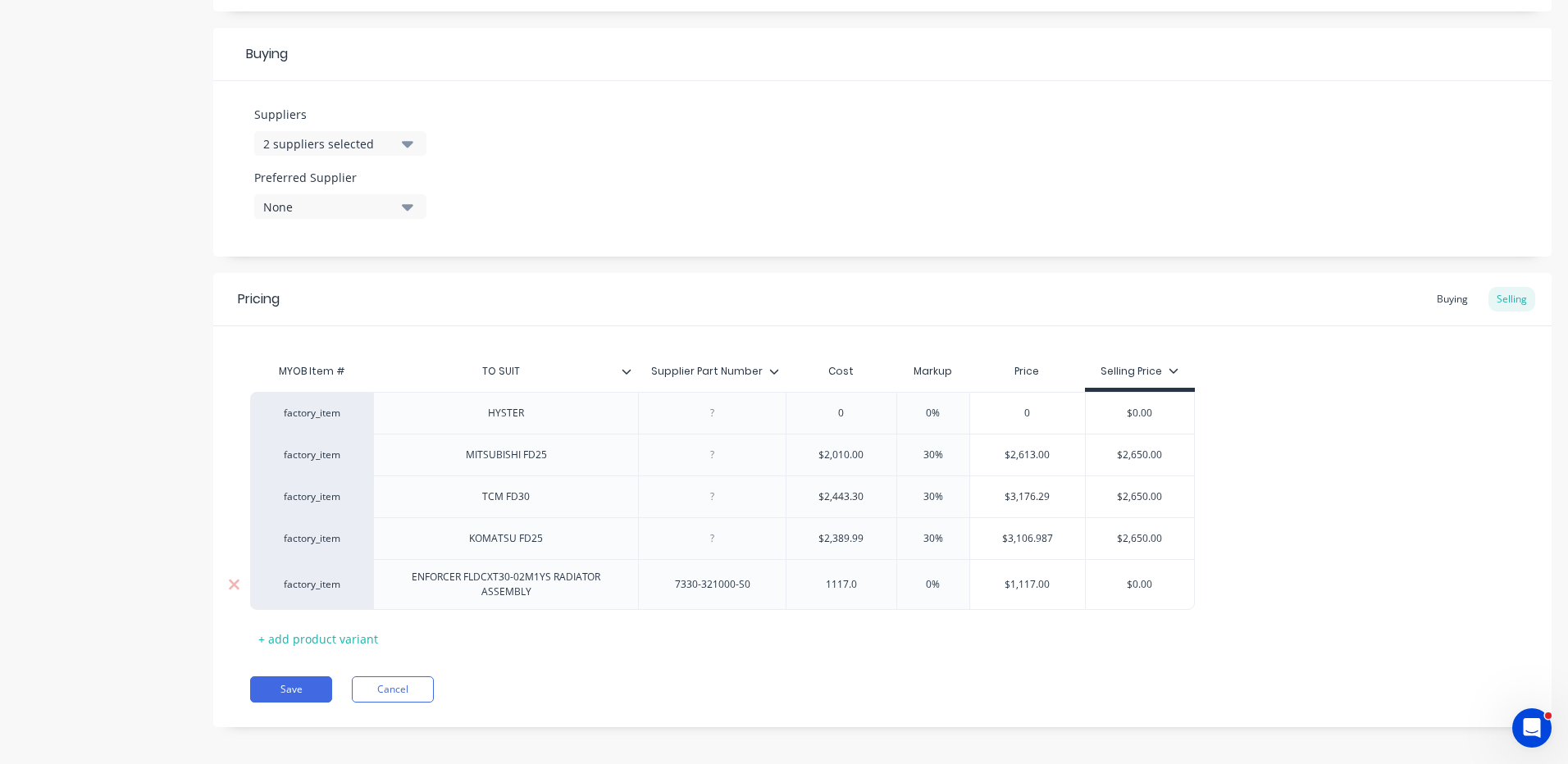
type textarea "x"
type input "1117.01"
click at [1292, 457] on div "factory_item HYSTER 0 0% 0 $0.00 factory_item MITSUBISHI FD25 $2,010.00 30% $2,…" at bounding box center [883, 501] width 1265 height 218
click at [930, 586] on input "0%" at bounding box center [933, 585] width 82 height 14
type input "%"
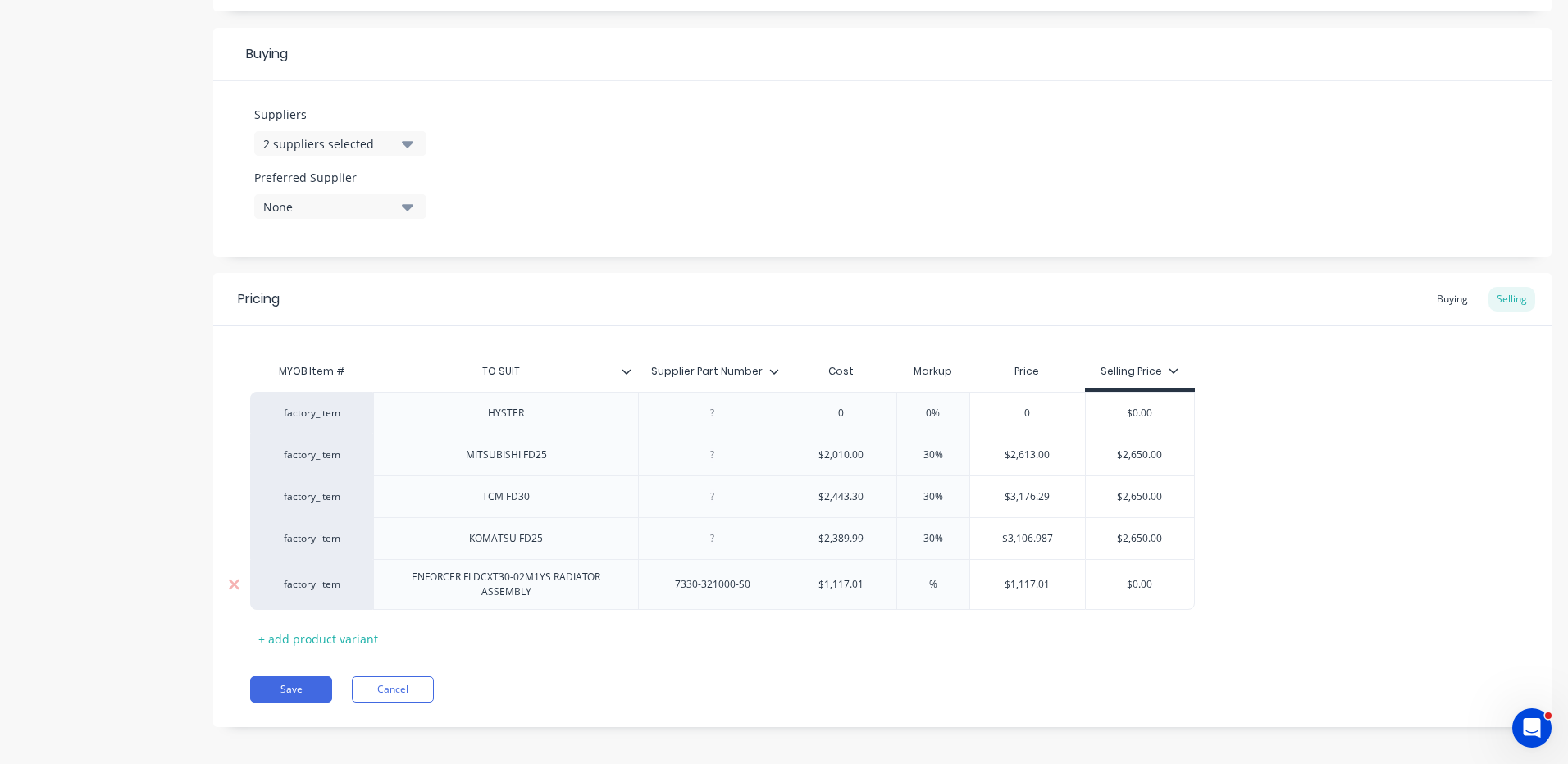
type textarea "x"
type input "3%"
type textarea "x"
type input "30%"
type input "$1,452.113"
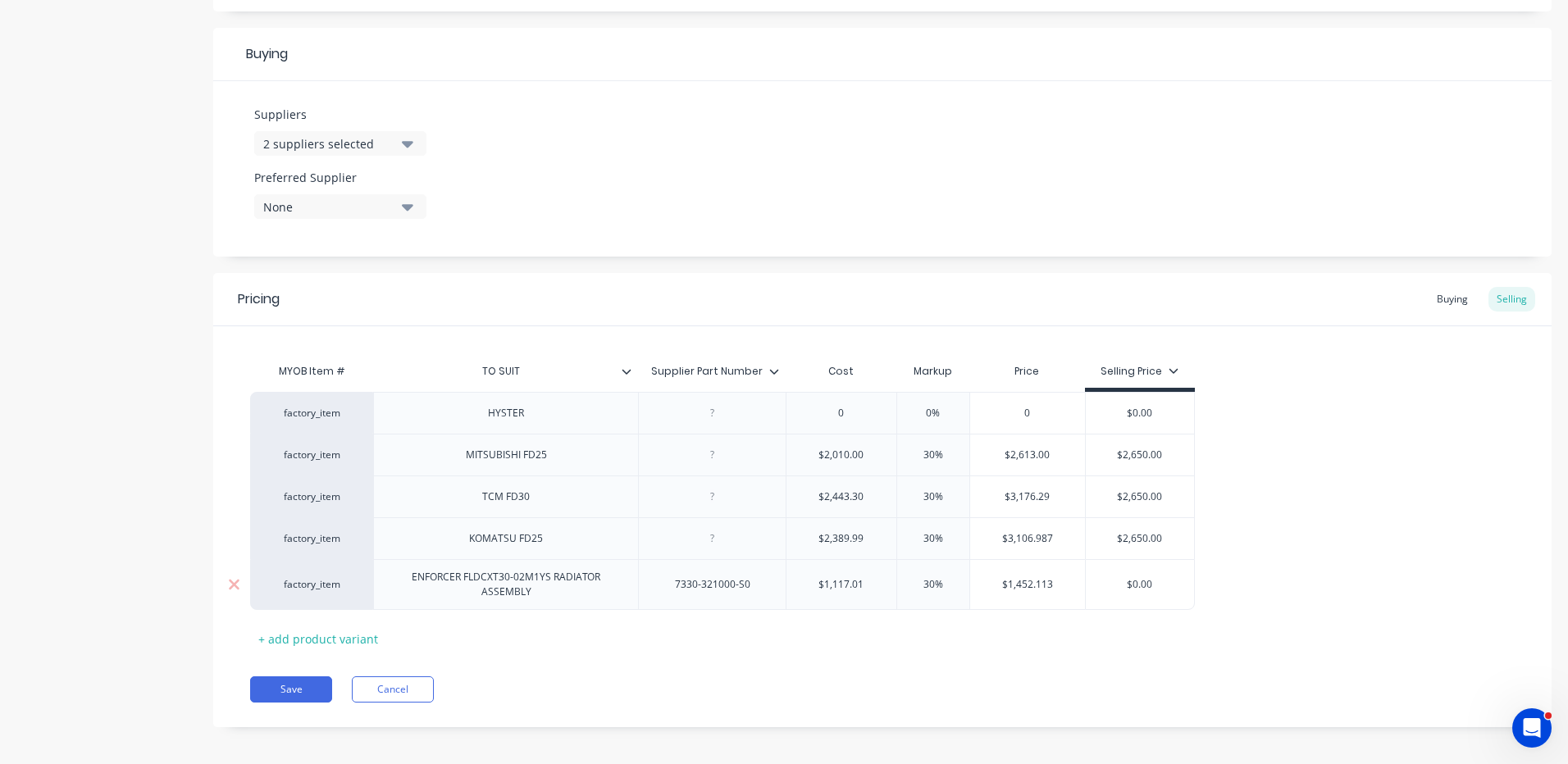
type input "$0.00"
type textarea "x"
type input "1"
type textarea "x"
type input "15"
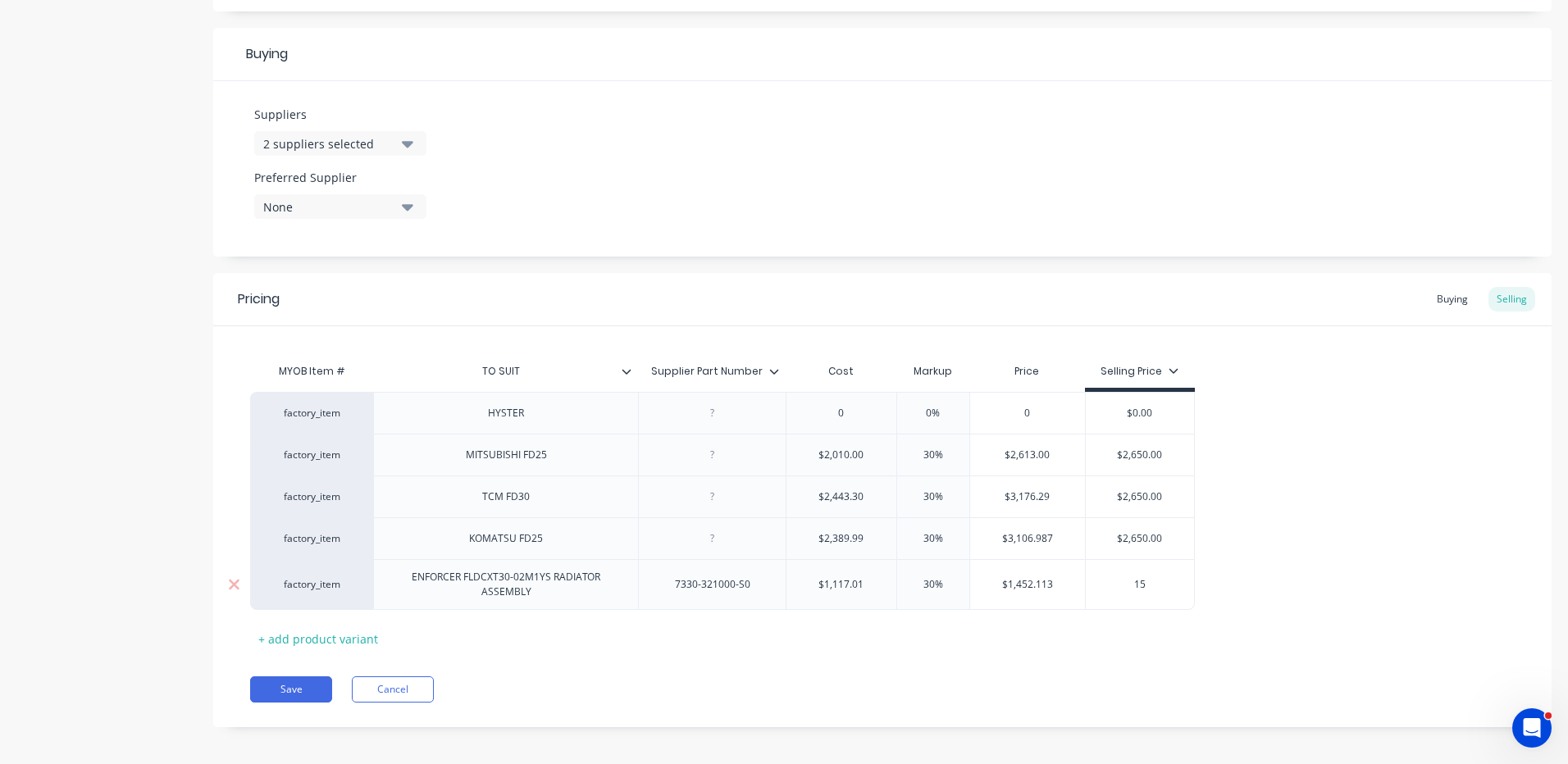
type textarea "x"
type input "150"
type textarea "x"
type input "1500"
click at [1321, 510] on div "factory_item HYSTER 0 0% 0 $0.00 factory_item MITSUBISHI FD25 $2,010.00 30% $2,…" at bounding box center [883, 501] width 1265 height 218
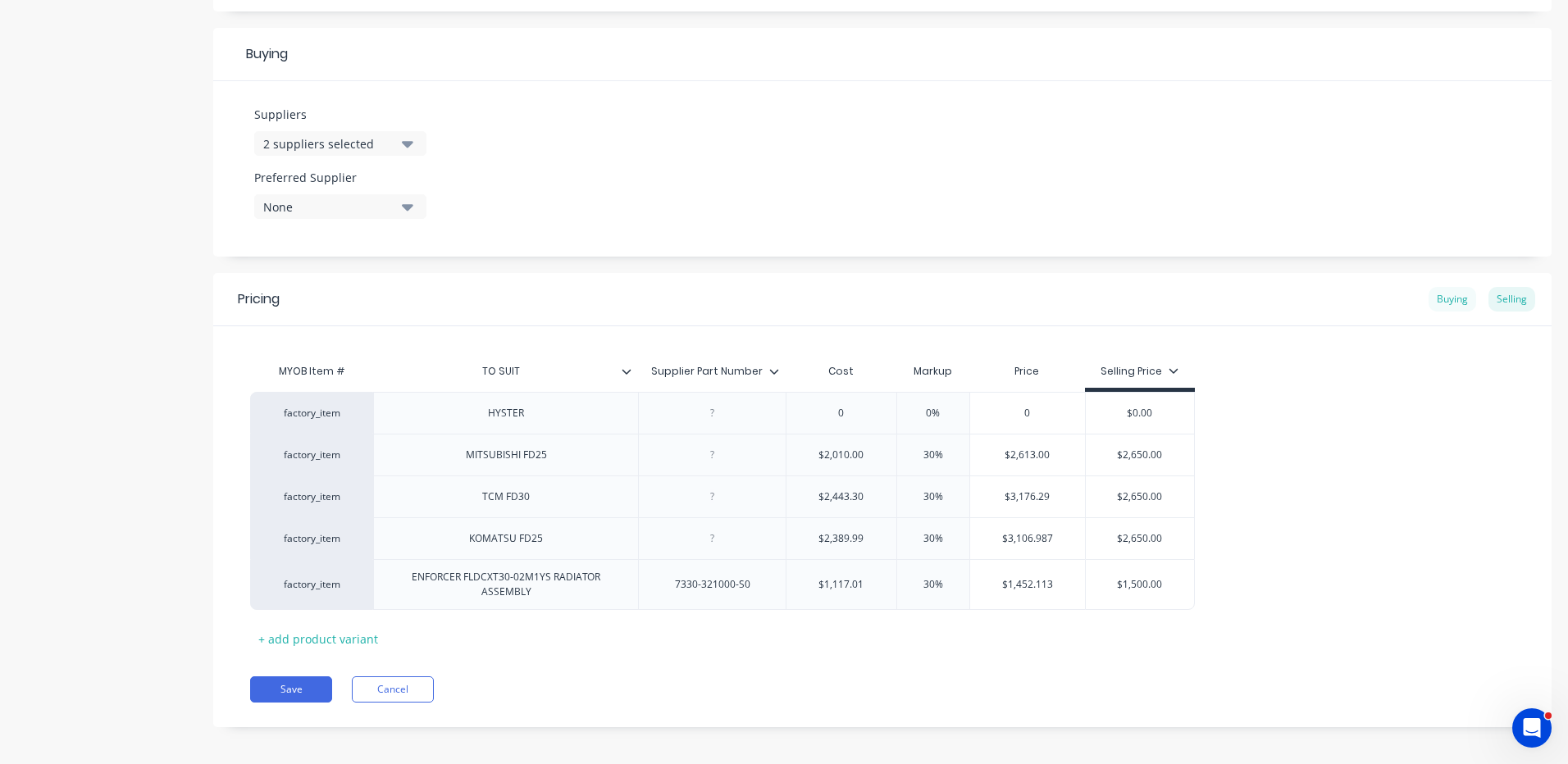
click at [1454, 298] on div "Buying" at bounding box center [1452, 298] width 48 height 24
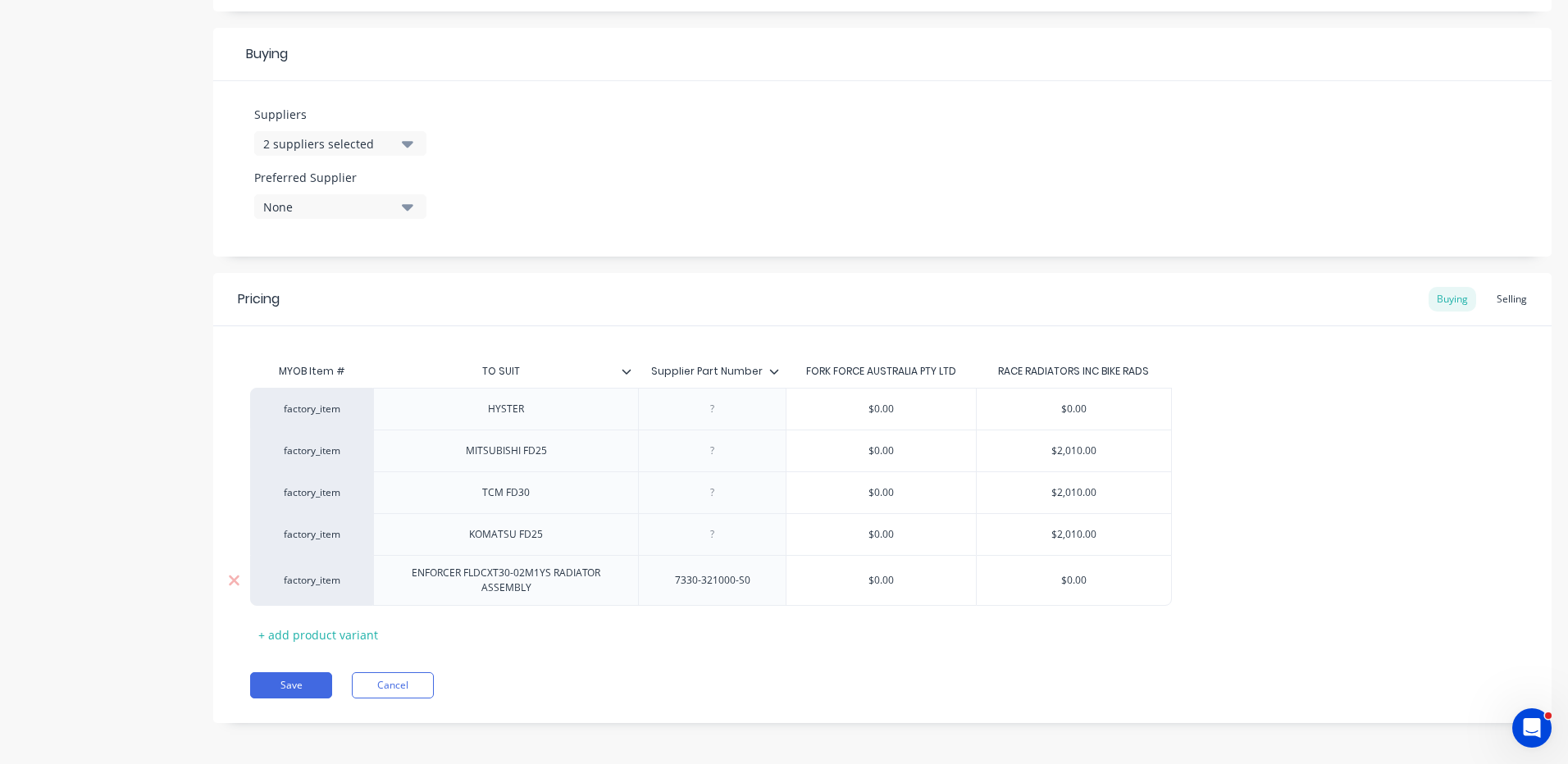
type input "$0.00"
click at [912, 575] on input "$0.00" at bounding box center [882, 580] width 190 height 14
click at [906, 576] on input "$0.00" at bounding box center [882, 580] width 190 height 14
click at [893, 579] on input "$0.00" at bounding box center [882, 580] width 190 height 14
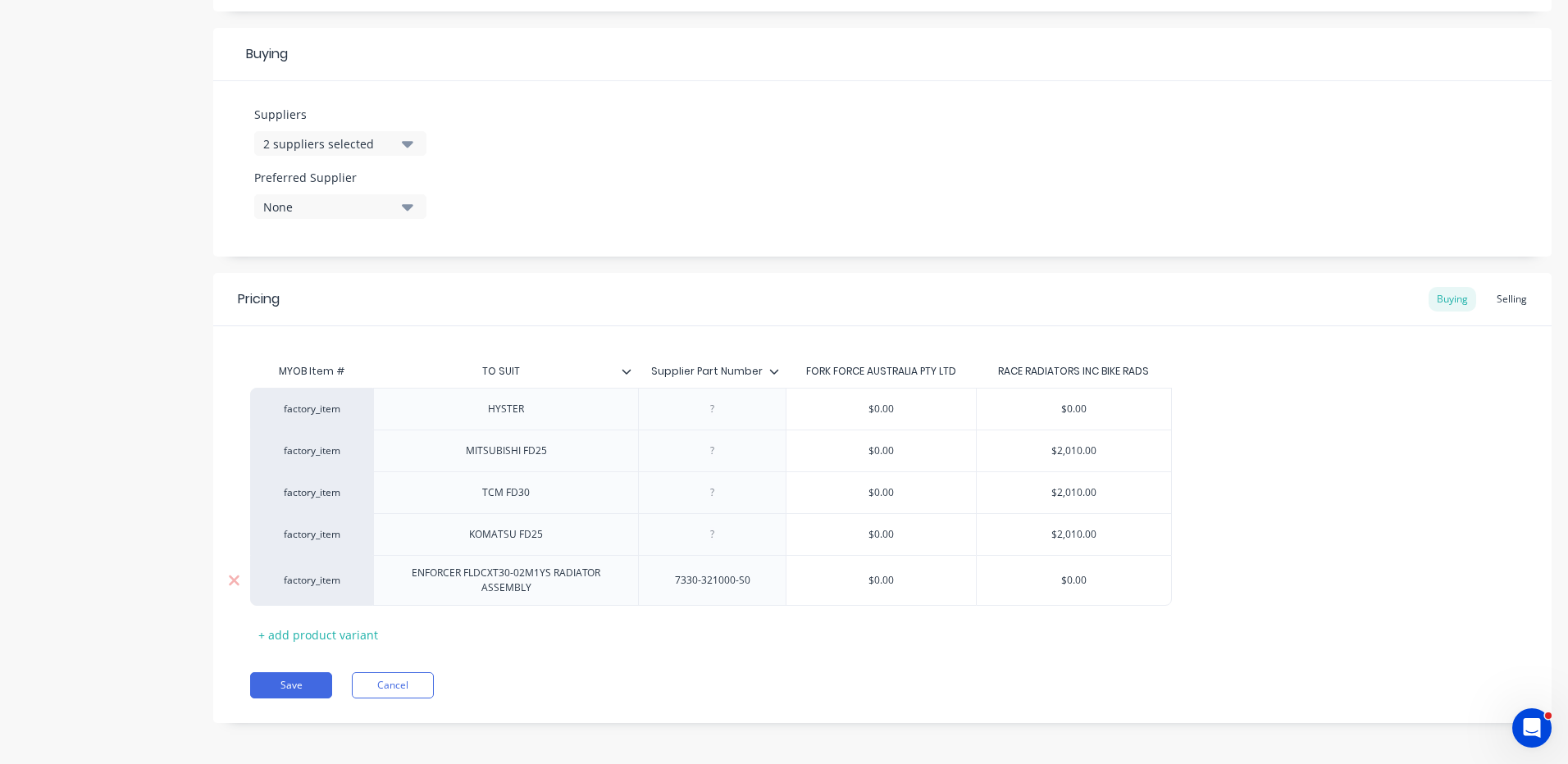
type textarea "x"
type input "$8"
type textarea "x"
type input "$86"
type textarea "x"
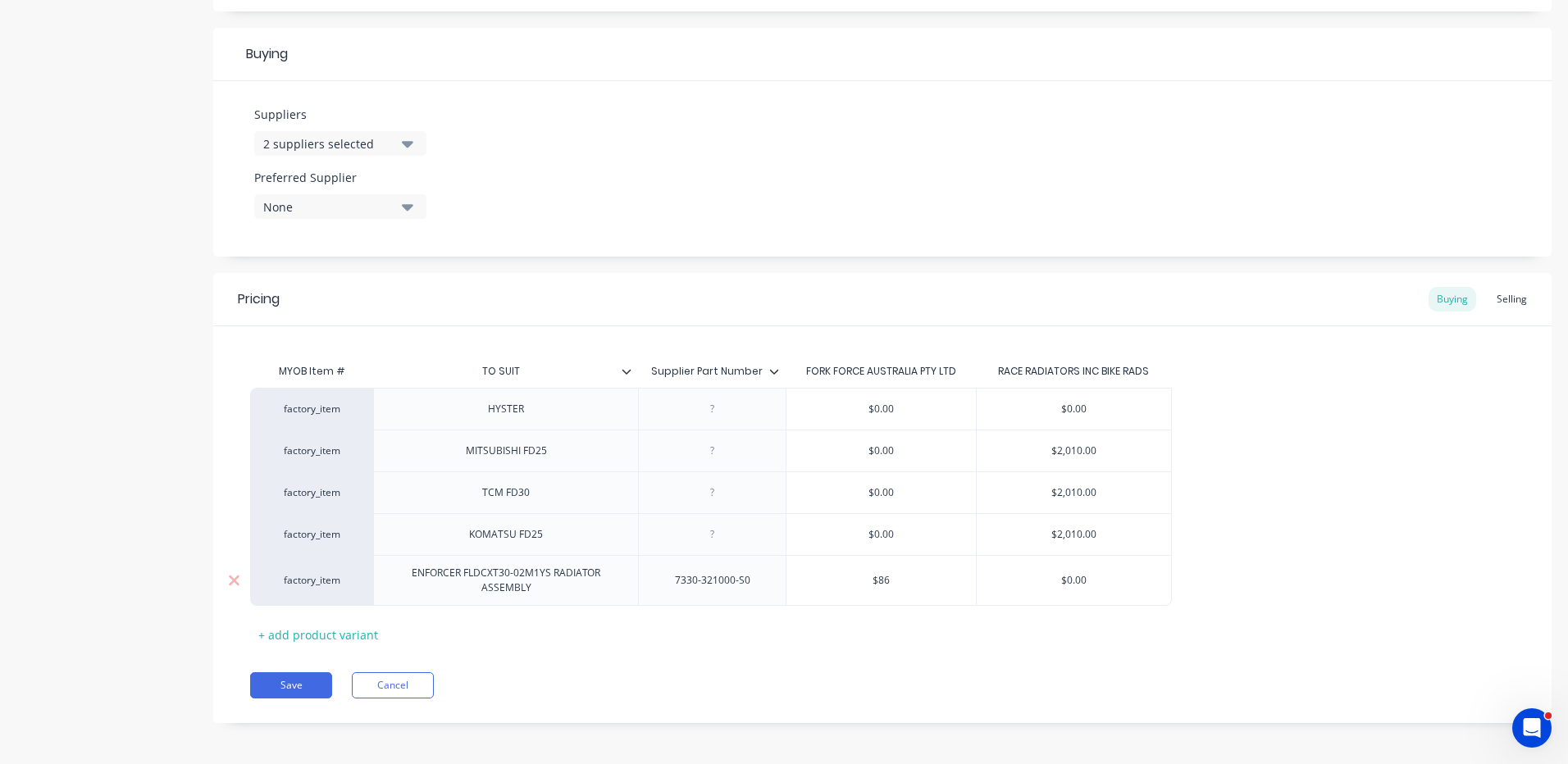
type input "$867"
type textarea "x"
type input "$867."
type textarea "x"
type input "$867.0"
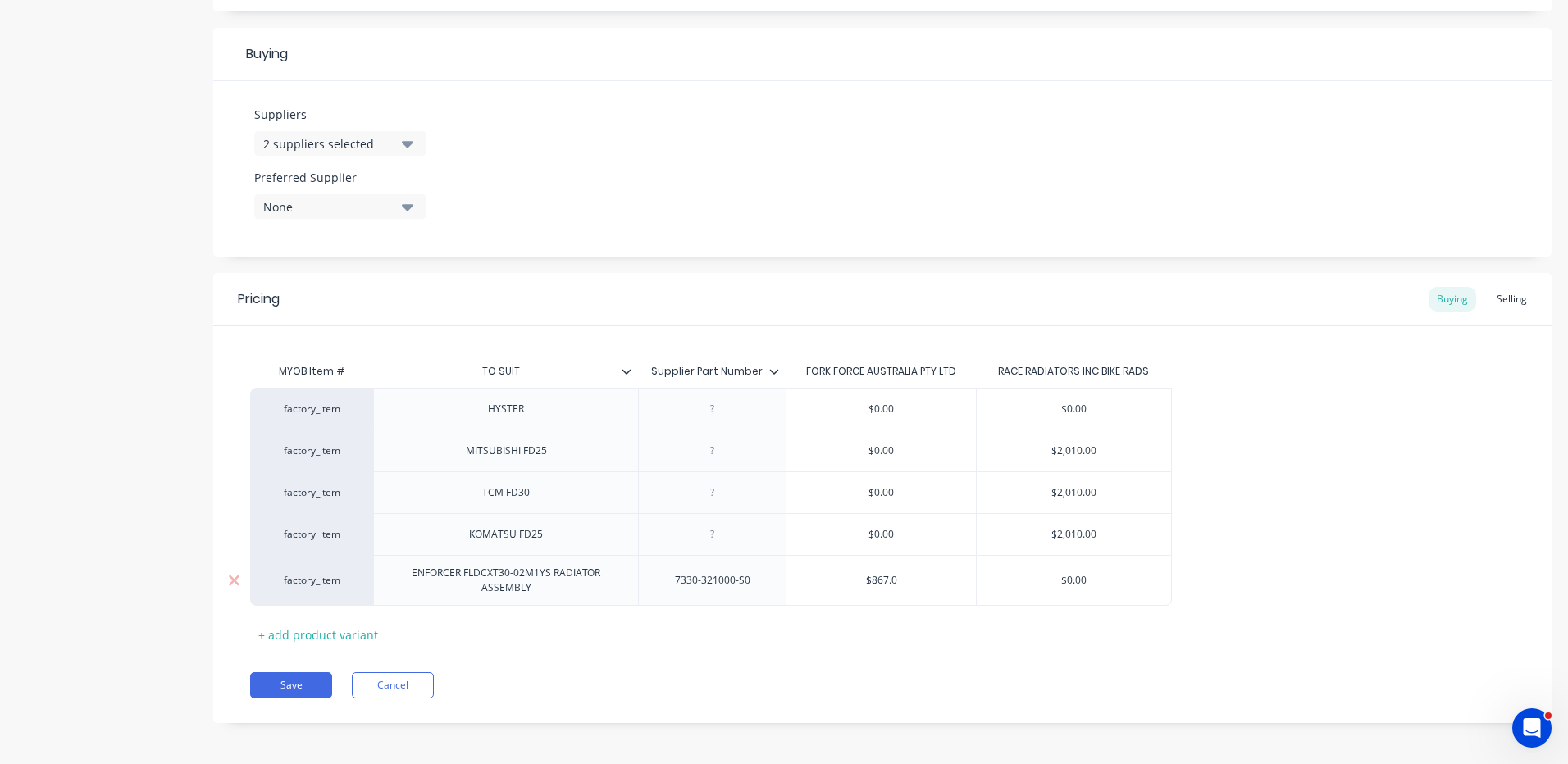
type textarea "x"
type input "$867.01"
click at [978, 699] on div "Pricing Buying Selling MYOB Item # TO SUIT Supplier Part Number FORK FORCE AUST…" at bounding box center [883, 498] width 1338 height 450
click at [306, 683] on button "Save" at bounding box center [291, 685] width 82 height 26
type textarea "x"
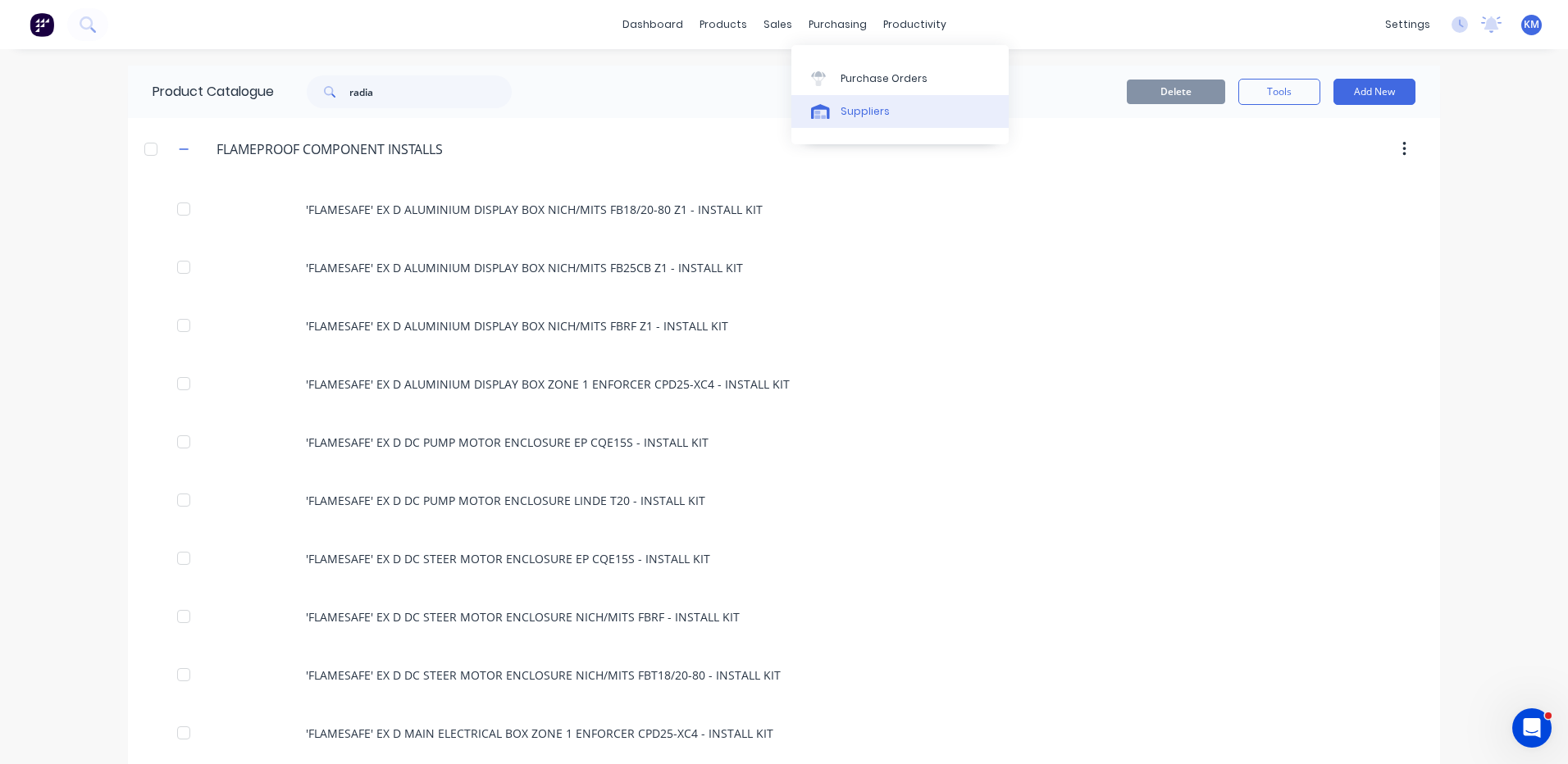
click at [828, 118] on icon at bounding box center [820, 111] width 19 height 14
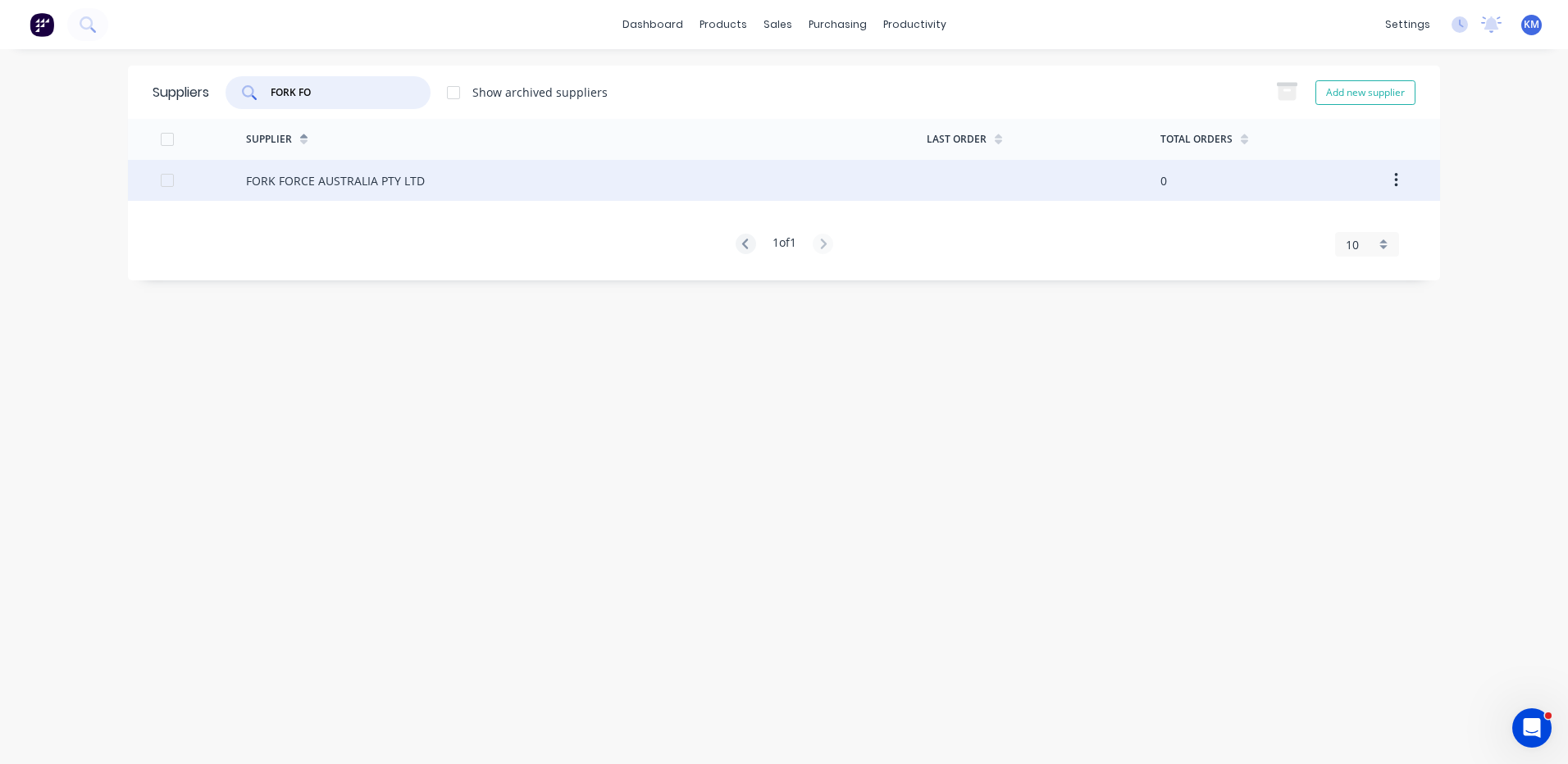
type input "FORK FO"
click at [525, 186] on div "FORK FORCE AUSTRALIA PTY LTD" at bounding box center [586, 180] width 681 height 41
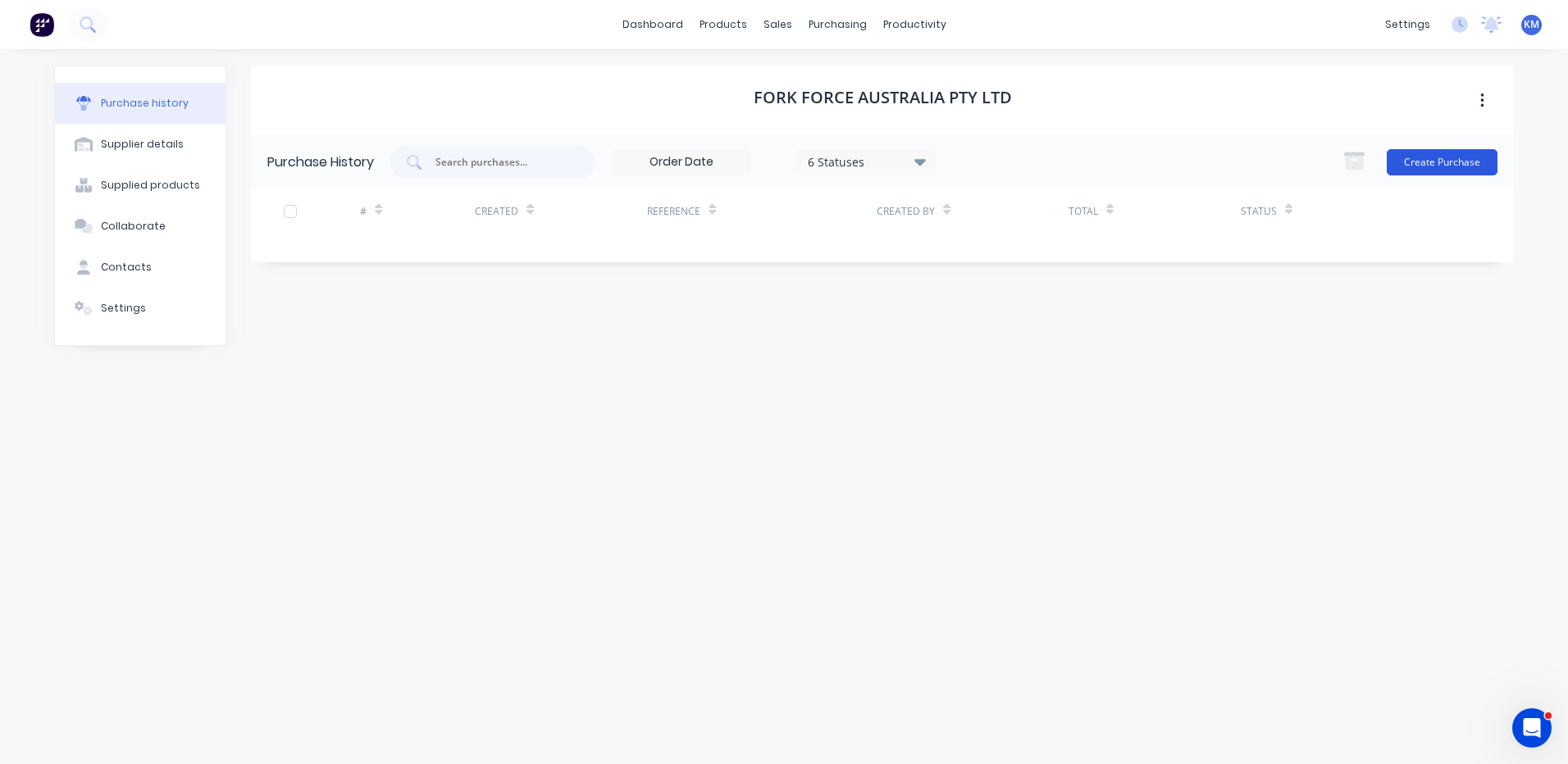
click at [1440, 164] on button "Create Purchase" at bounding box center [1442, 162] width 110 height 26
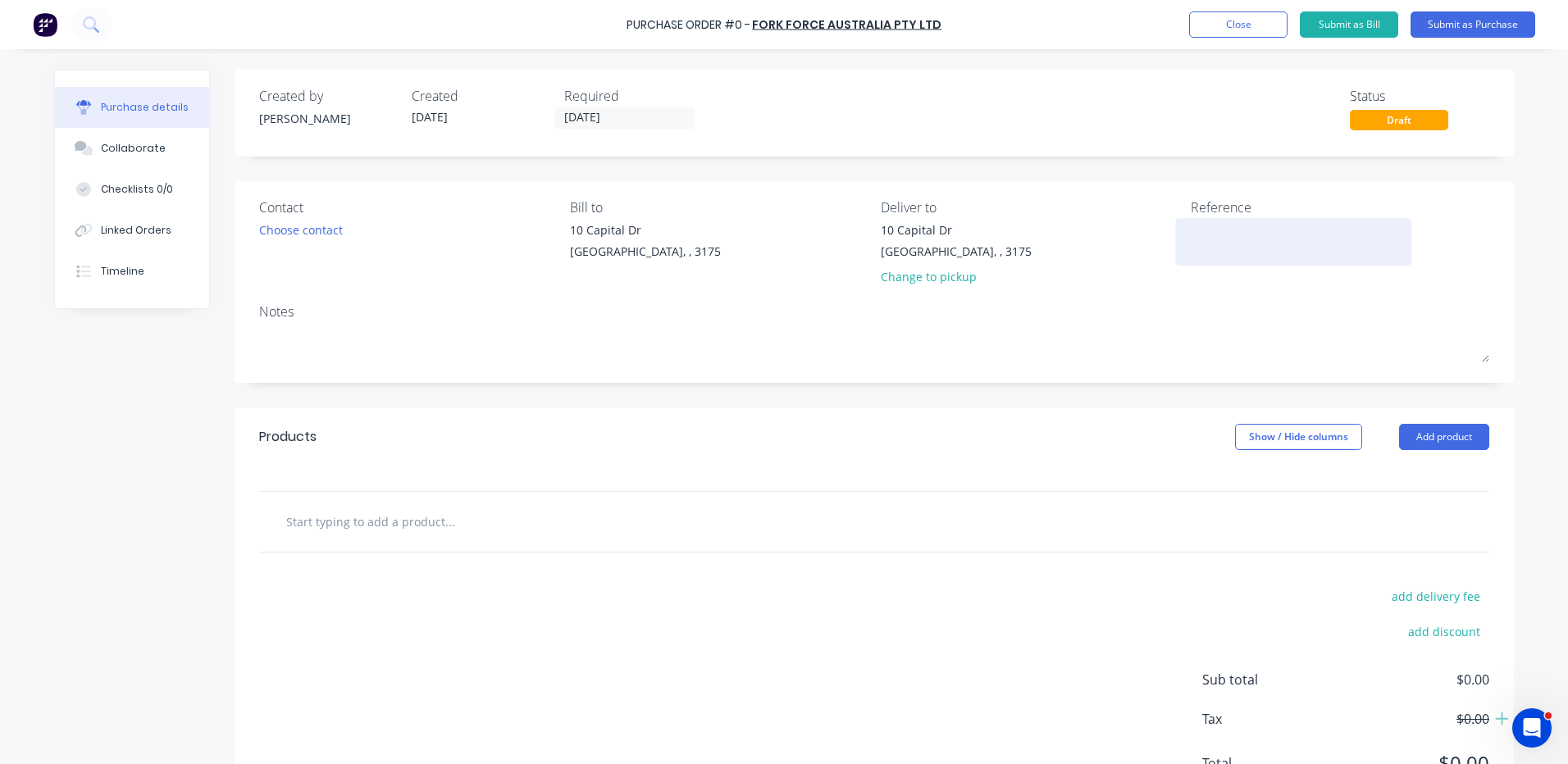
click at [1280, 251] on textarea at bounding box center [1293, 240] width 205 height 37
type textarea "HIGH CAPACITY RADIATOR - CAT DP25"
type textarea "x"
type textarea "HIGH CAPACITY RADIATOR - CAT DP25"
click at [1416, 448] on button "Add product" at bounding box center [1444, 437] width 90 height 26
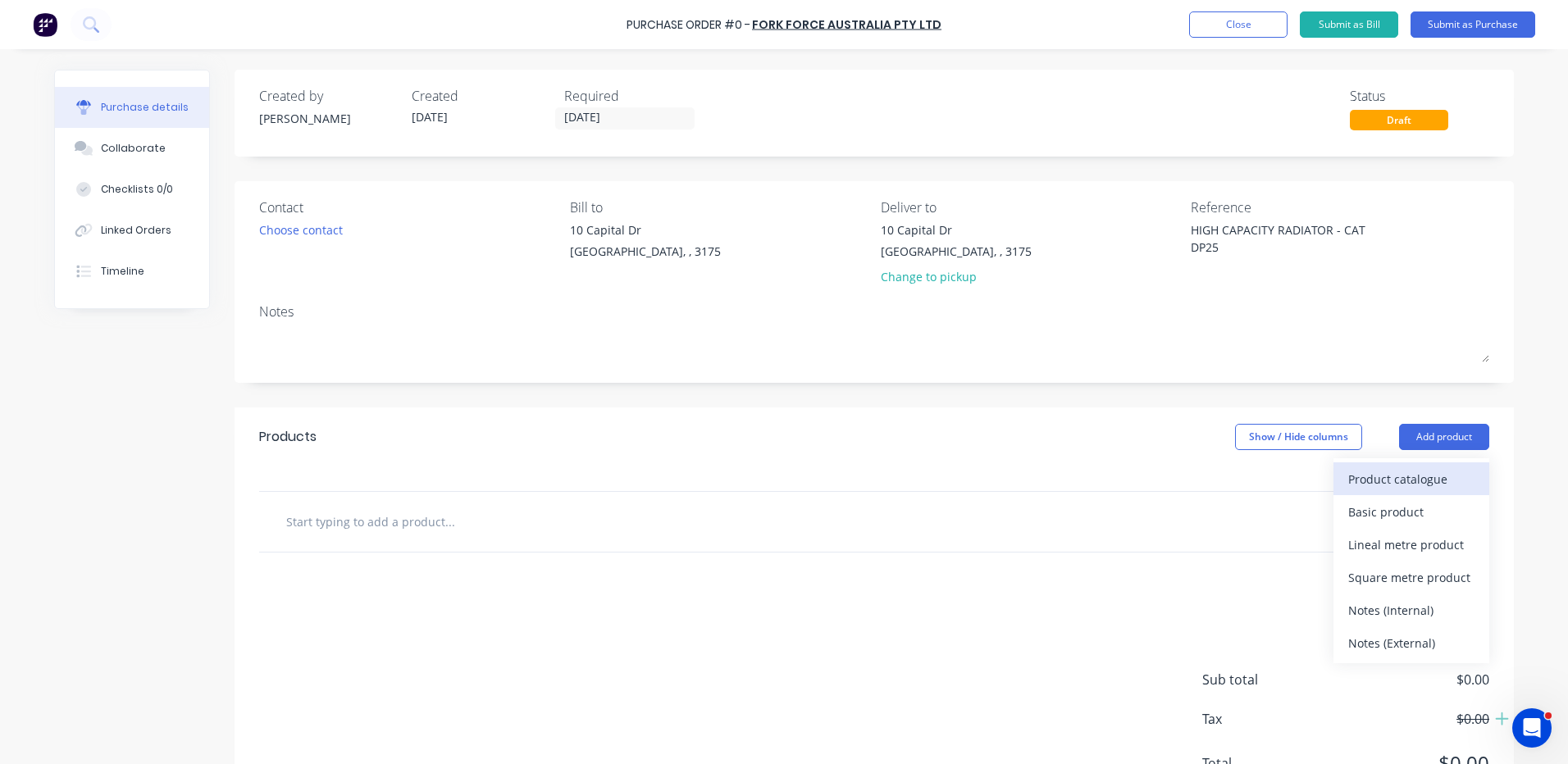
click at [1407, 467] on div "Product catalogue" at bounding box center [1412, 479] width 127 height 24
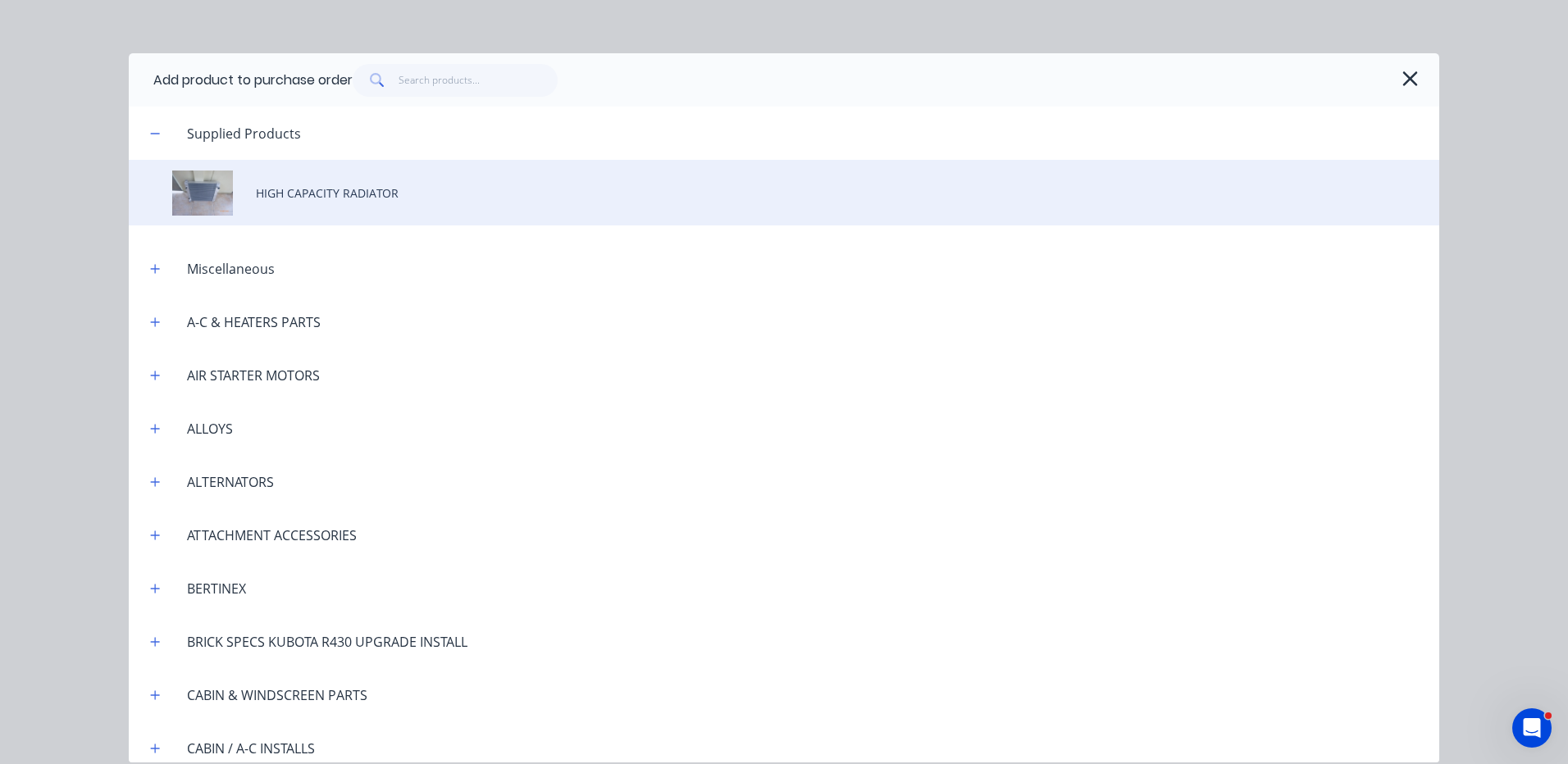
click at [437, 203] on div "HIGH CAPACITY RADIATOR" at bounding box center [783, 193] width 1310 height 66
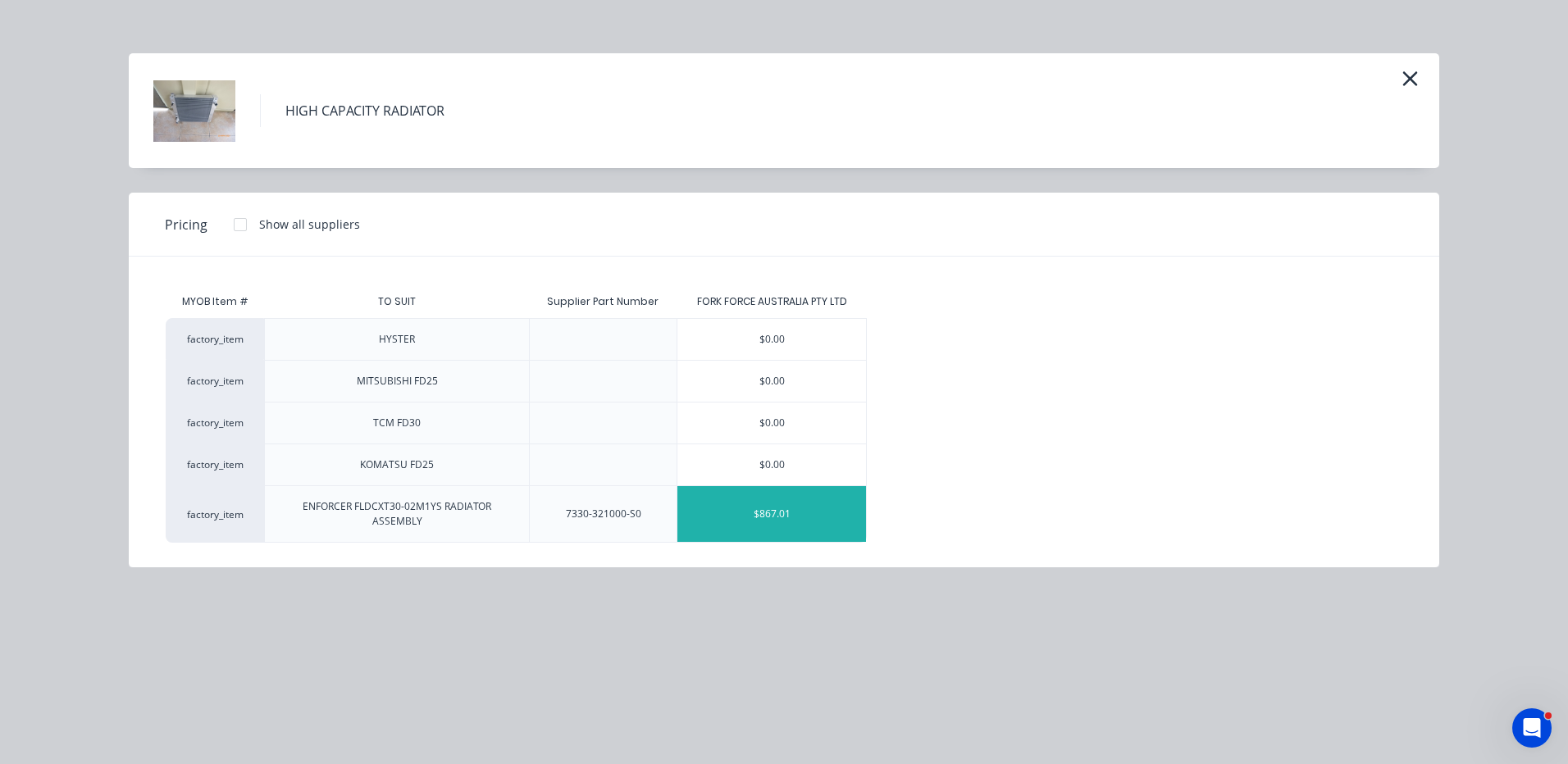
click at [778, 505] on div "$867.01" at bounding box center [771, 514] width 189 height 56
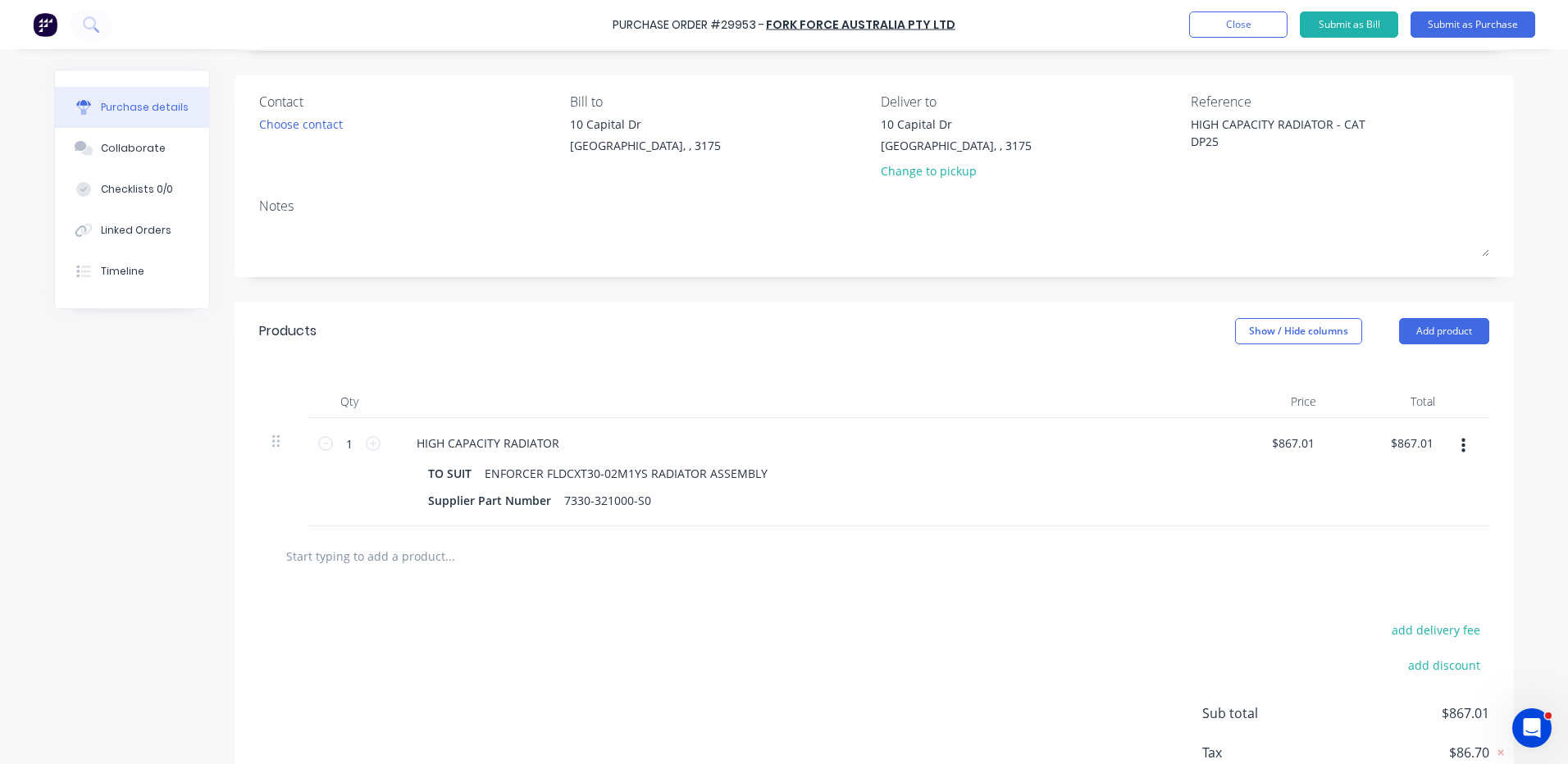
scroll to position [214, 0]
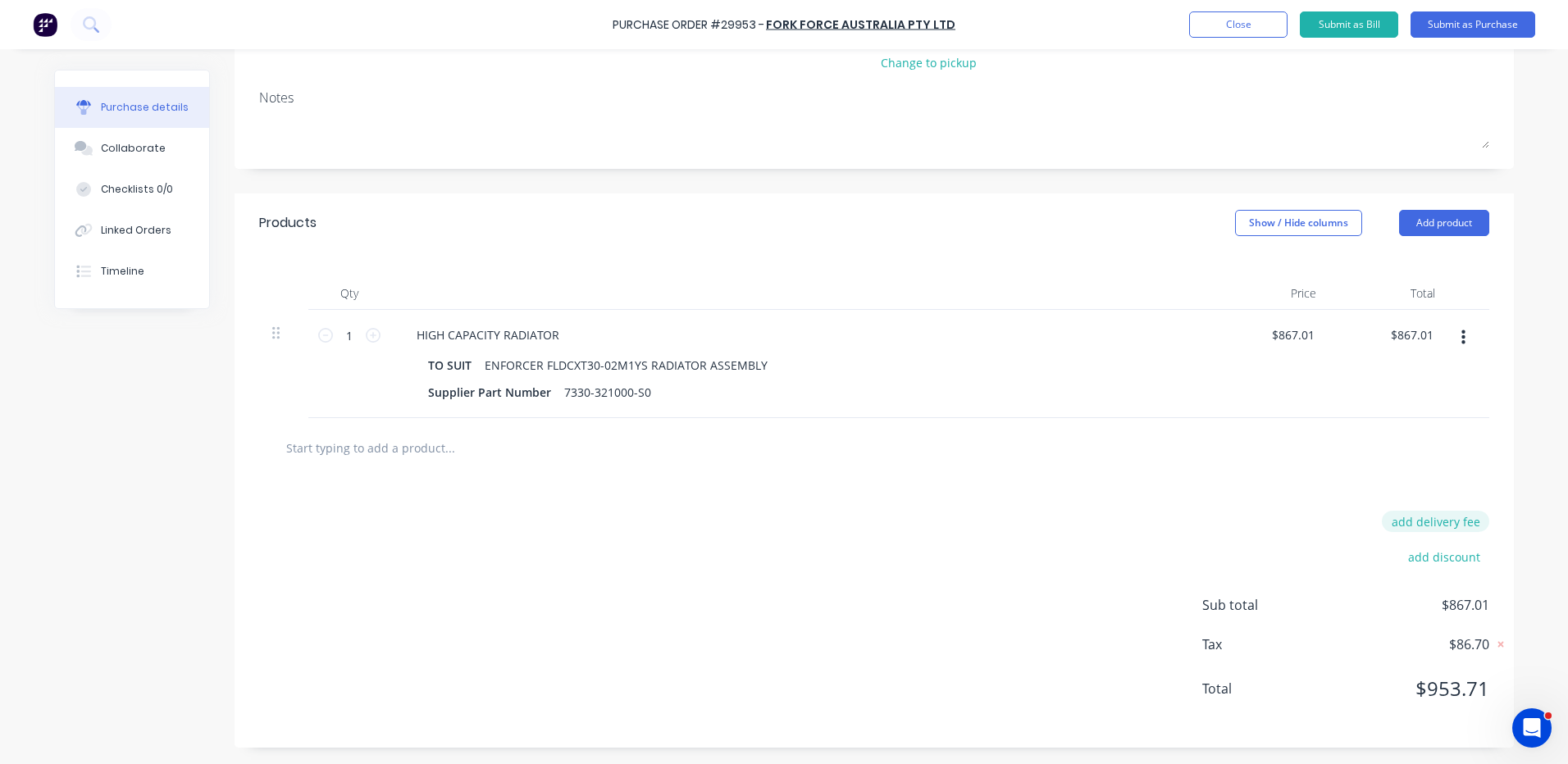
type textarea "x"
click at [1411, 524] on button "add delivery fee" at bounding box center [1435, 522] width 108 height 22
type input "200"
type textarea "x"
type input "$200.00"
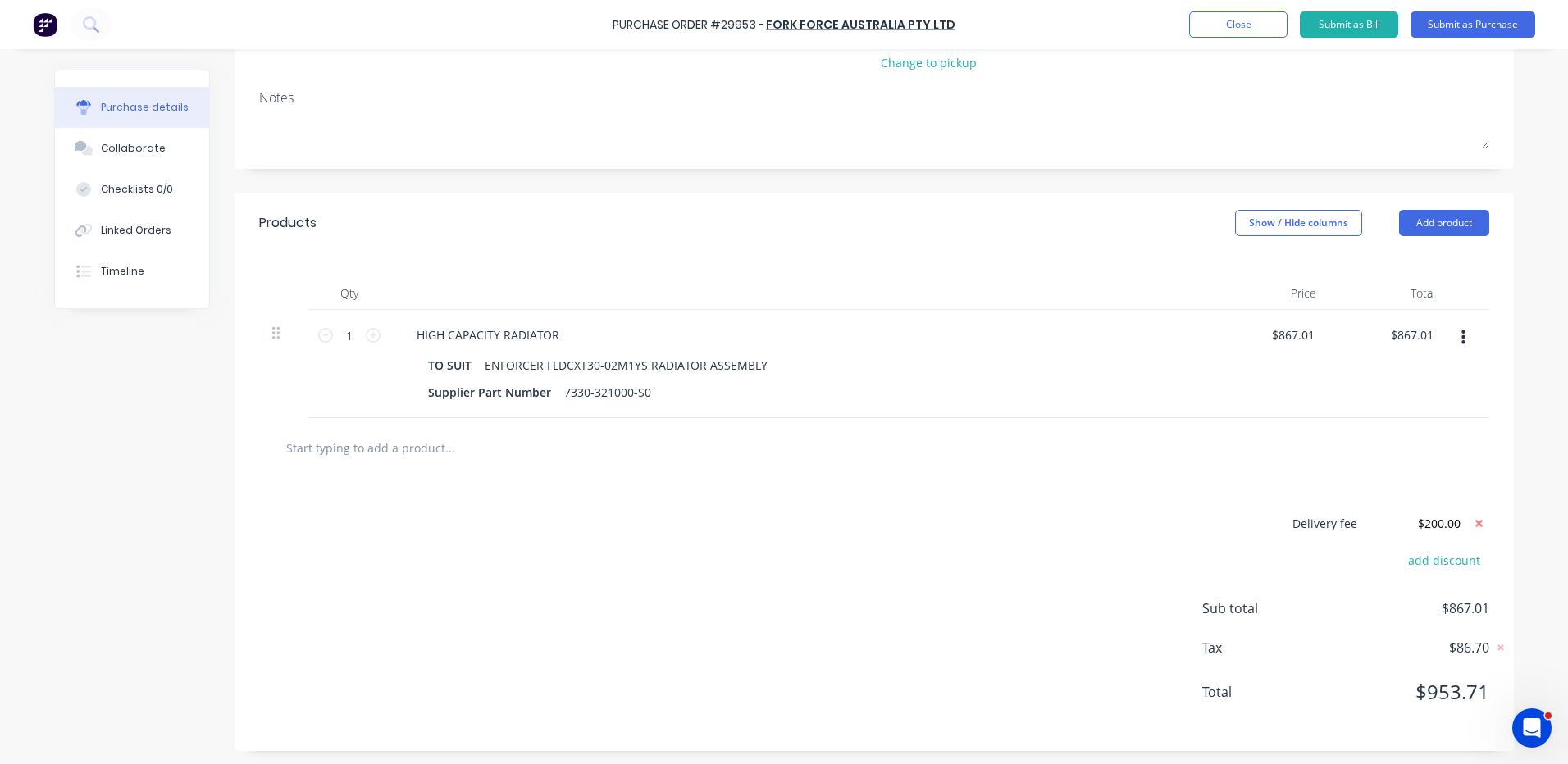
click at [1456, 463] on div at bounding box center [874, 448] width 1204 height 33
click at [1450, 526] on input "$200.00" at bounding box center [1420, 523] width 99 height 24
click at [1446, 525] on input "$200.00" at bounding box center [1420, 523] width 99 height 24
type textarea "x"
click at [1446, 525] on input "$200.00" at bounding box center [1420, 523] width 99 height 24
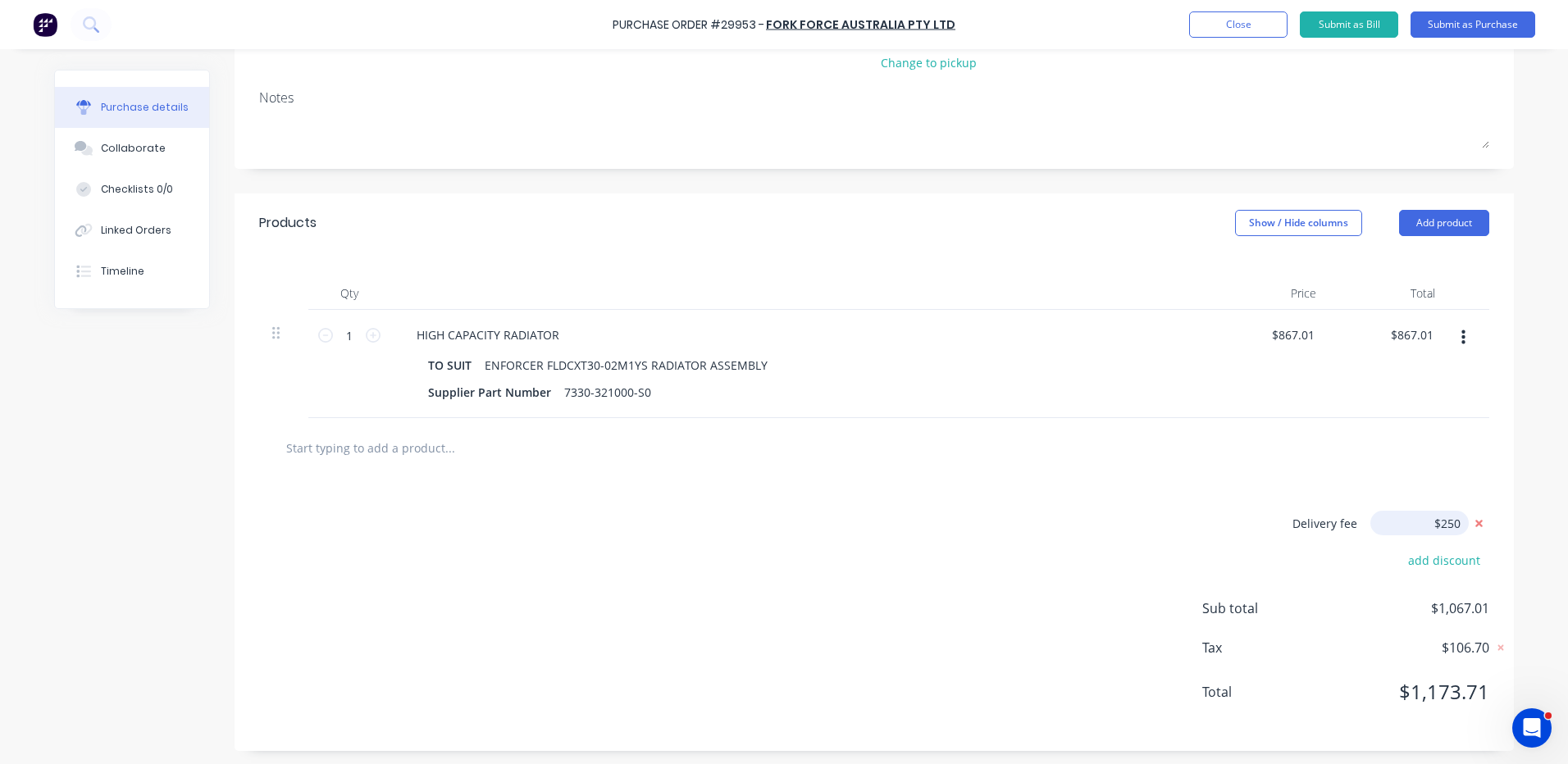
type input "$250"
type textarea "x"
type input "$250.00"
click at [1318, 489] on div "Delivery fee $250.00 add discount Sub total $1,067.01 Tax $106.70 Total $1,173.…" at bounding box center [874, 615] width 1280 height 273
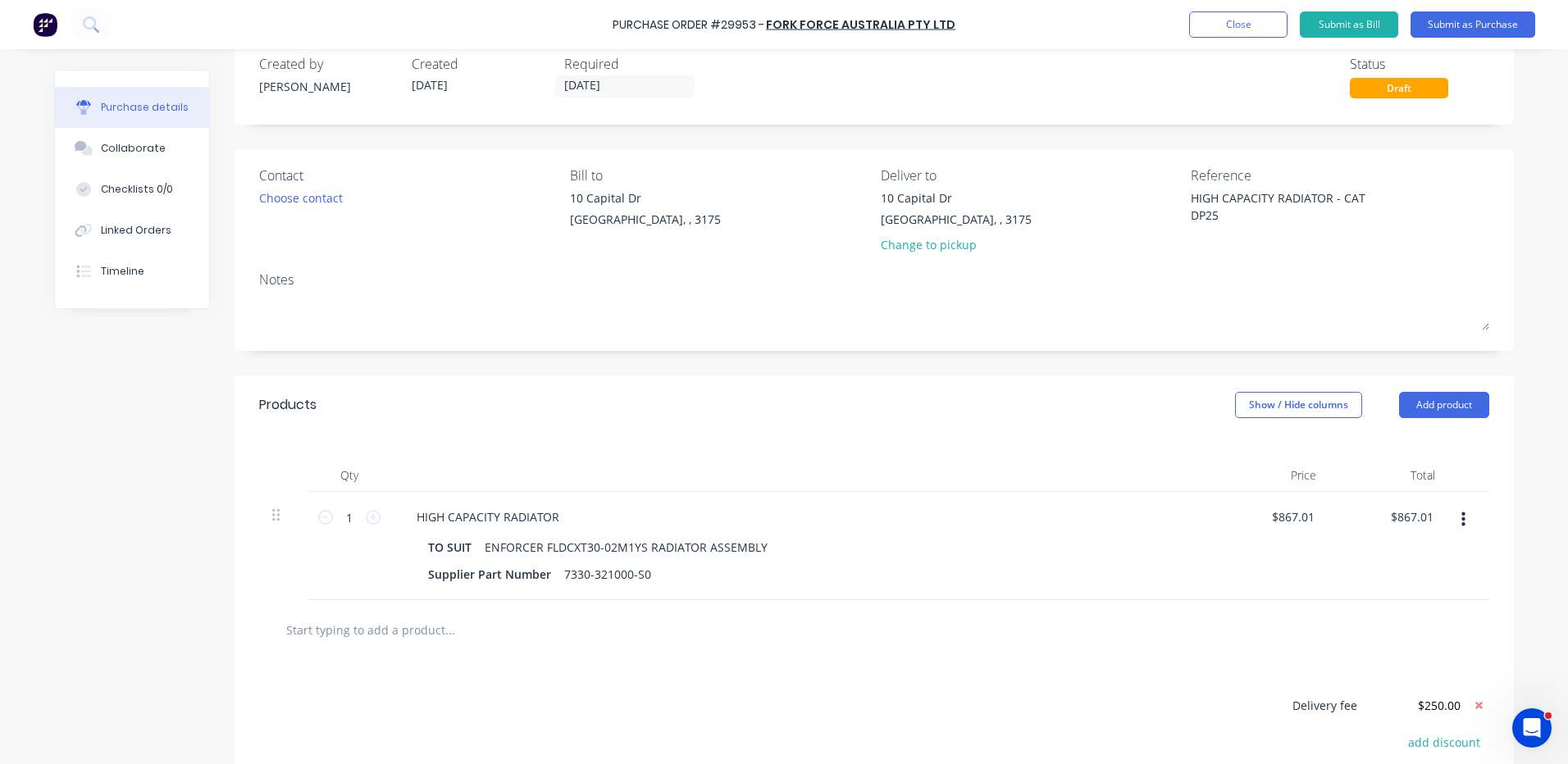
scroll to position [0, 0]
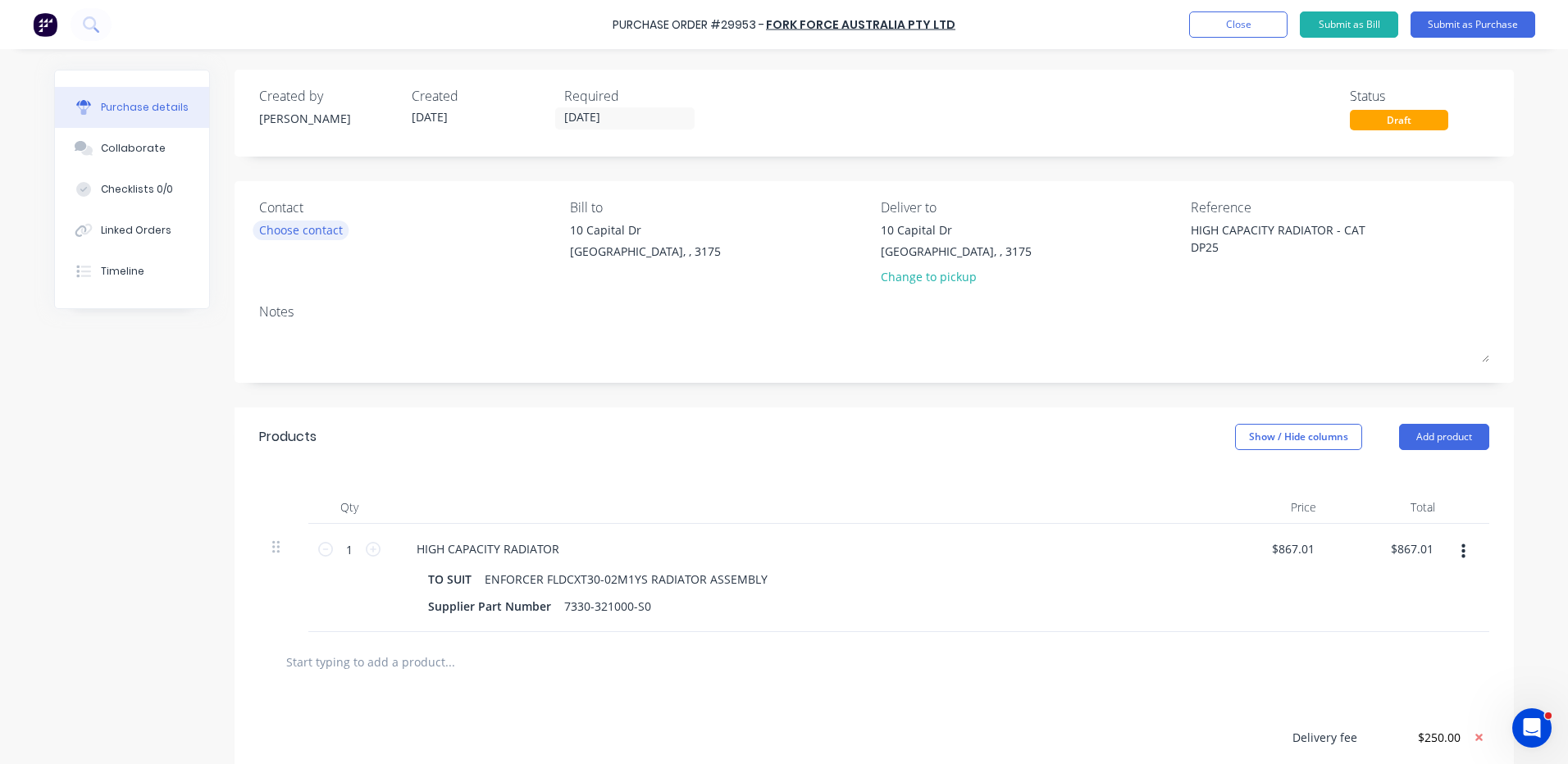
click at [272, 236] on div "Choose contact" at bounding box center [301, 230] width 84 height 17
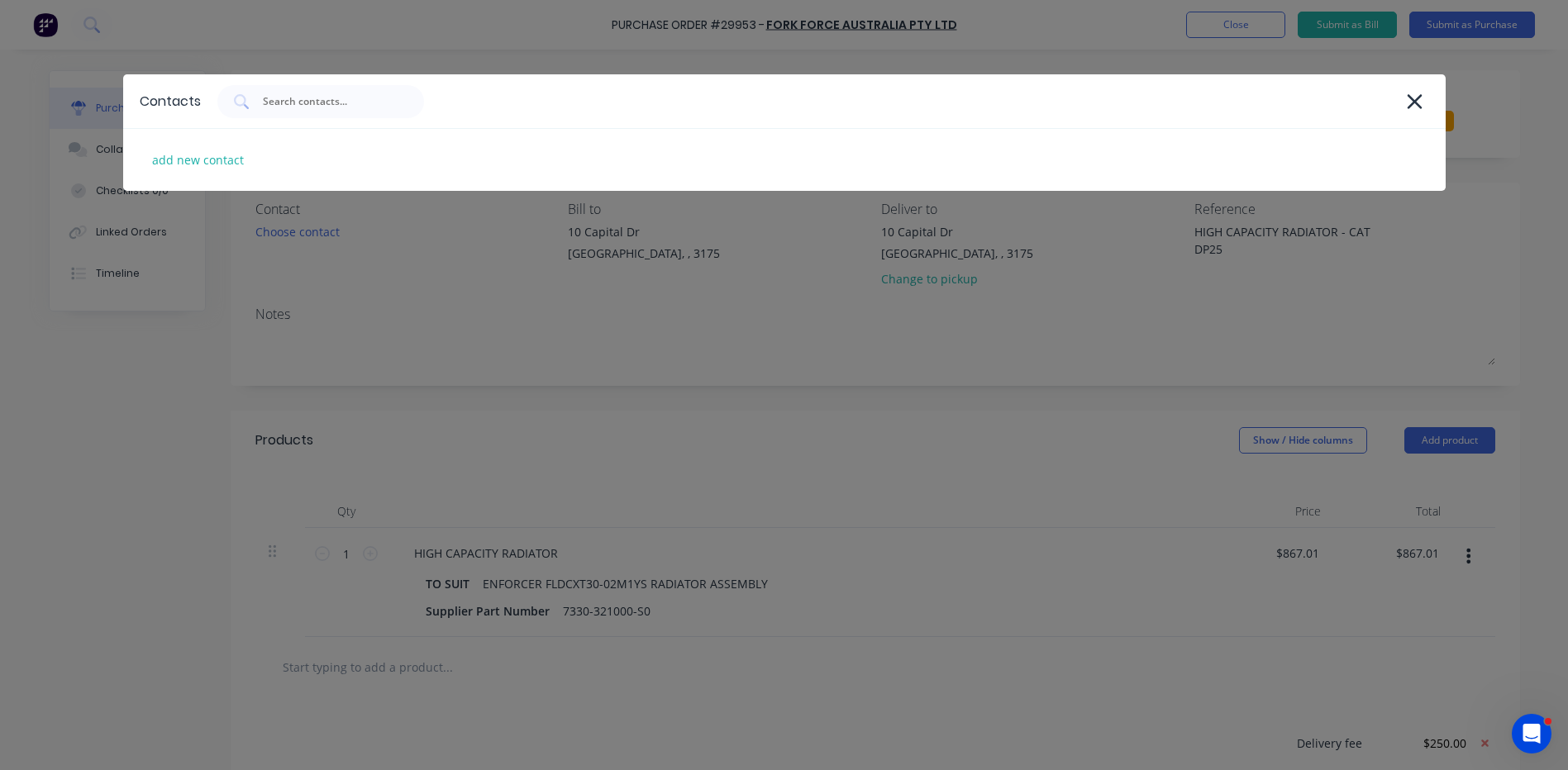
type textarea "x"
click at [238, 174] on div "add new contact" at bounding box center [784, 159] width 1322 height 62
select select "AU"
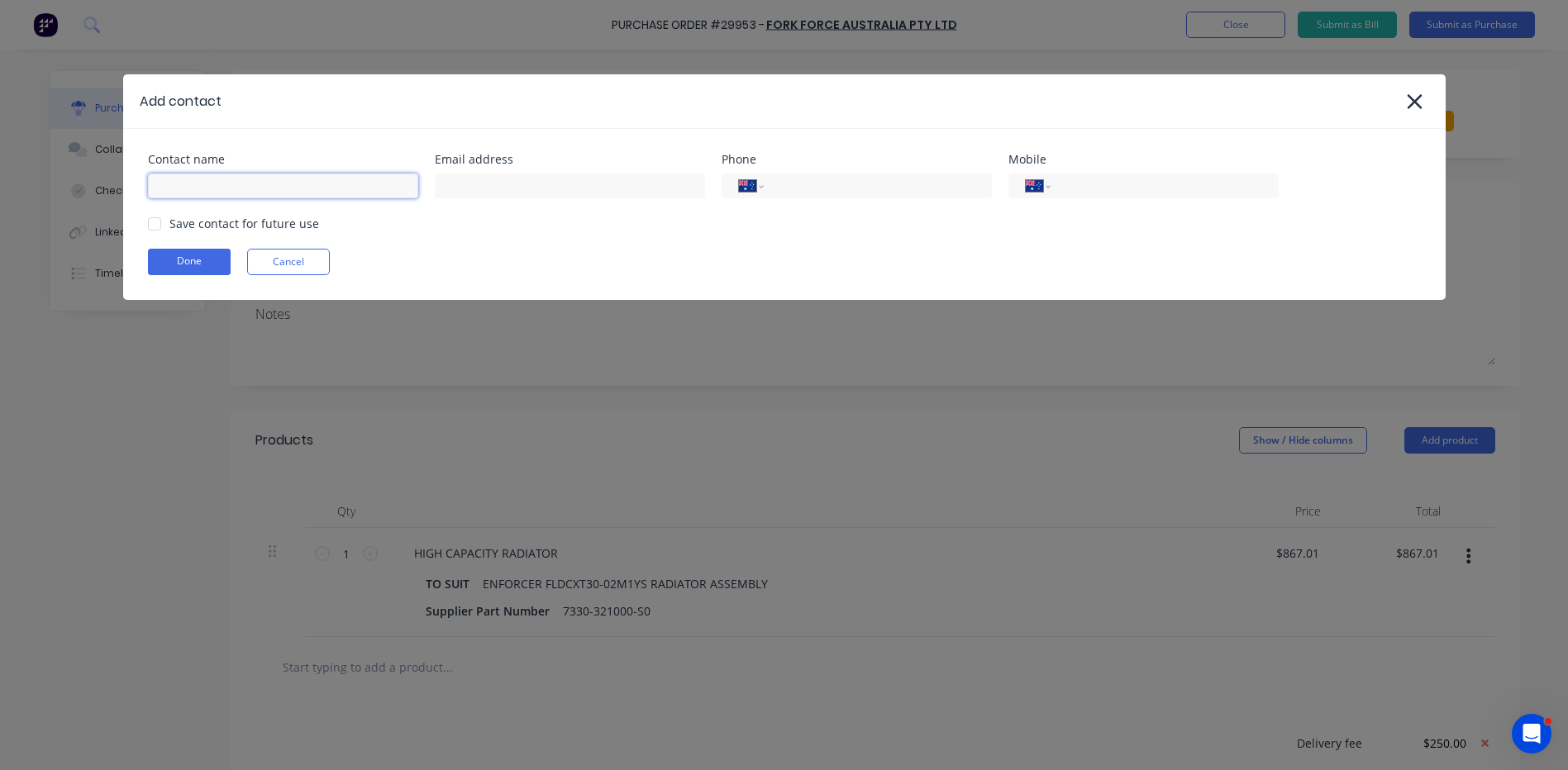
type textarea "x"
click at [289, 177] on input at bounding box center [282, 185] width 271 height 25
type input "PRASHANT PARBHAKAR"
type input "vicstore@forkforce.com"
click at [204, 227] on div "Save contact for future use" at bounding box center [244, 223] width 149 height 17
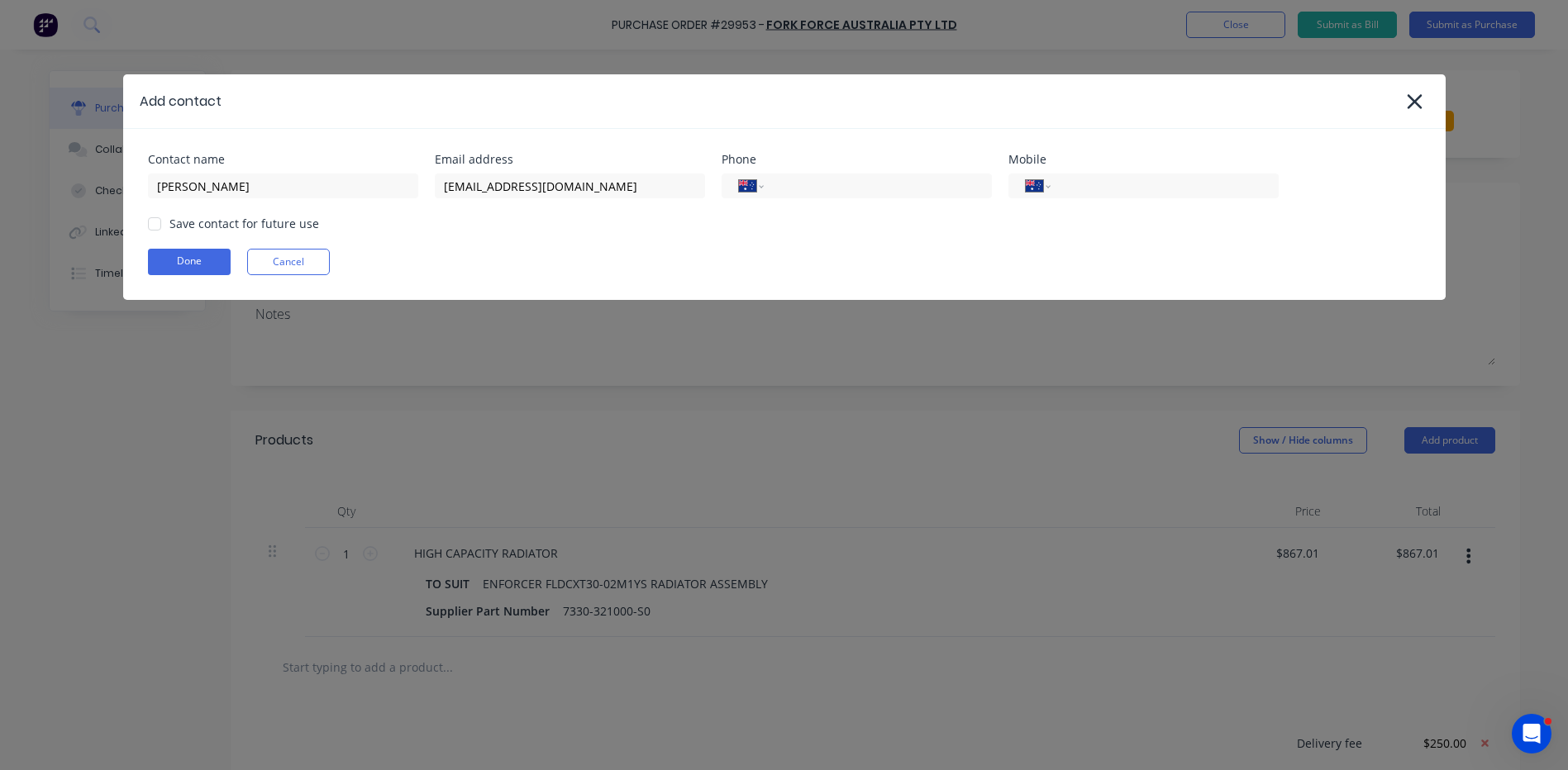
click at [146, 222] on div at bounding box center [154, 224] width 33 height 33
click at [177, 252] on button "Done" at bounding box center [189, 262] width 83 height 26
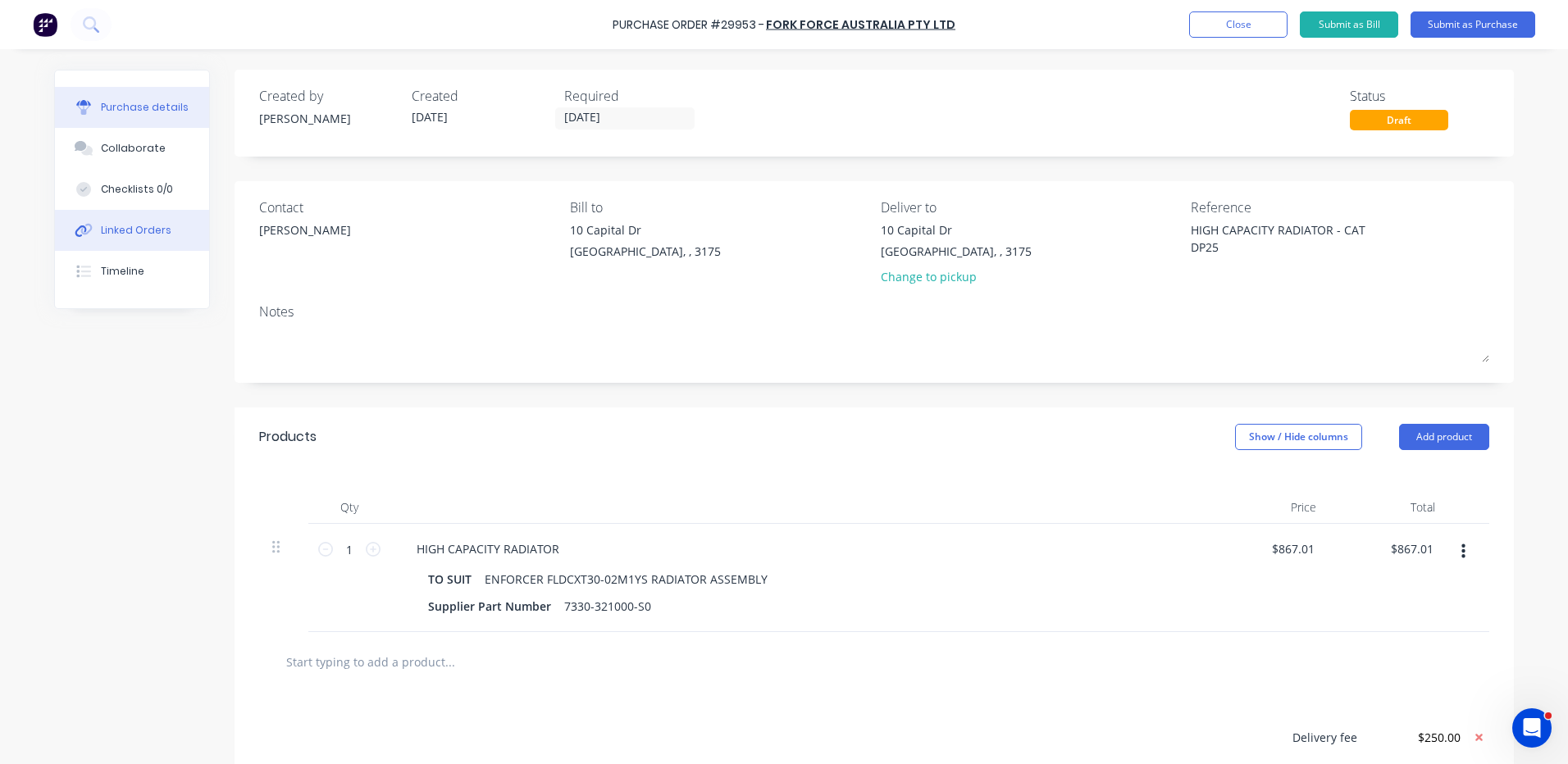
type textarea "x"
click at [145, 244] on button "Linked Orders" at bounding box center [132, 230] width 155 height 41
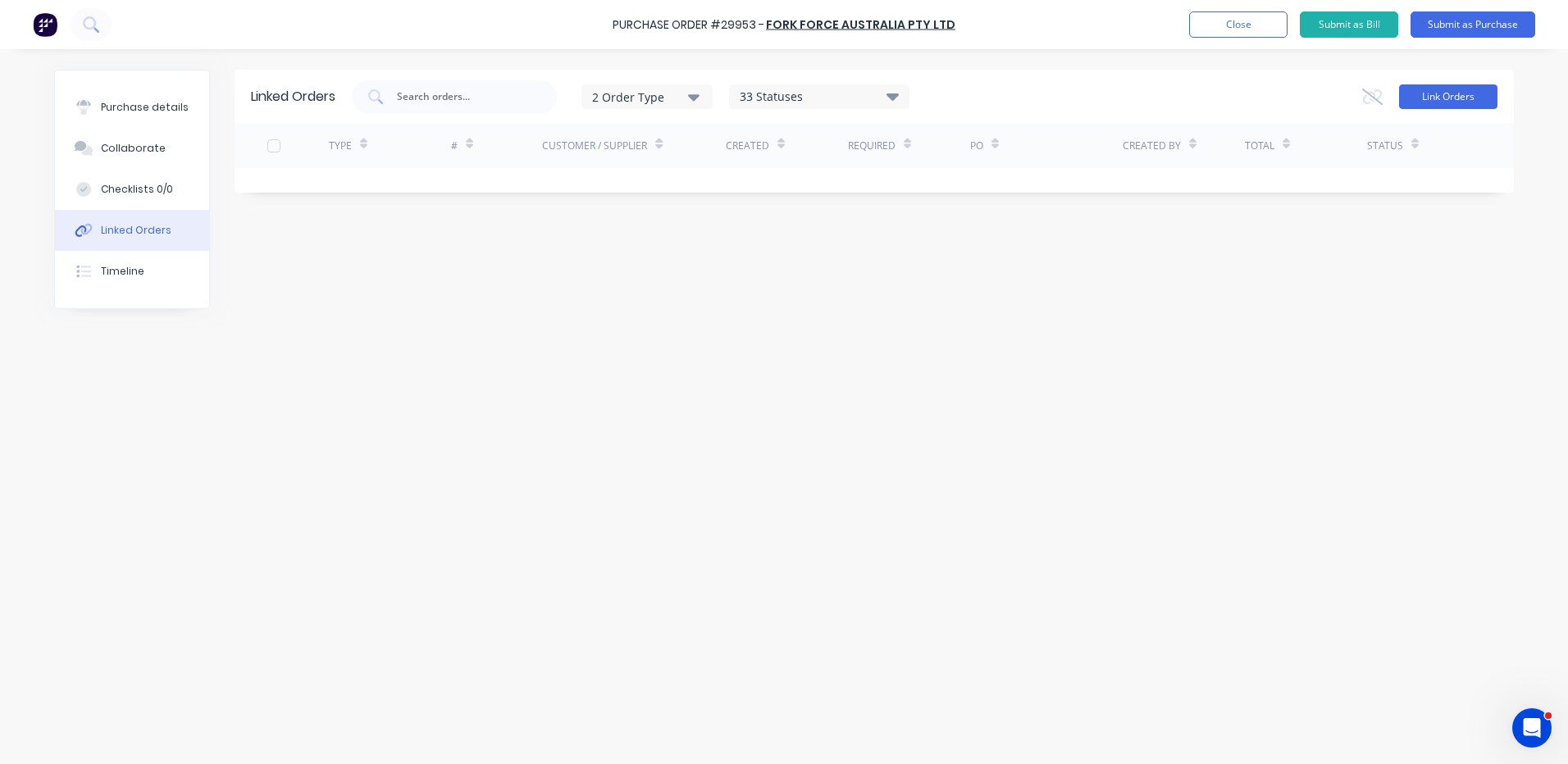
click at [1448, 102] on button "Link Orders" at bounding box center [1448, 96] width 99 height 24
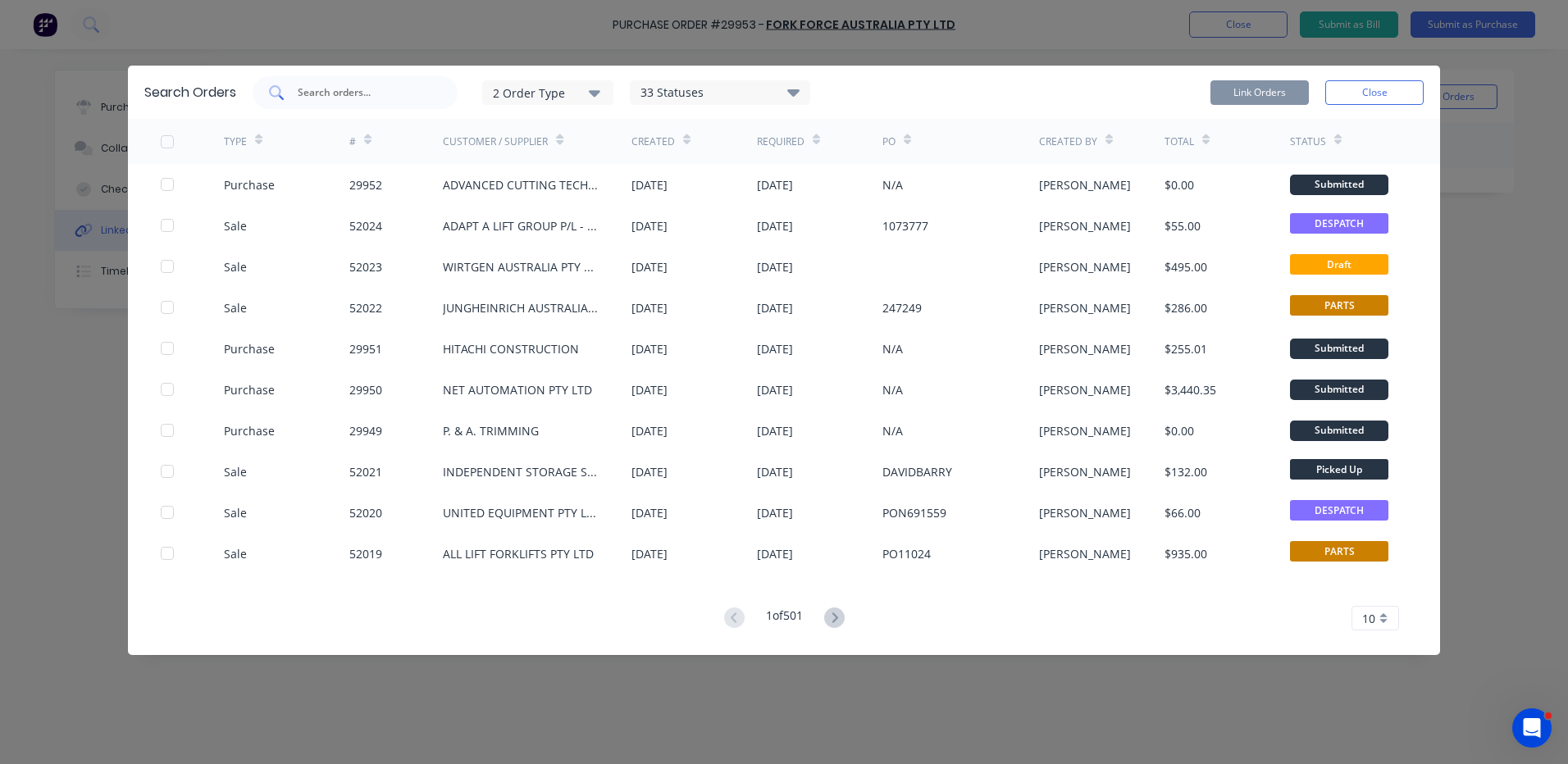
click at [354, 91] on input "text" at bounding box center [364, 92] width 137 height 16
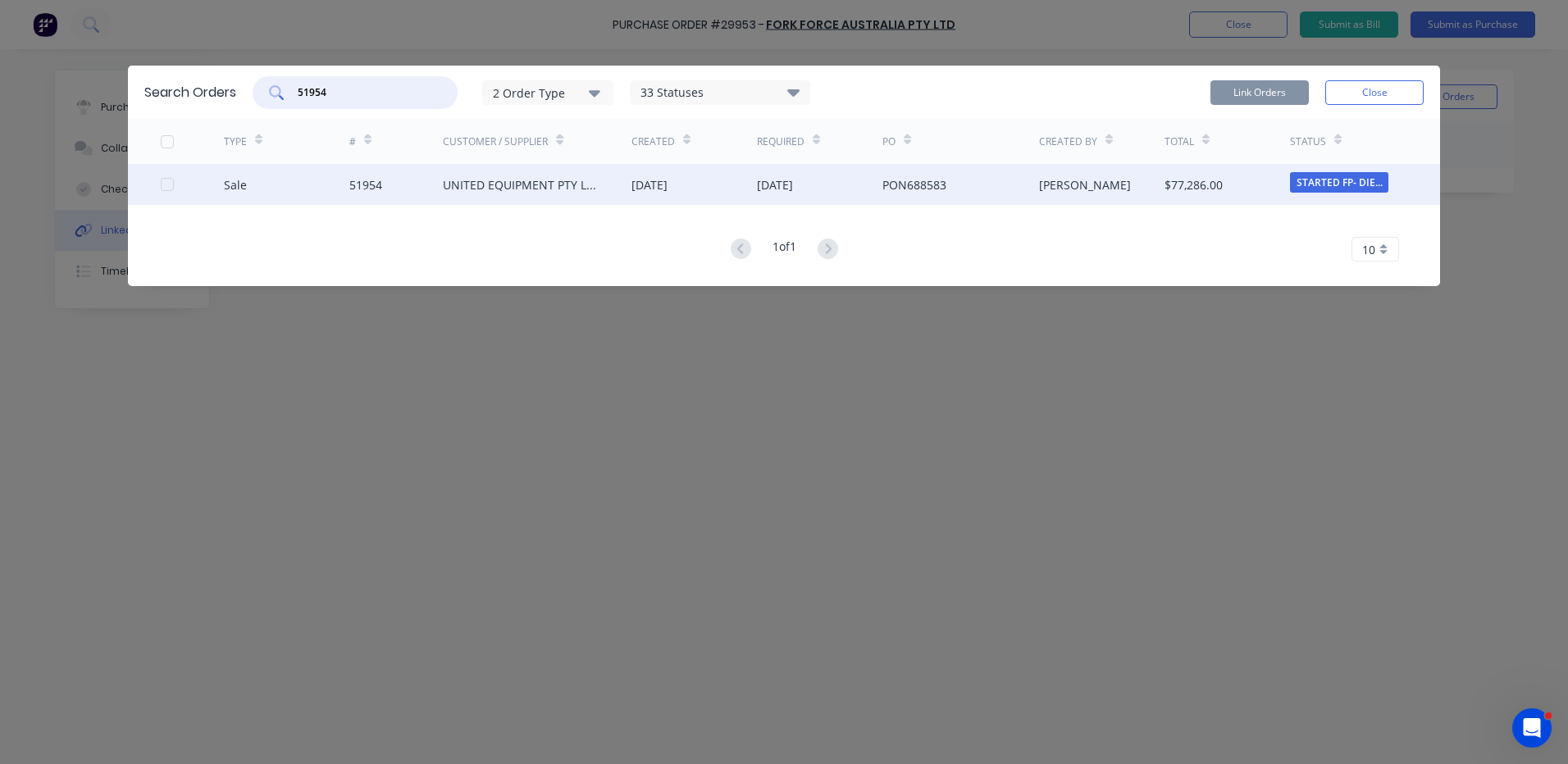
click at [167, 181] on div at bounding box center [167, 184] width 33 height 33
type input "51954"
click at [1260, 81] on button "Link Orders" at bounding box center [1260, 92] width 99 height 24
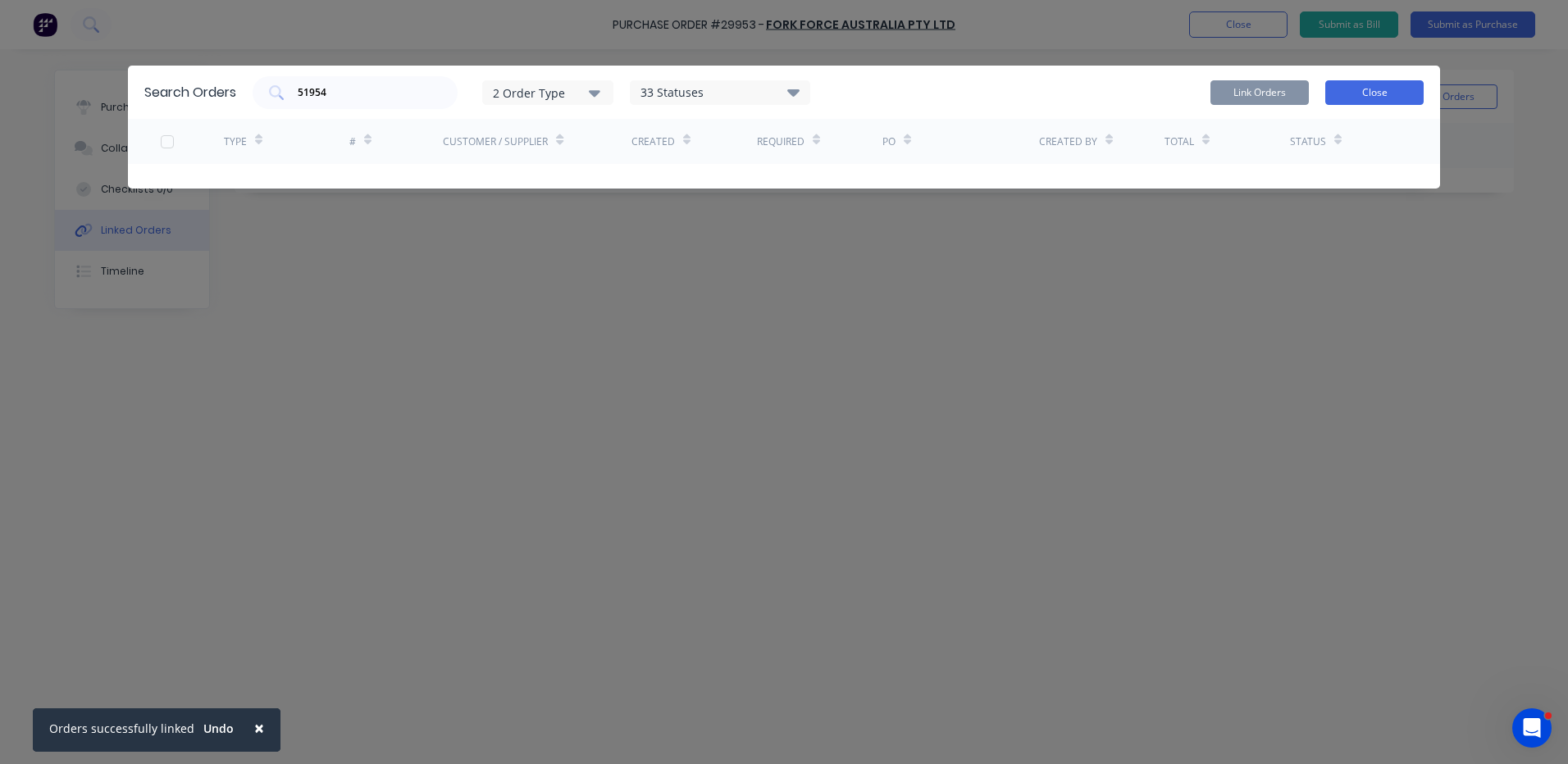
click at [1413, 92] on button "Close" at bounding box center [1374, 92] width 99 height 24
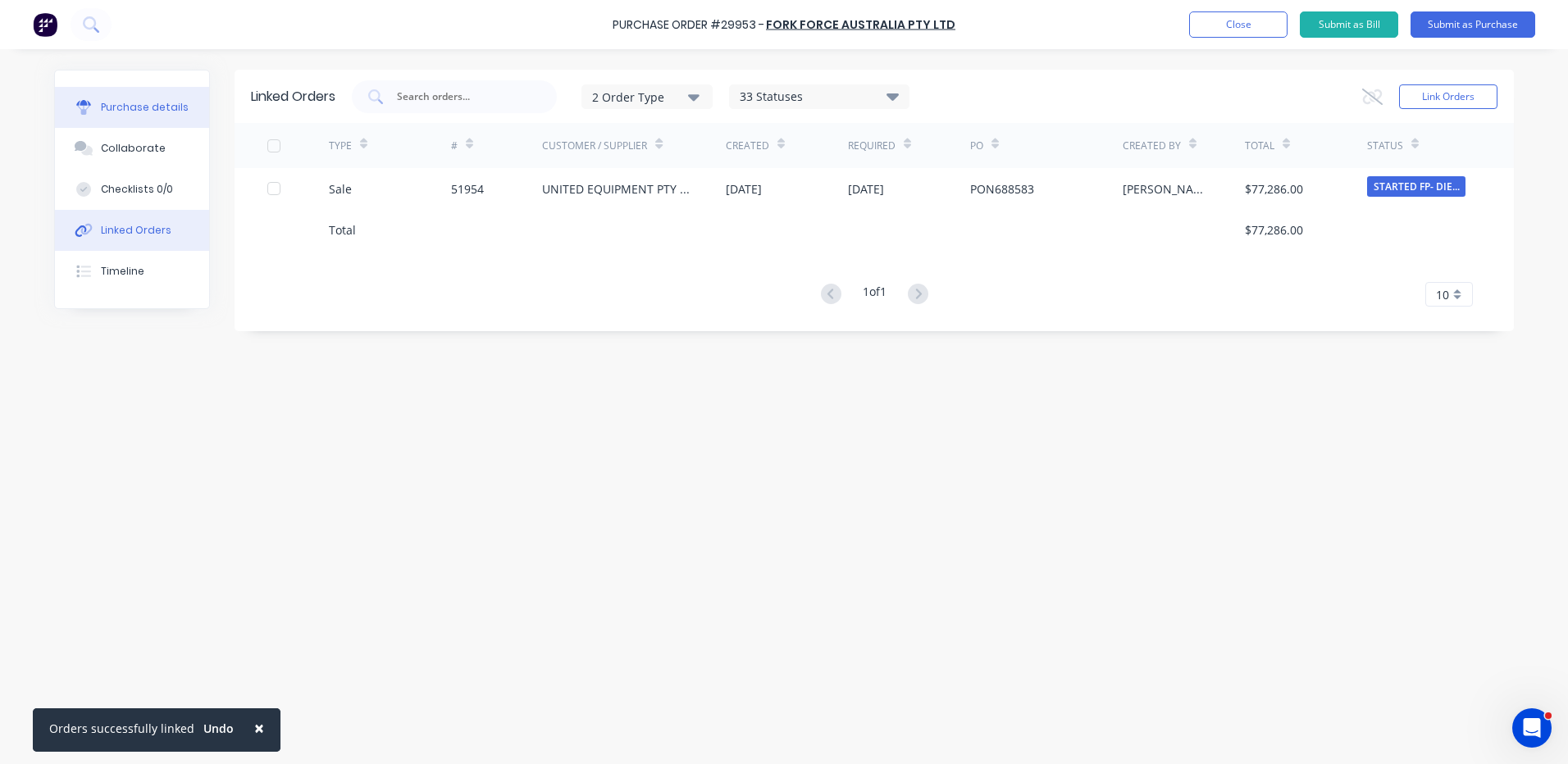
click at [112, 101] on div "Purchase details" at bounding box center [145, 108] width 88 height 14
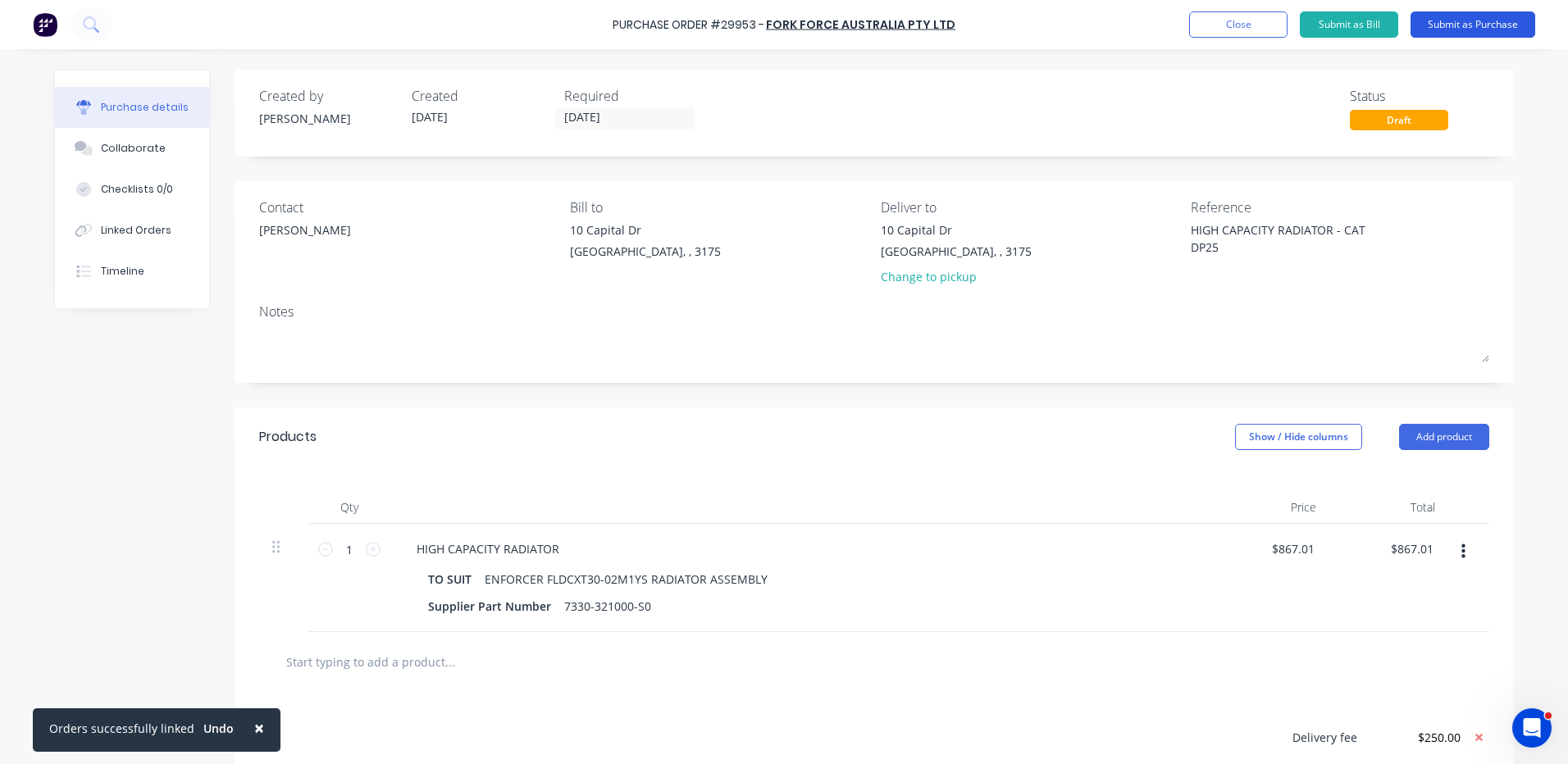
click at [1448, 21] on button "Submit as Purchase" at bounding box center [1473, 24] width 125 height 26
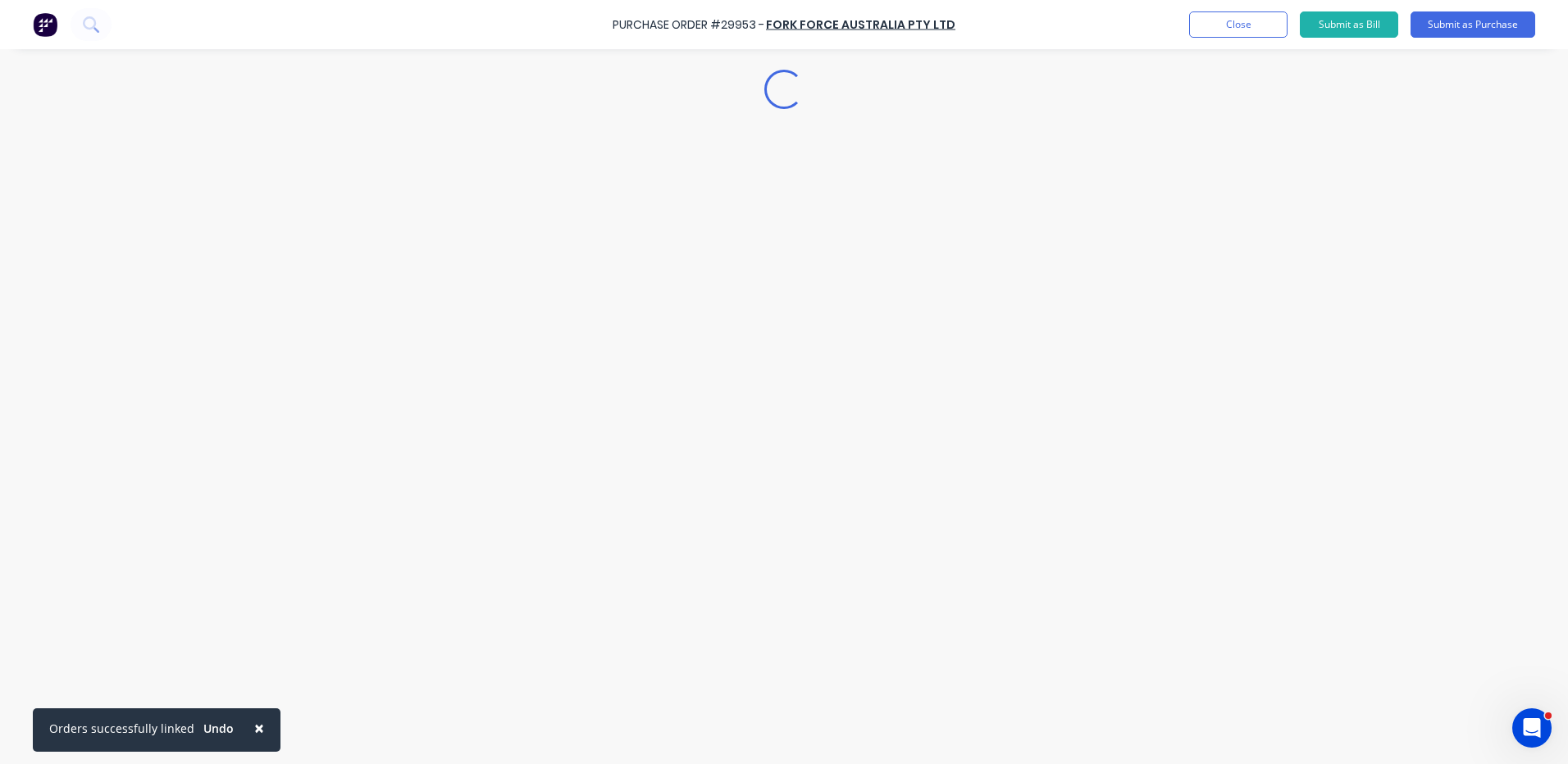
type textarea "x"
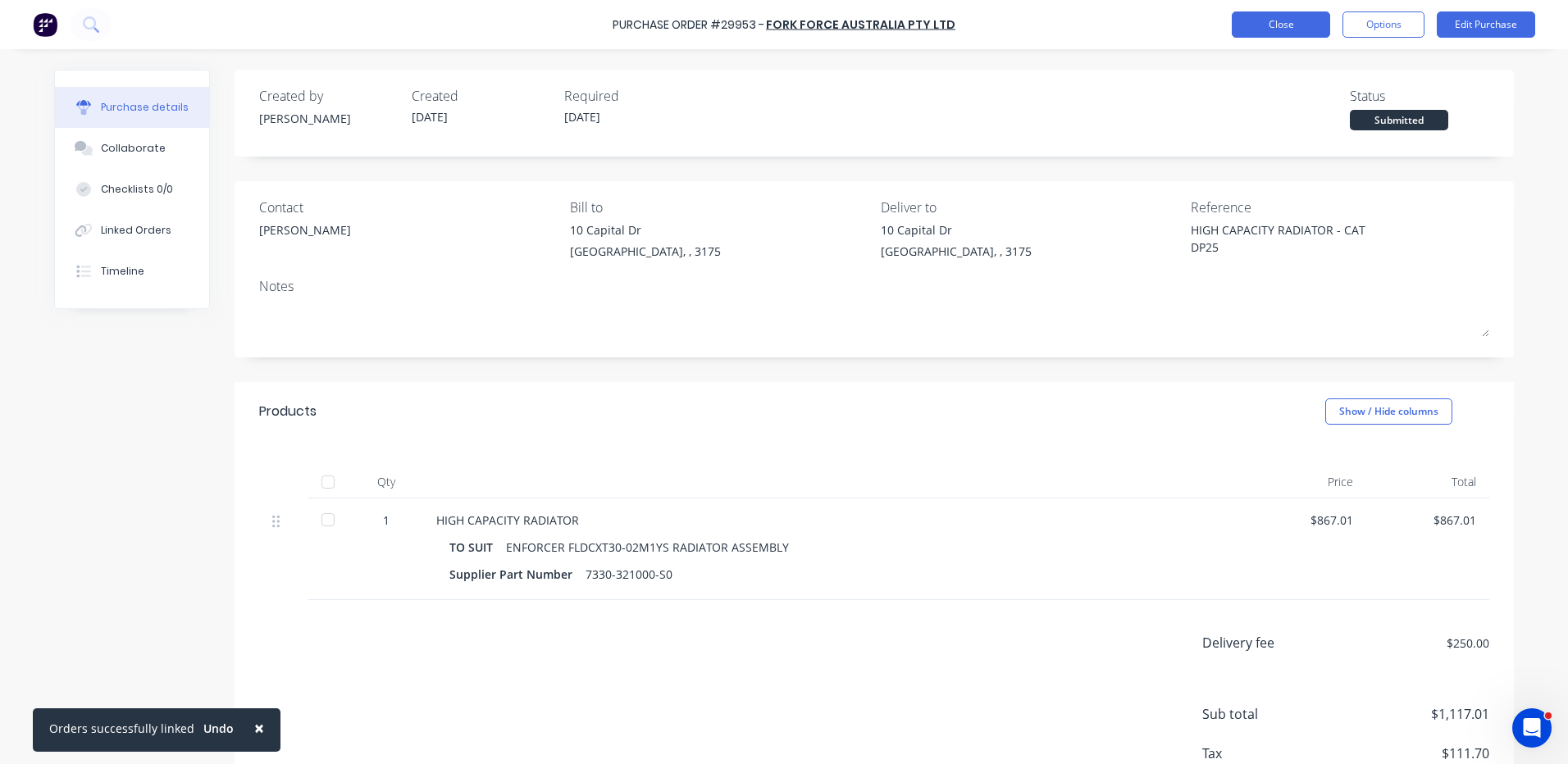
click at [1288, 33] on button "Close" at bounding box center [1280, 24] width 99 height 26
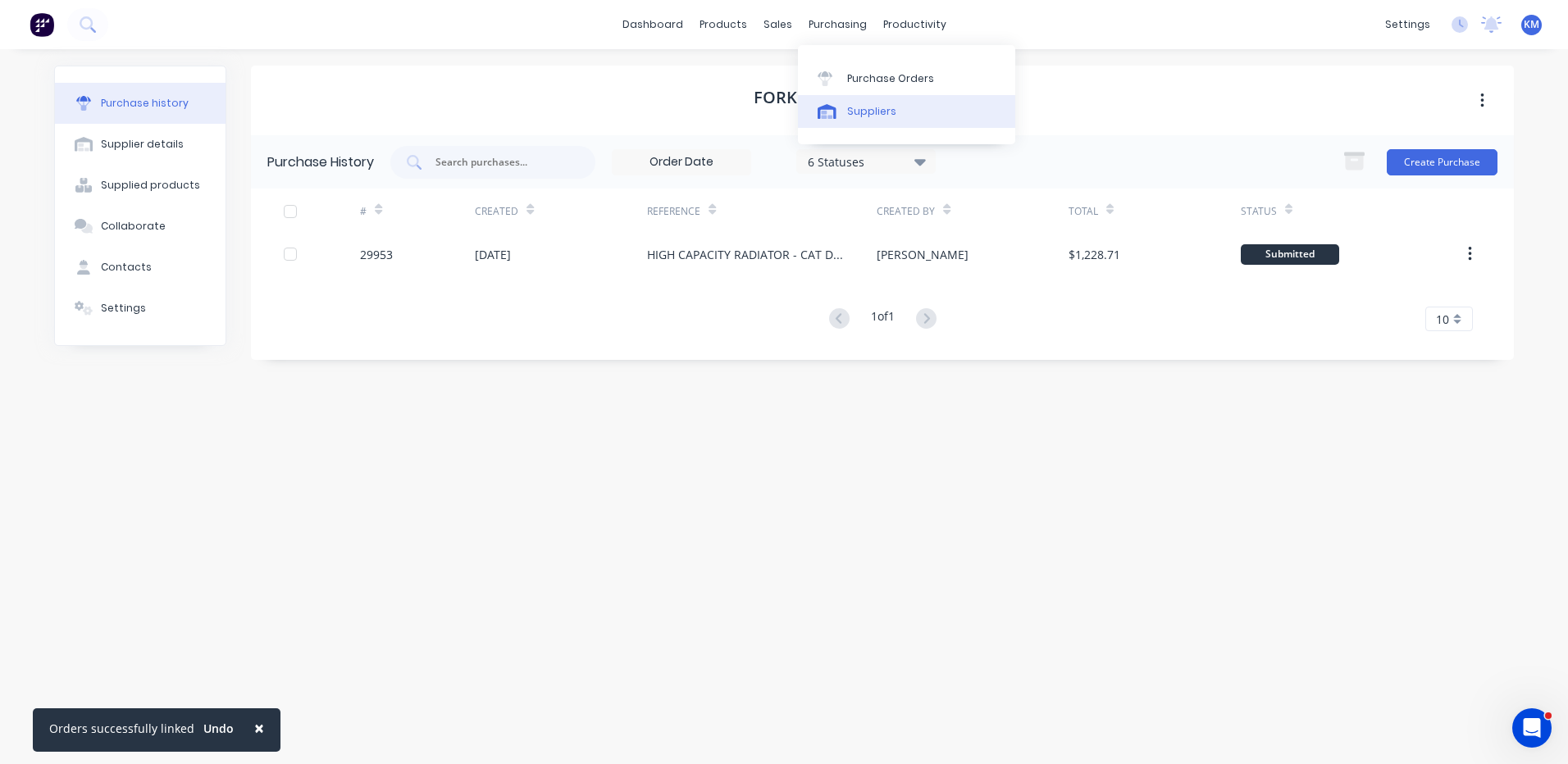
click at [849, 107] on div "Suppliers" at bounding box center [872, 111] width 49 height 14
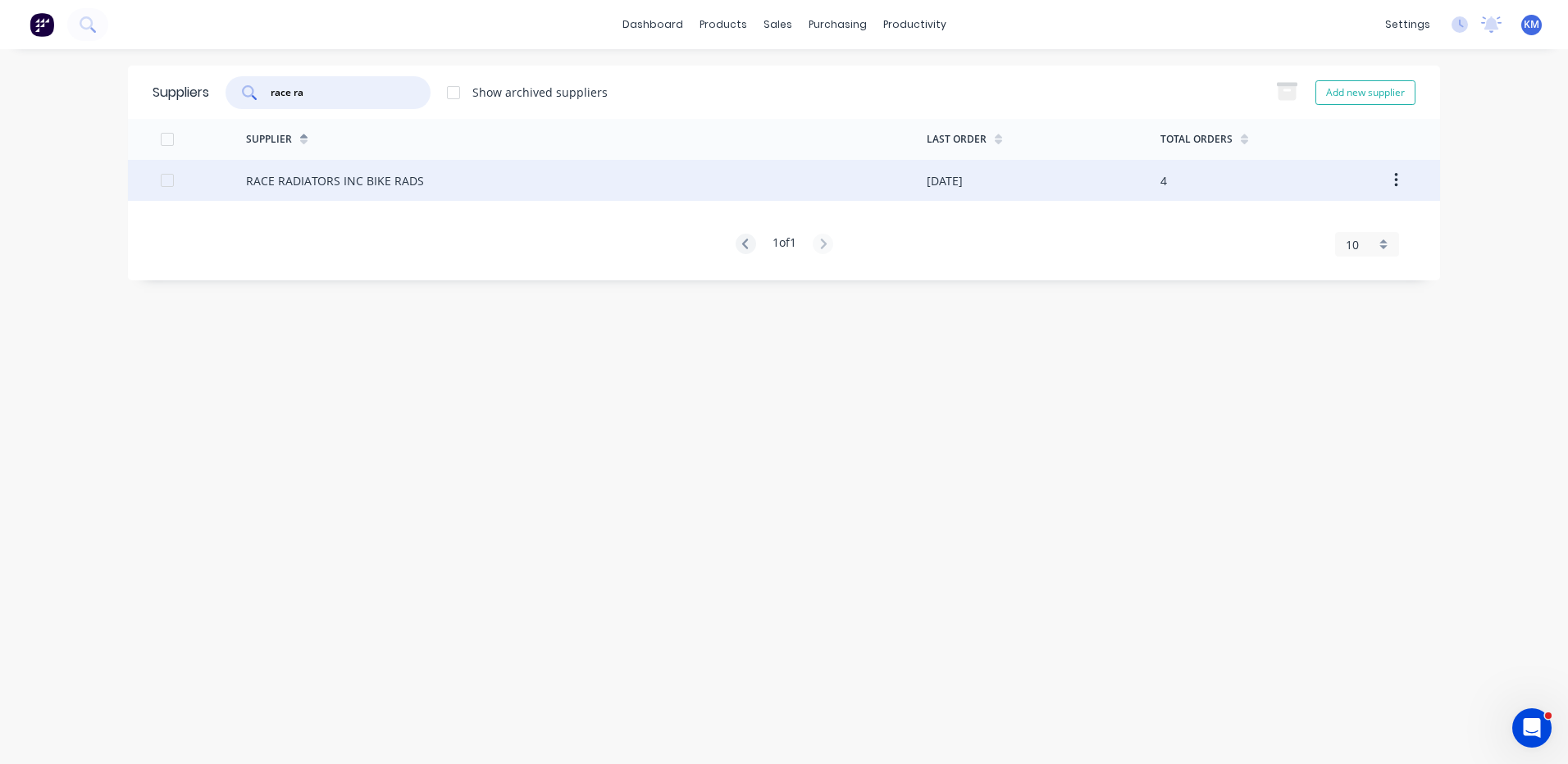
type input "race ra"
click at [364, 174] on div "RACE RADIATORS INC BIKE RADS" at bounding box center [335, 180] width 178 height 17
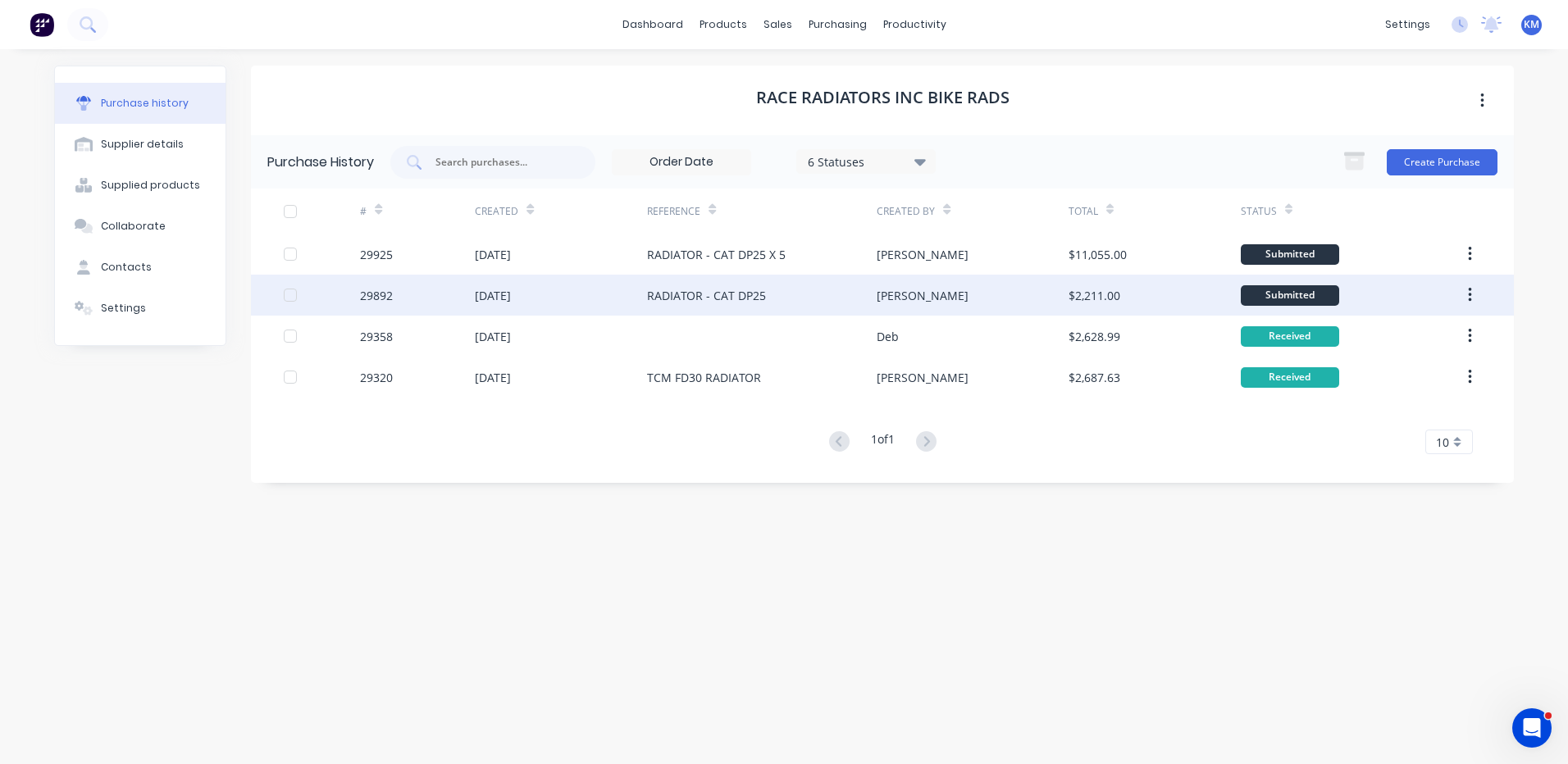
click at [565, 289] on div "[DATE]" at bounding box center [561, 295] width 172 height 41
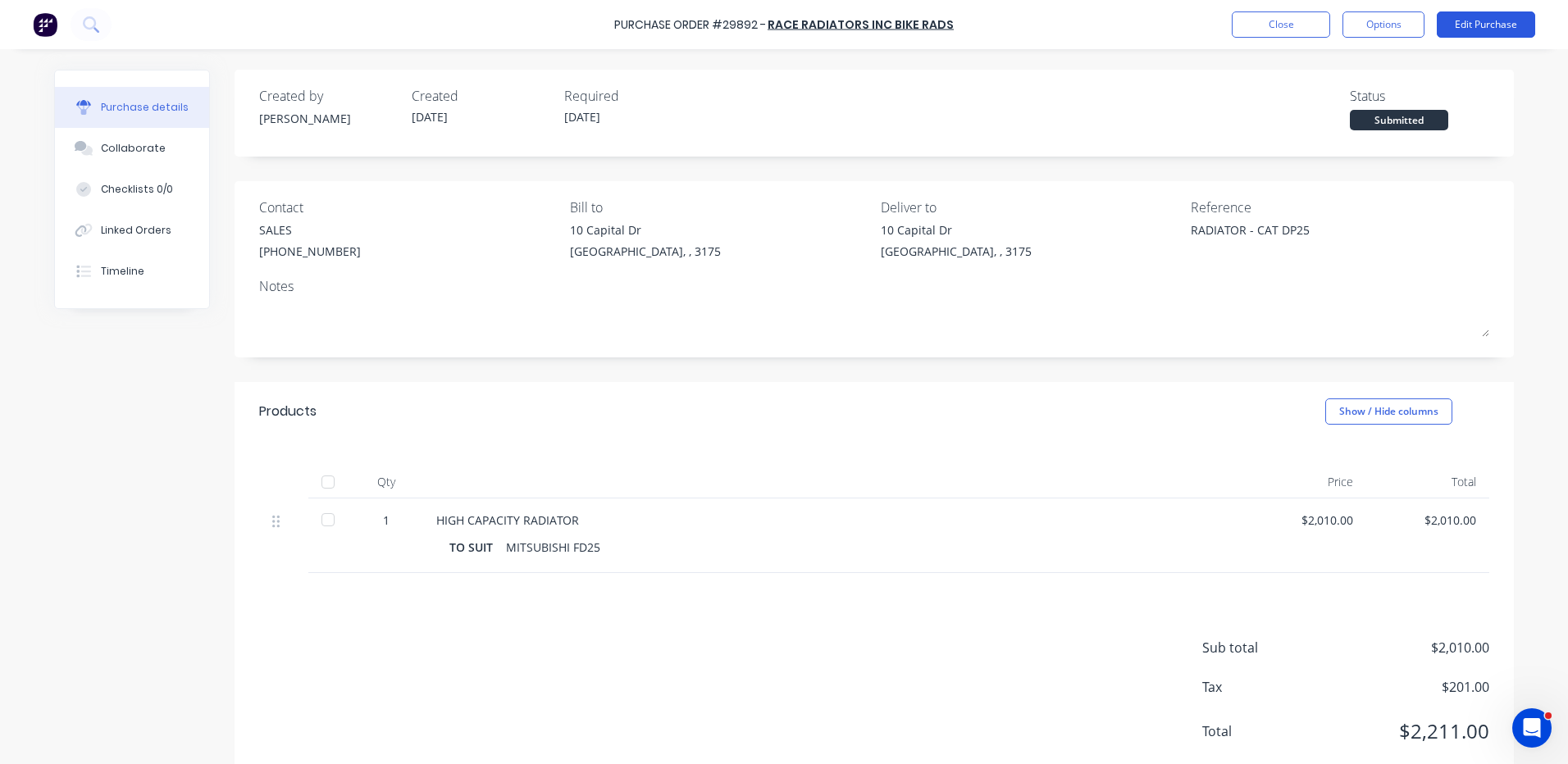
click at [1463, 25] on button "Edit Purchase" at bounding box center [1486, 24] width 99 height 26
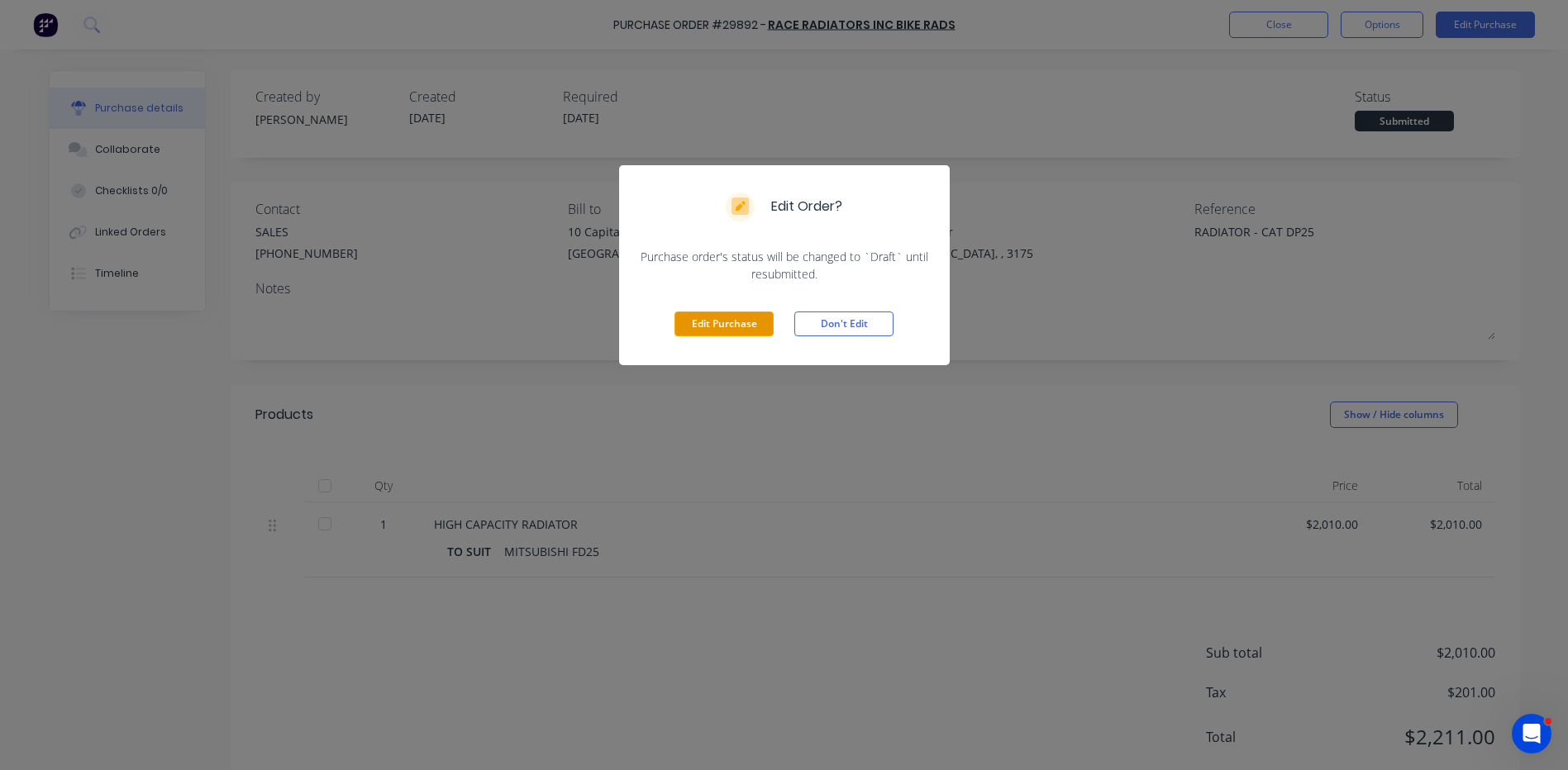
click at [752, 317] on button "Edit Purchase" at bounding box center [723, 323] width 99 height 25
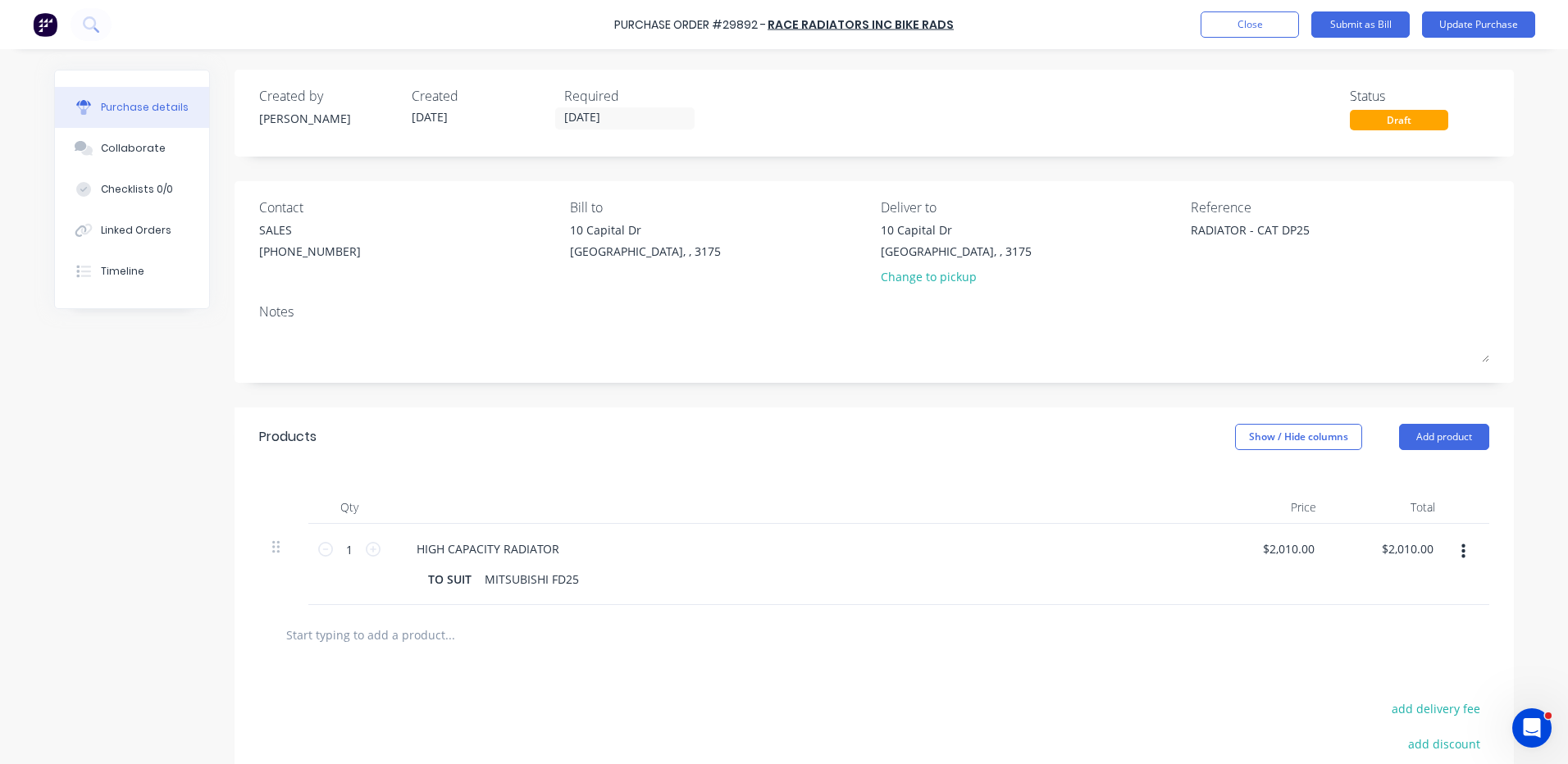
click at [1465, 561] on button "button" at bounding box center [1463, 552] width 39 height 30
click at [1375, 696] on button "Delete" at bounding box center [1413, 693] width 139 height 33
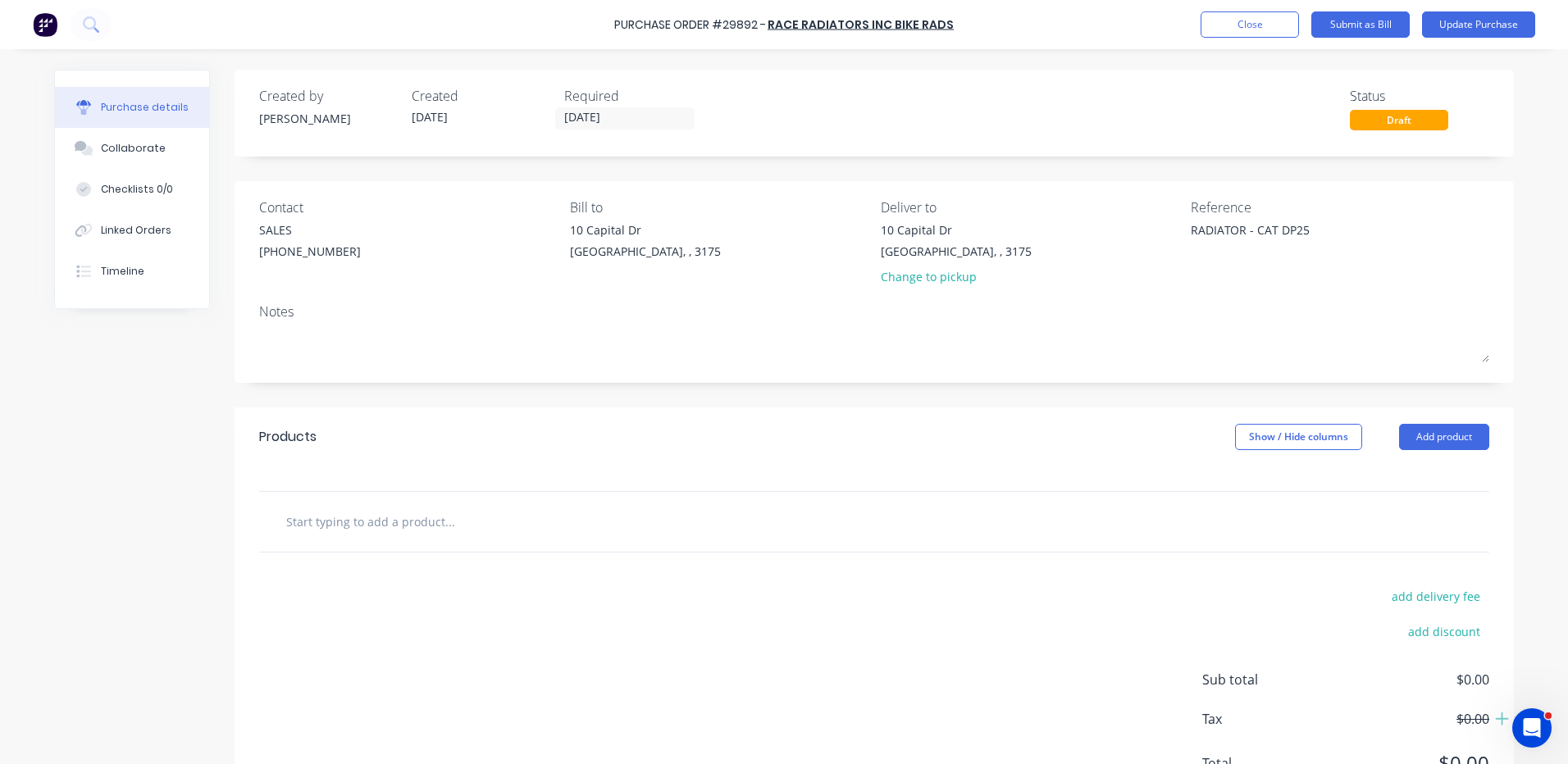
type textarea "x"
click at [1328, 216] on div "Reference" at bounding box center [1340, 208] width 298 height 20
drag, startPoint x: 1332, startPoint y: 235, endPoint x: 1176, endPoint y: 230, distance: 156.1
click at [1191, 230] on div "RADIATOR - CAT DP25" at bounding box center [1293, 241] width 205 height 41
type textarea "R"
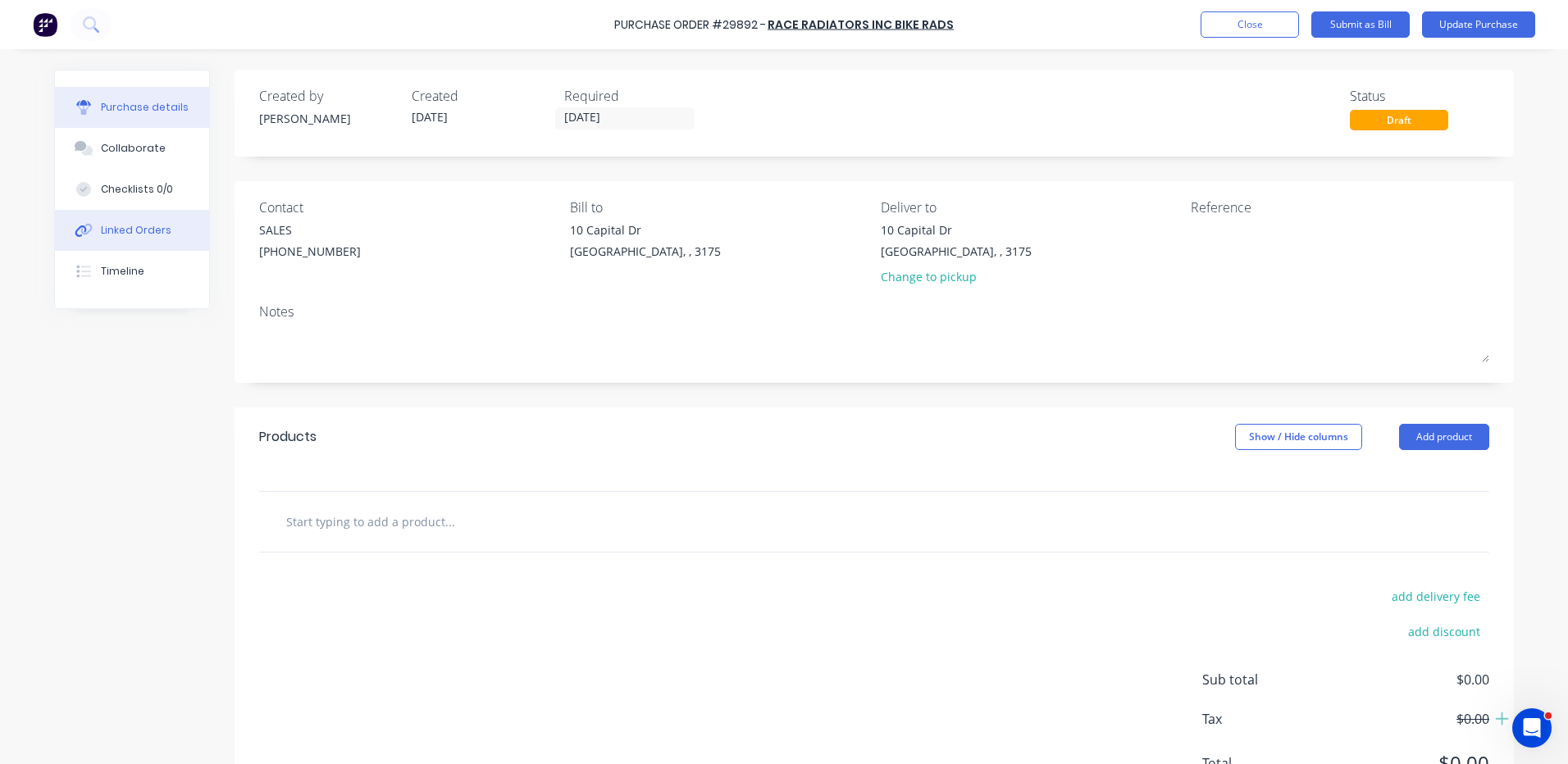
type textarea "x"
click at [146, 245] on button "Linked Orders" at bounding box center [132, 230] width 155 height 41
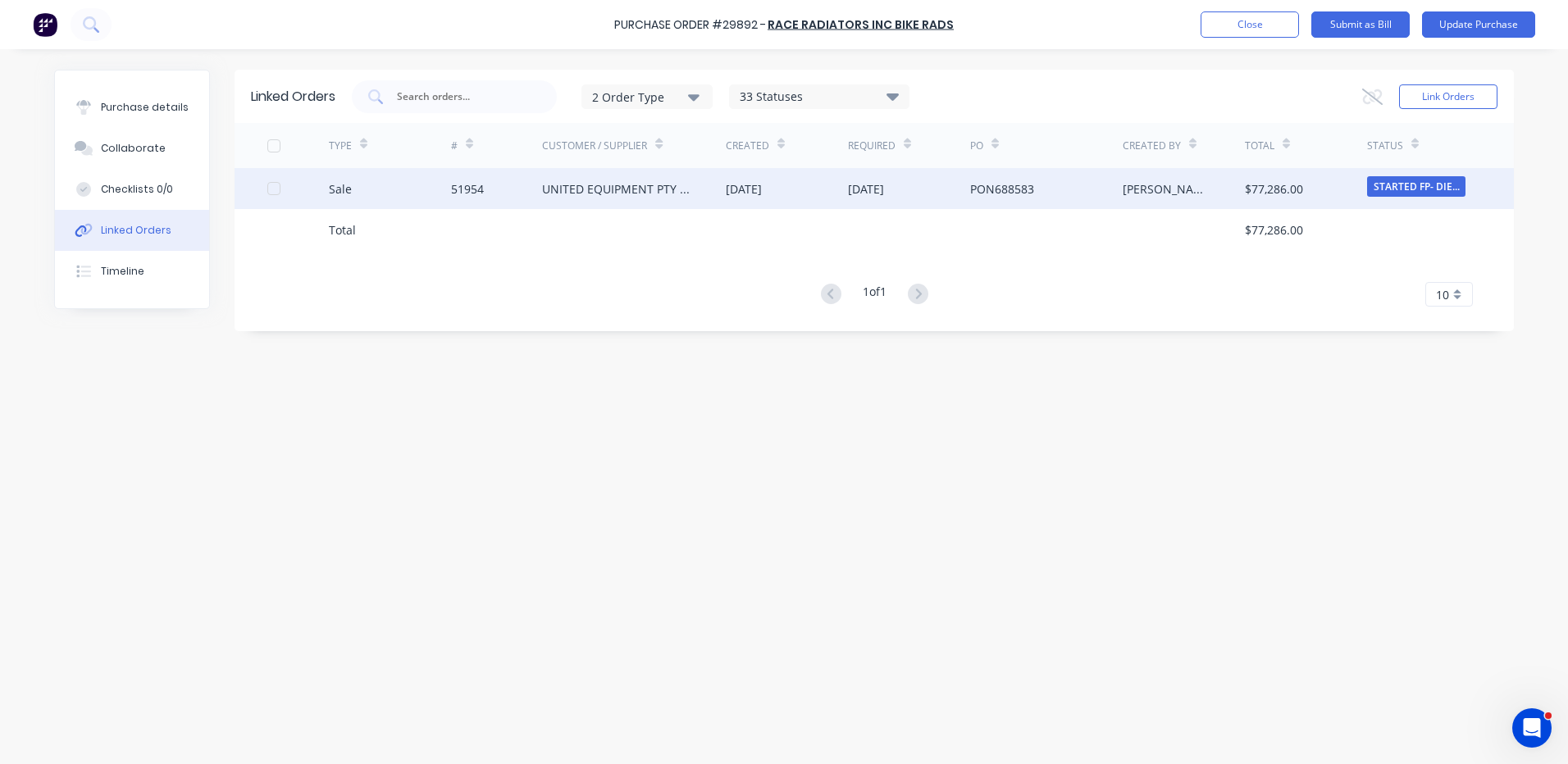
click at [278, 185] on div at bounding box center [274, 188] width 33 height 33
click at [1363, 98] on icon at bounding box center [1372, 97] width 21 height 16
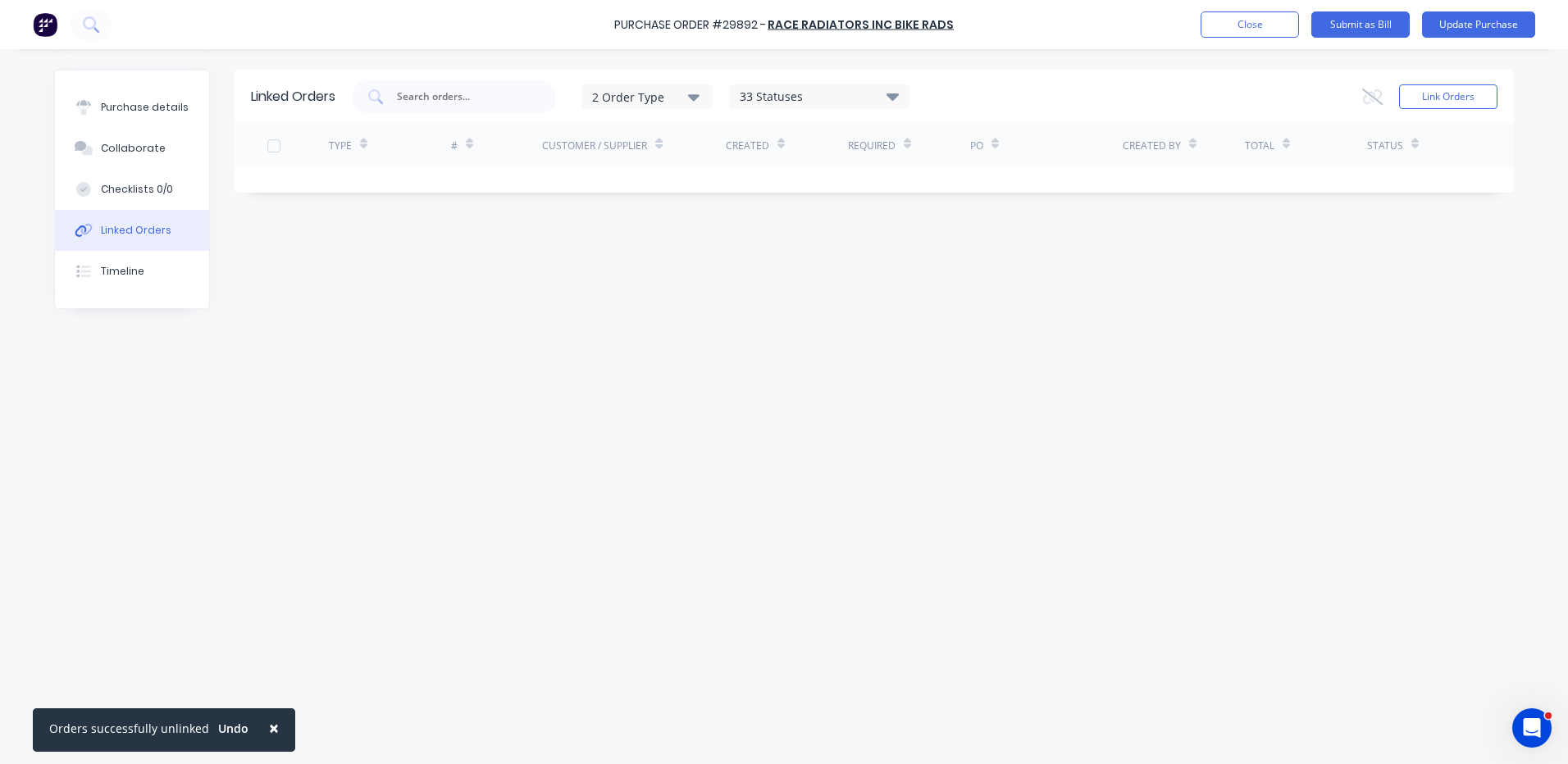
click at [163, 118] on button "Purchase details" at bounding box center [132, 107] width 155 height 41
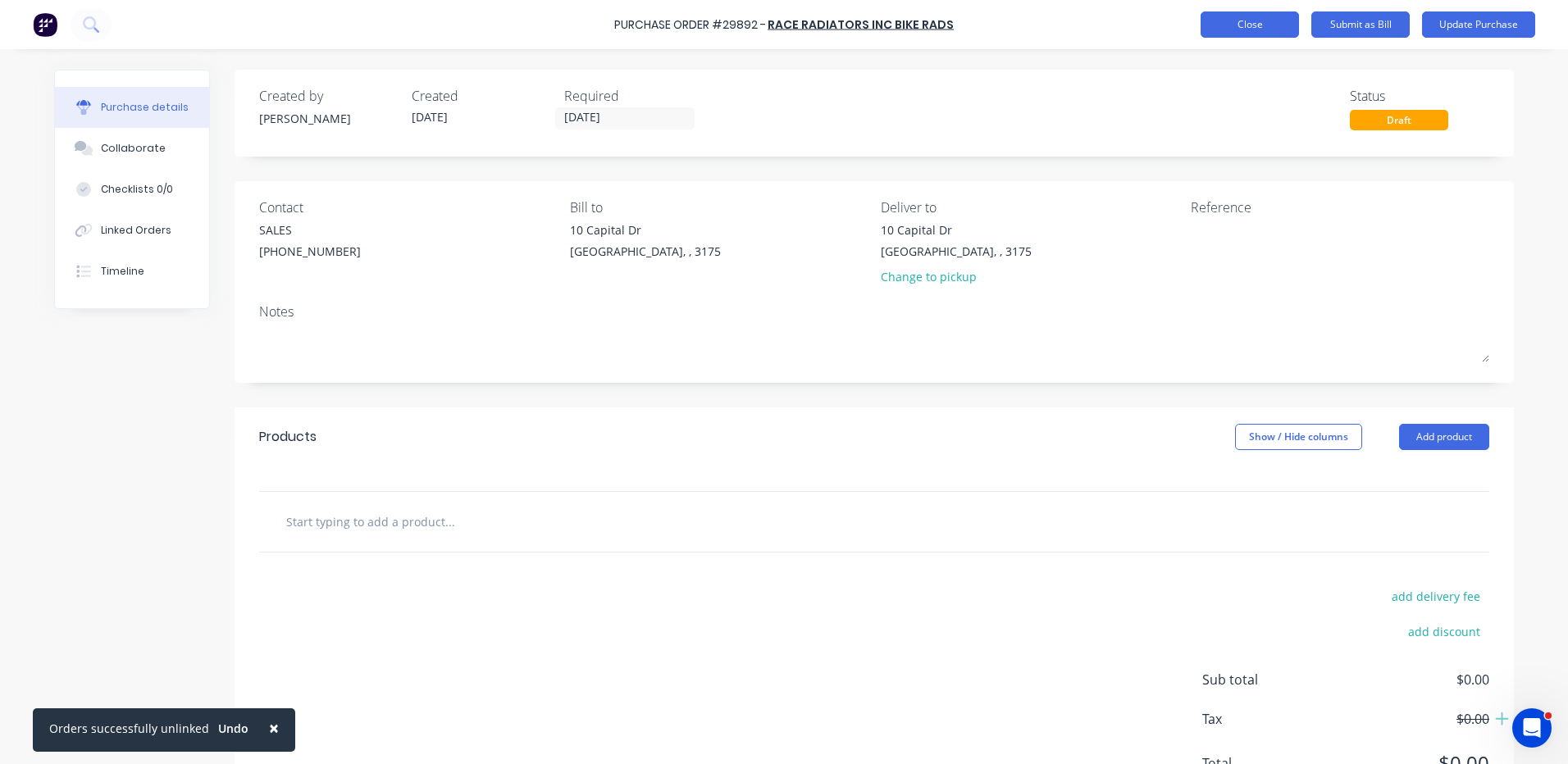
click at [1275, 21] on button "Close" at bounding box center [1250, 24] width 99 height 26
